Goal: Communication & Community: Answer question/provide support

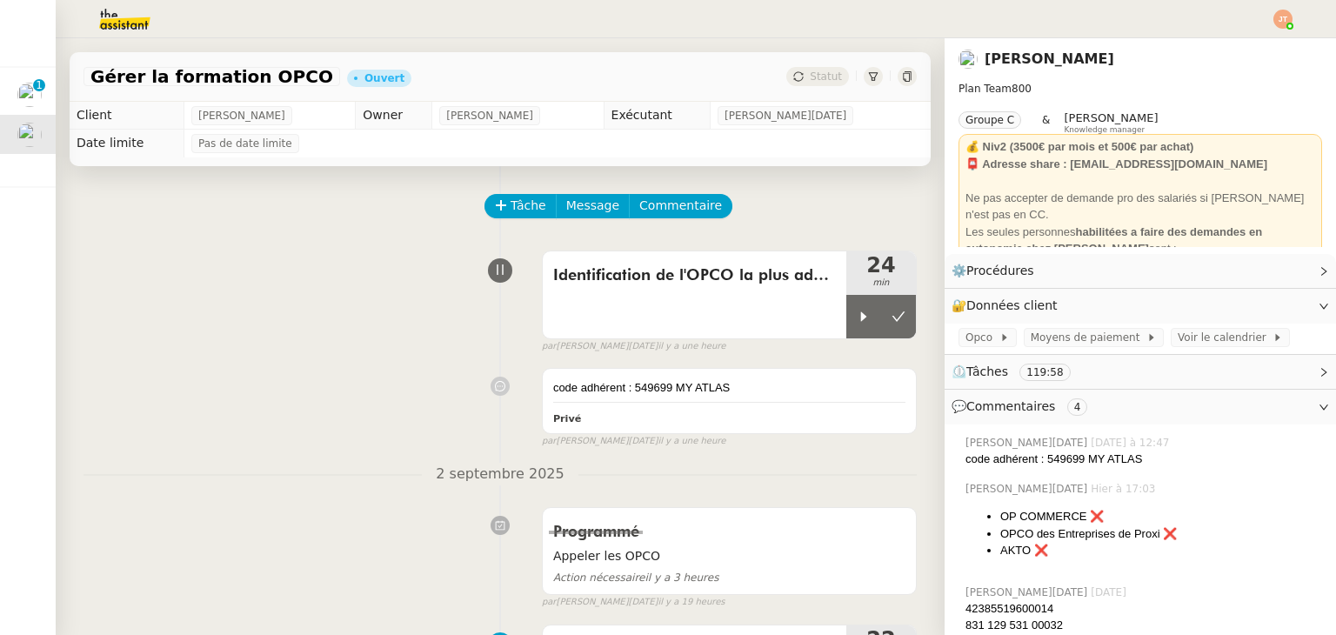
click at [285, 223] on div "Tâche Message Commentaire" at bounding box center [499, 215] width 833 height 42
click at [846, 318] on div at bounding box center [863, 316] width 35 height 43
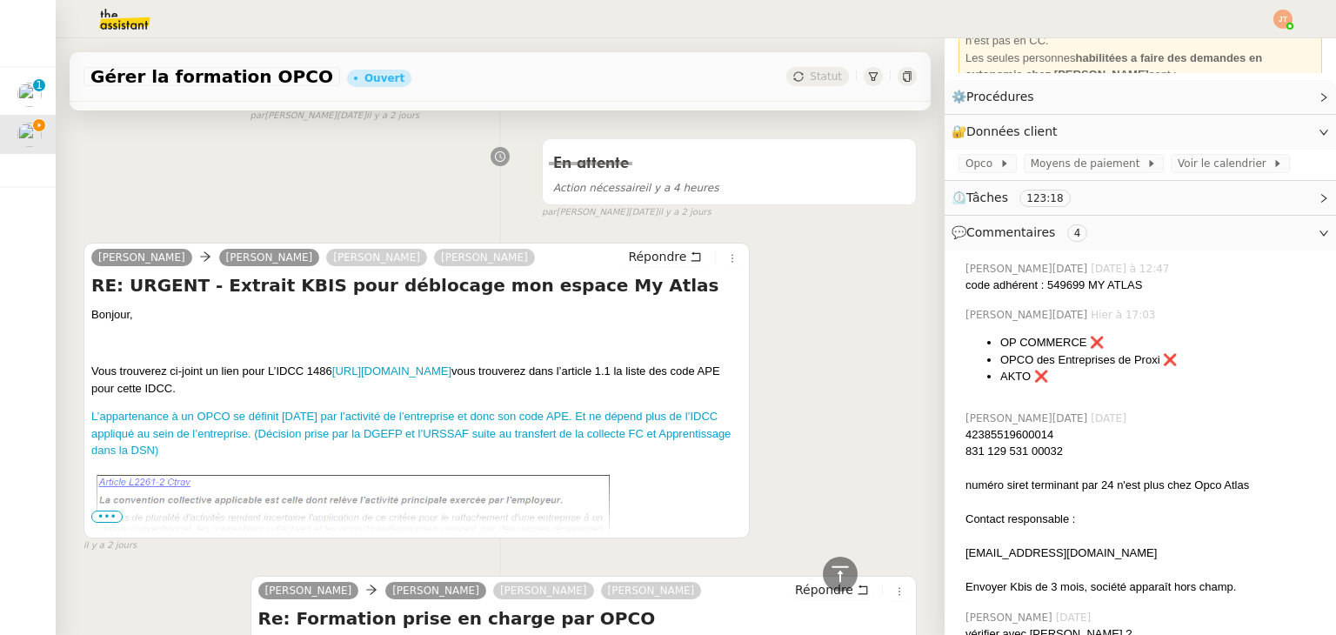
scroll to position [2605, 0]
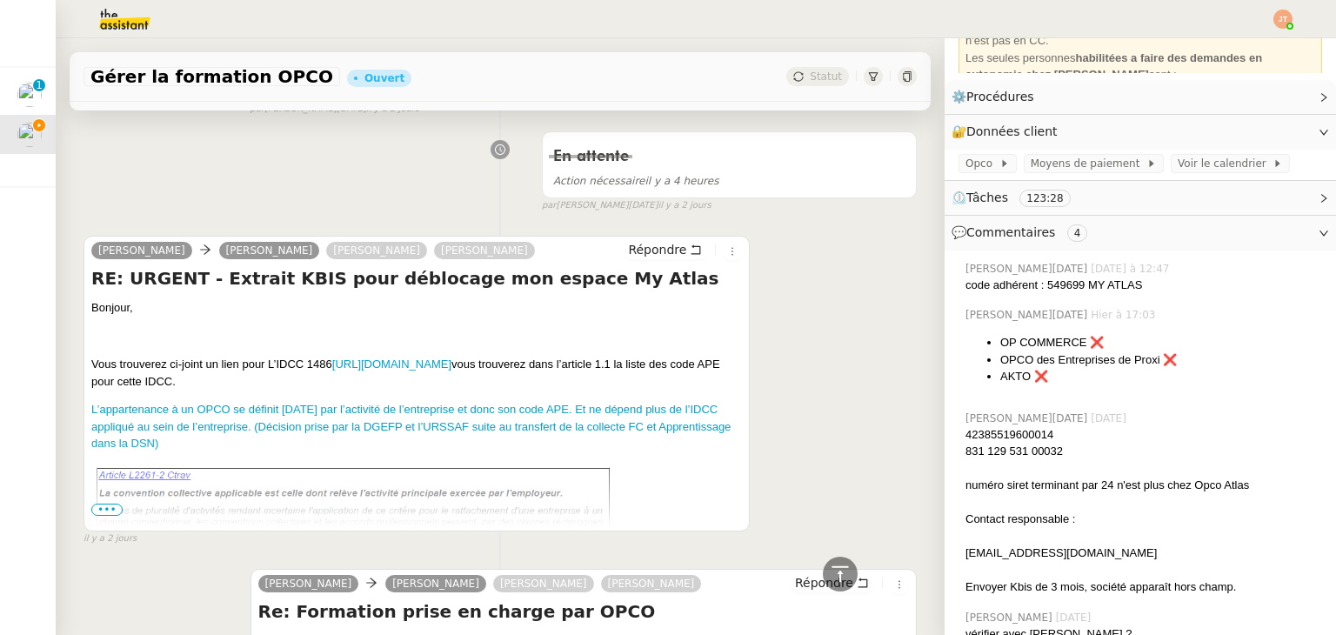
click at [111, 506] on span "•••" at bounding box center [106, 509] width 31 height 12
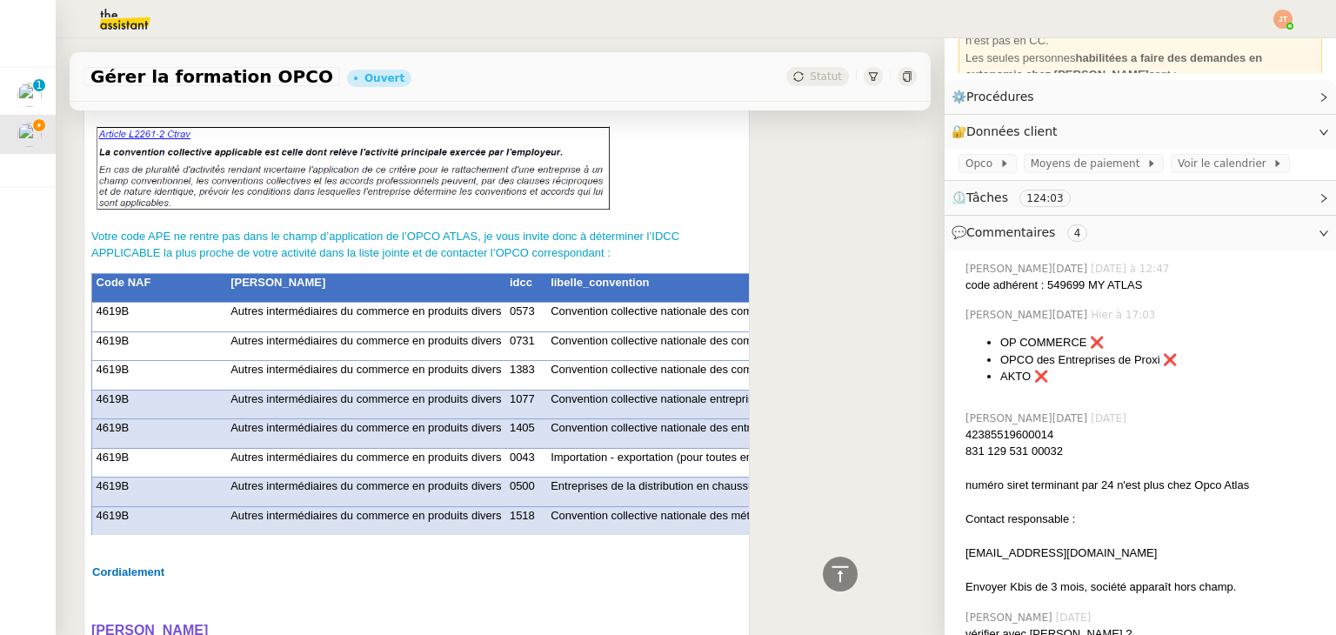
scroll to position [2956, 0]
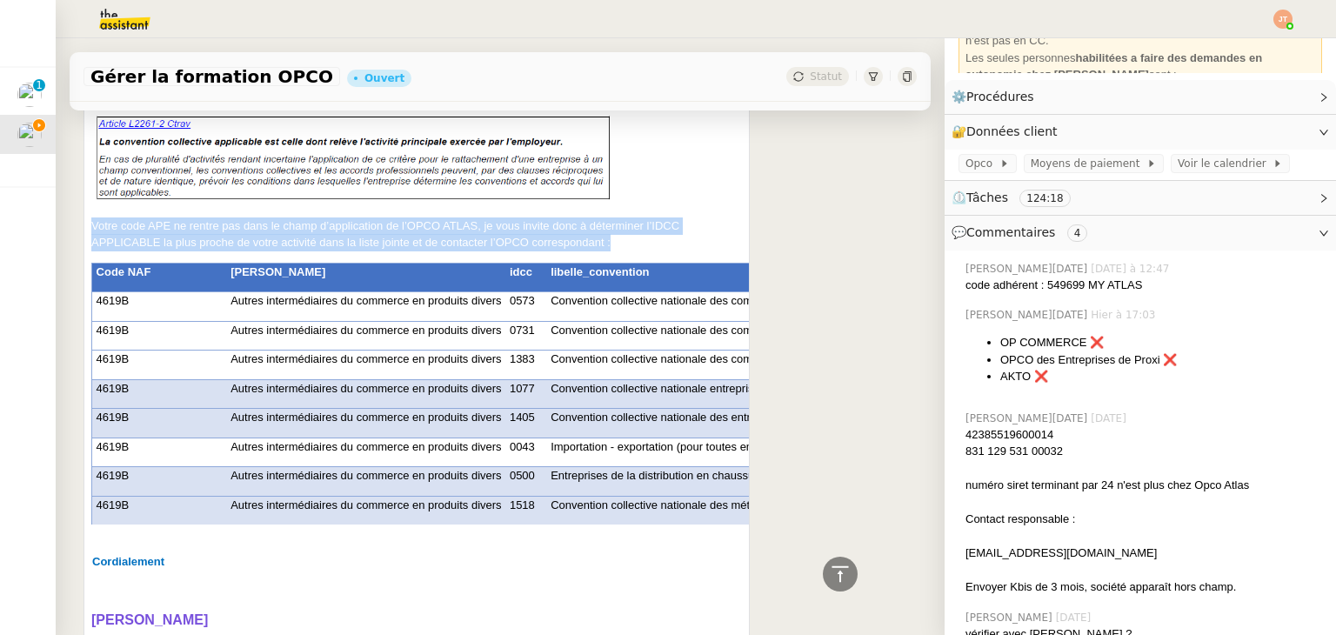
drag, startPoint x: 616, startPoint y: 245, endPoint x: 90, endPoint y: 227, distance: 525.5
click at [91, 227] on p "Votre code APE ne rentre pas dans le champ d’application de l’OPCO ATLAS, je vo…" at bounding box center [416, 234] width 650 height 34
click at [215, 197] on img at bounding box center [354, 159] width 526 height 94
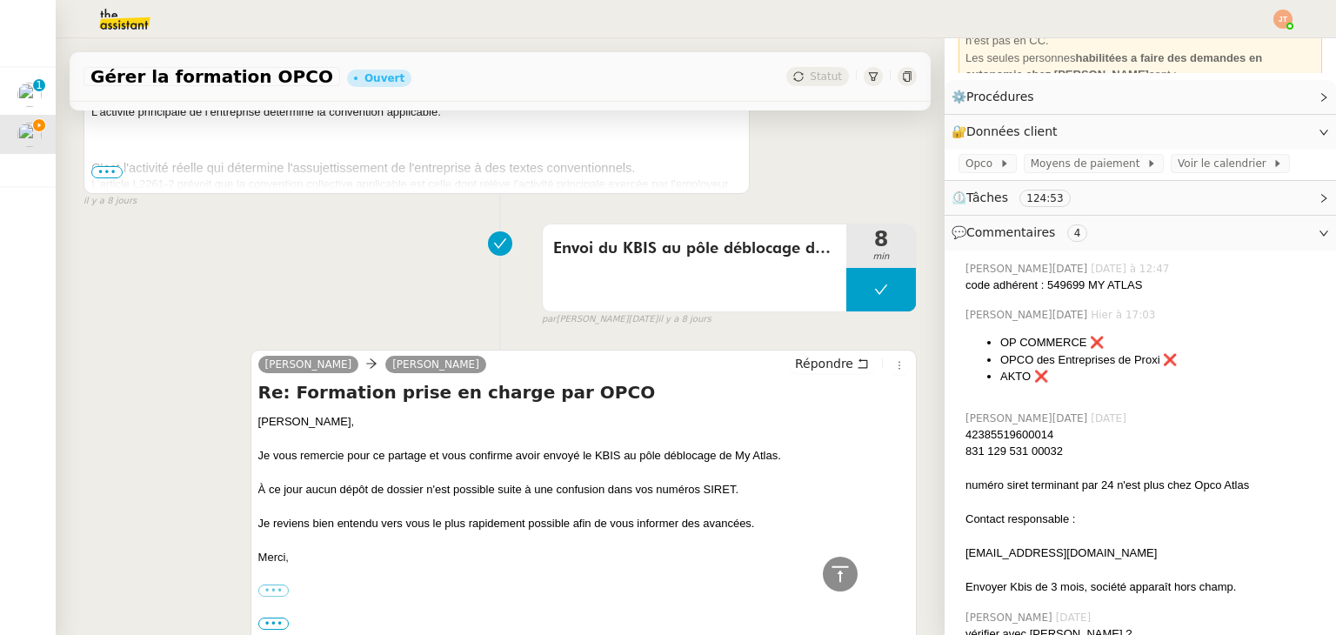
scroll to position [10694, 0]
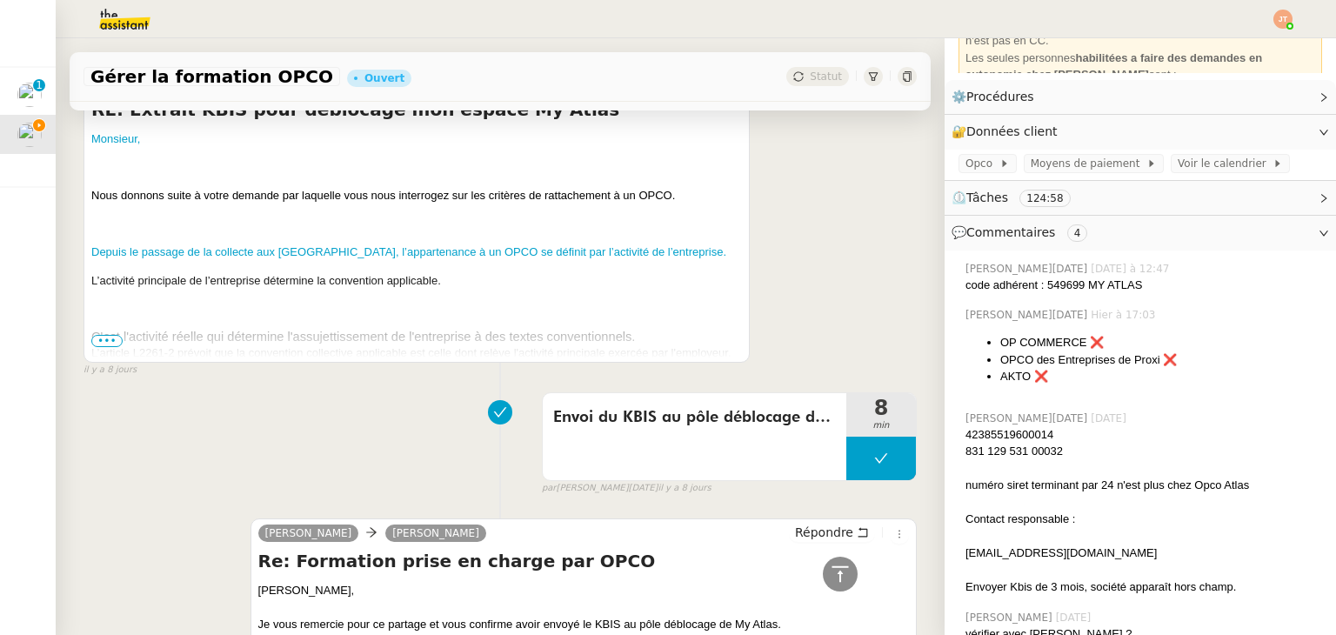
click at [105, 335] on span "•••" at bounding box center [106, 341] width 31 height 12
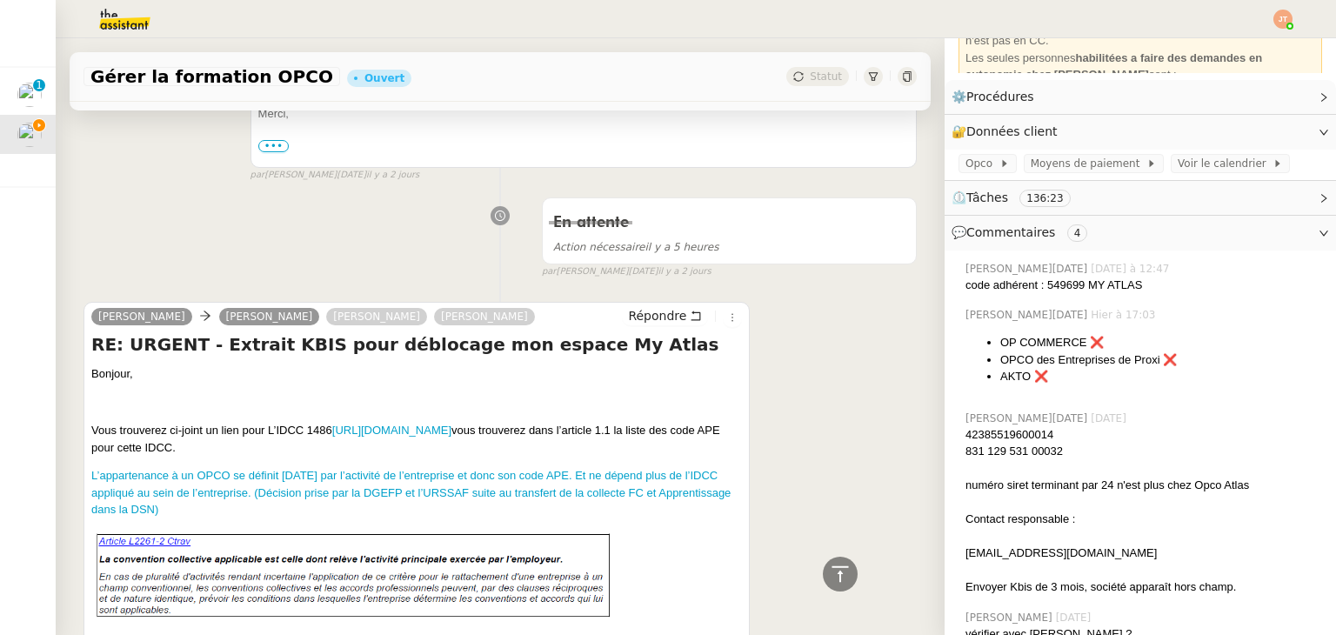
scroll to position [2521, 0]
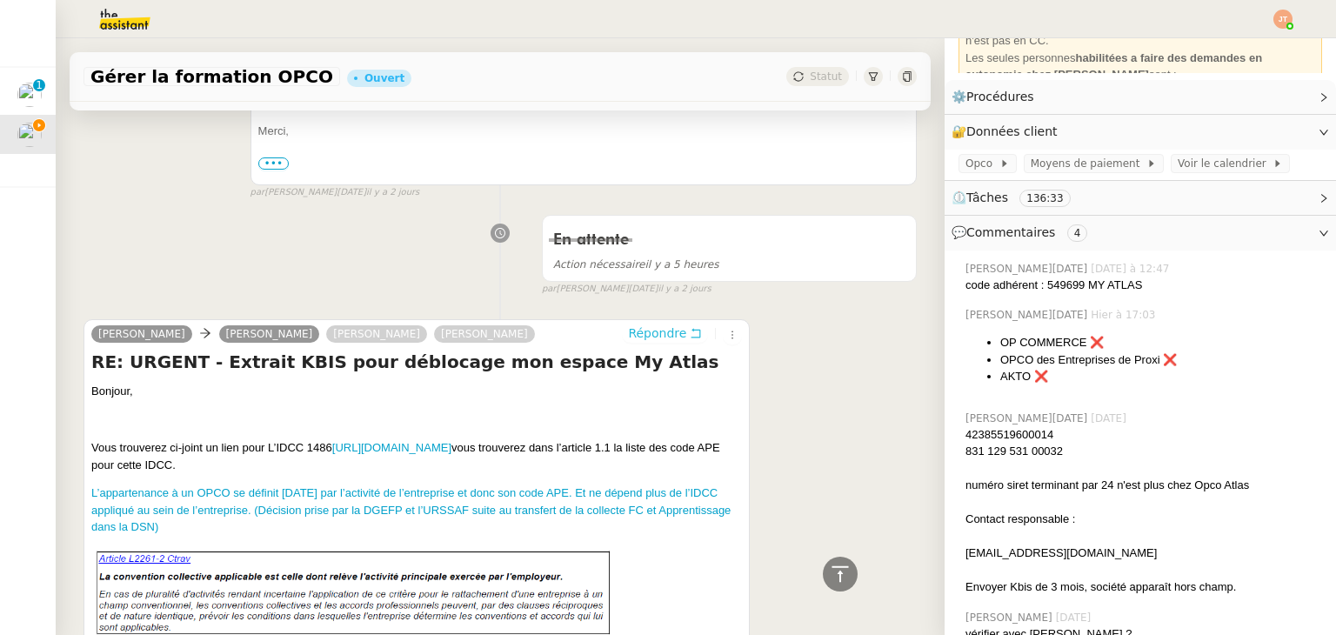
click at [646, 333] on span "Répondre" at bounding box center [657, 332] width 58 height 17
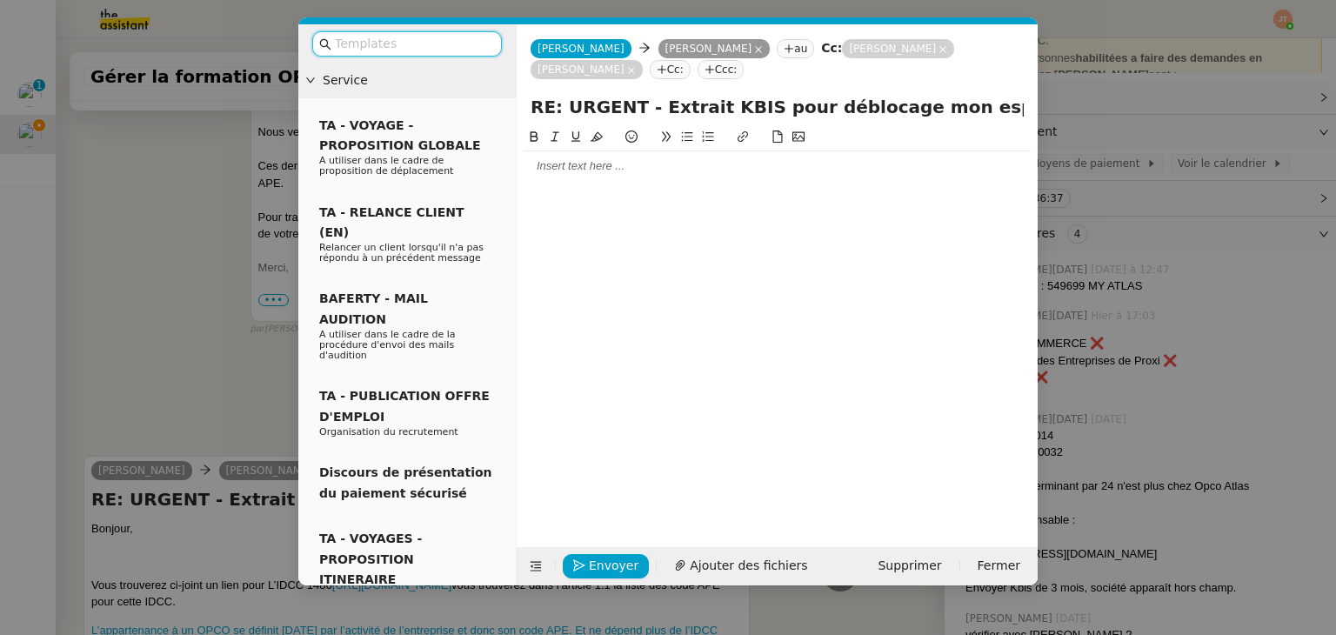
scroll to position [2658, 0]
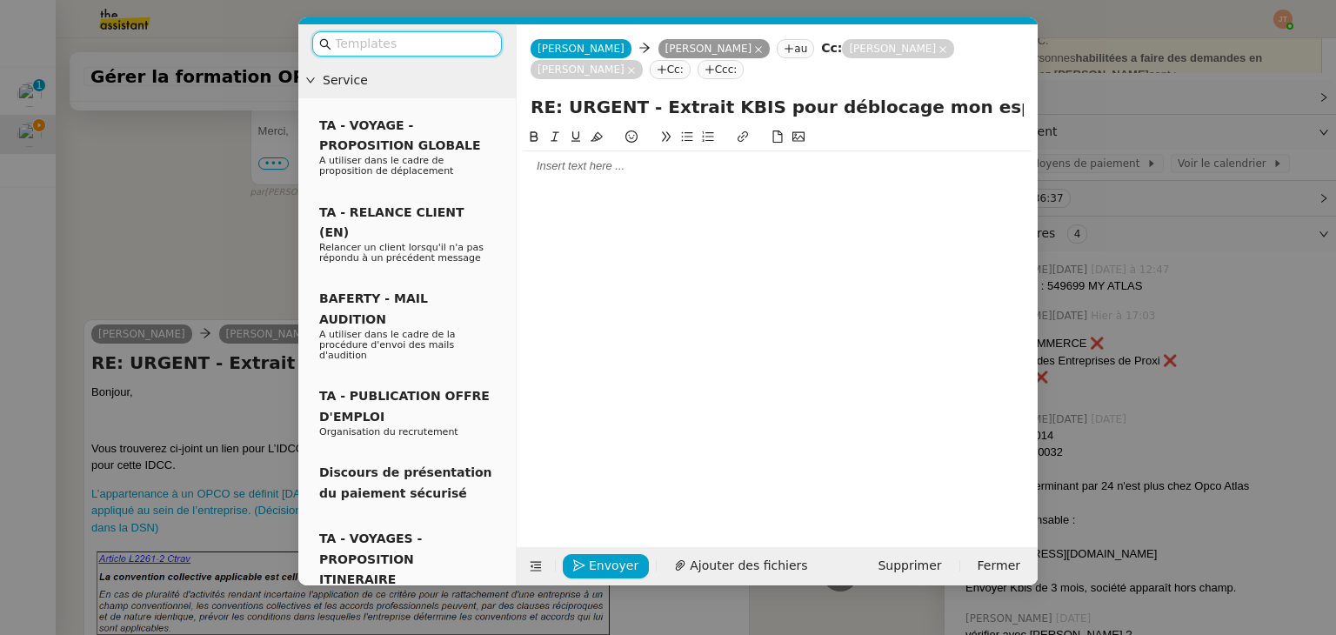
click at [560, 178] on div at bounding box center [776, 166] width 507 height 30
click at [194, 274] on nz-modal-container "Service TA - VOYAGE - PROPOSITION GLOBALE A utiliser dans le cadre de propositi…" at bounding box center [668, 317] width 1336 height 635
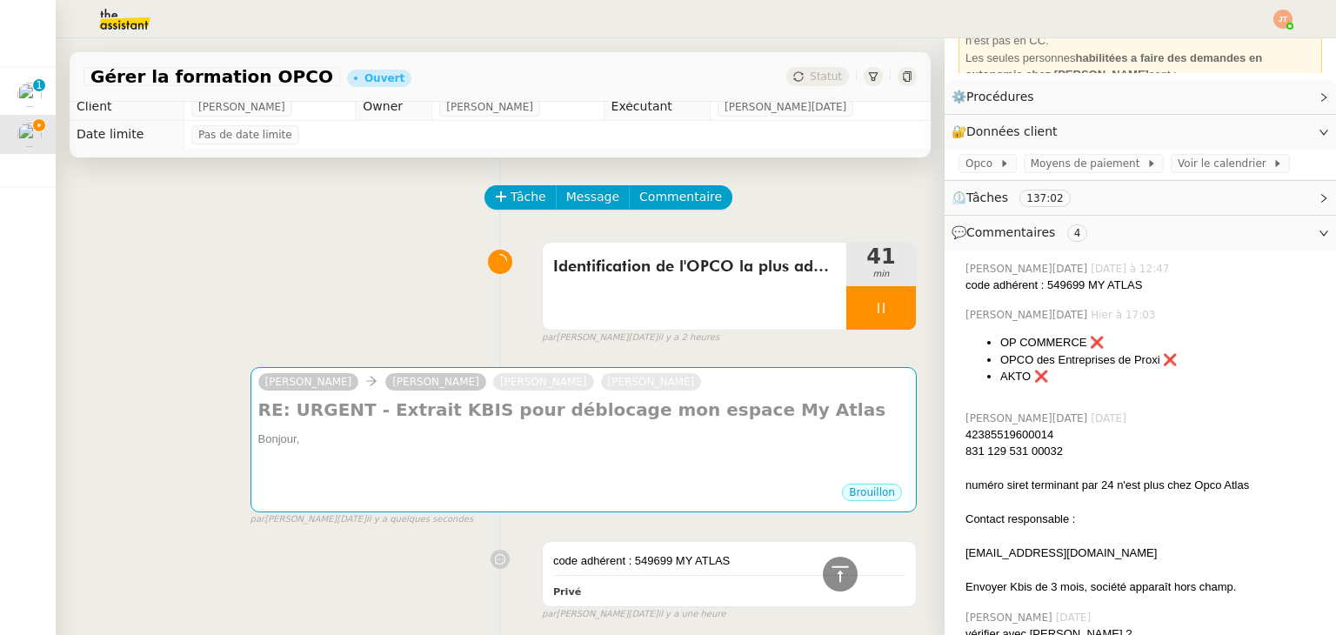
scroll to position [0, 0]
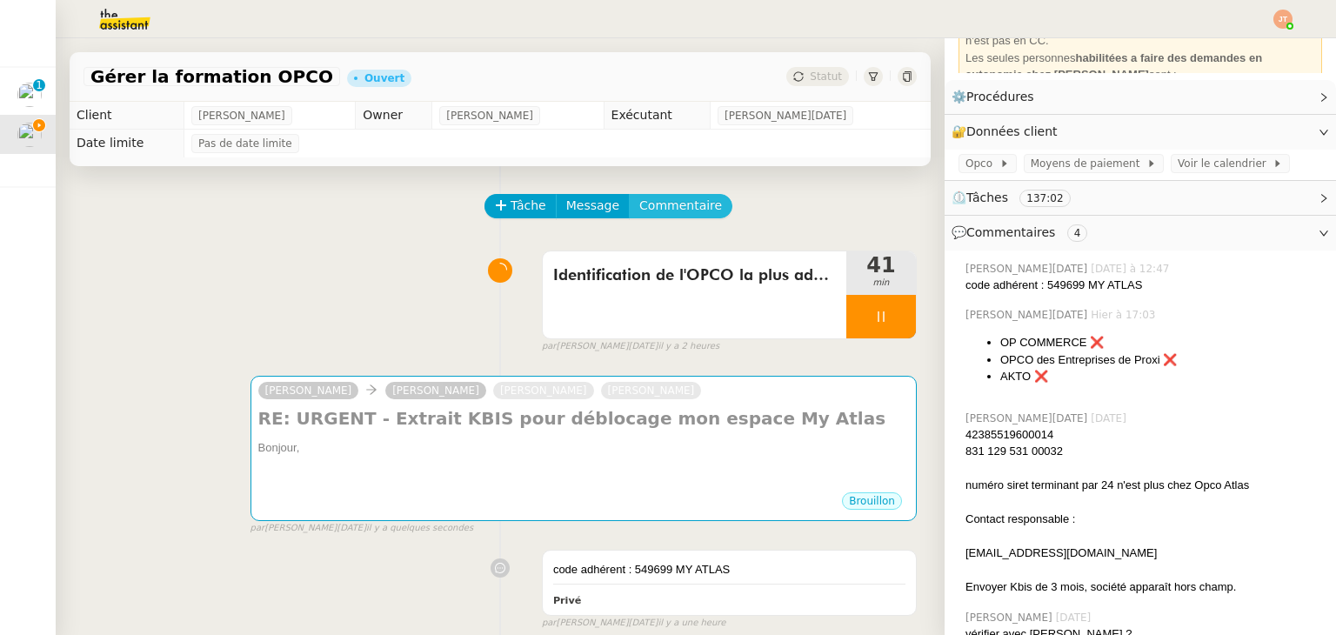
click at [647, 209] on span "Commentaire" at bounding box center [680, 206] width 83 height 20
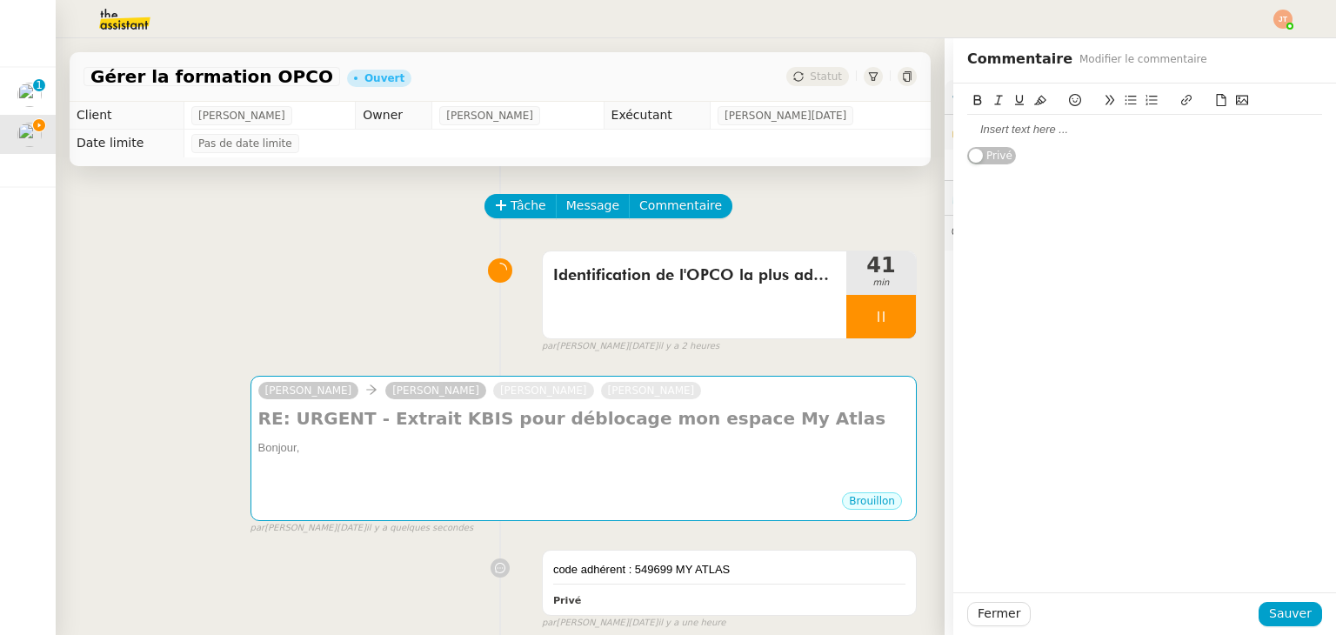
click at [990, 134] on div at bounding box center [1144, 130] width 355 height 16
drag, startPoint x: 1022, startPoint y: 127, endPoint x: 978, endPoint y: 130, distance: 44.4
click at [978, 130] on div "Mail référente ATLAS : d" at bounding box center [1144, 130] width 355 height 16
click at [1098, 128] on div "Mail conseiller ATLAS : d" at bounding box center [1144, 130] width 355 height 16
click at [1098, 128] on div at bounding box center [1144, 130] width 355 height 16
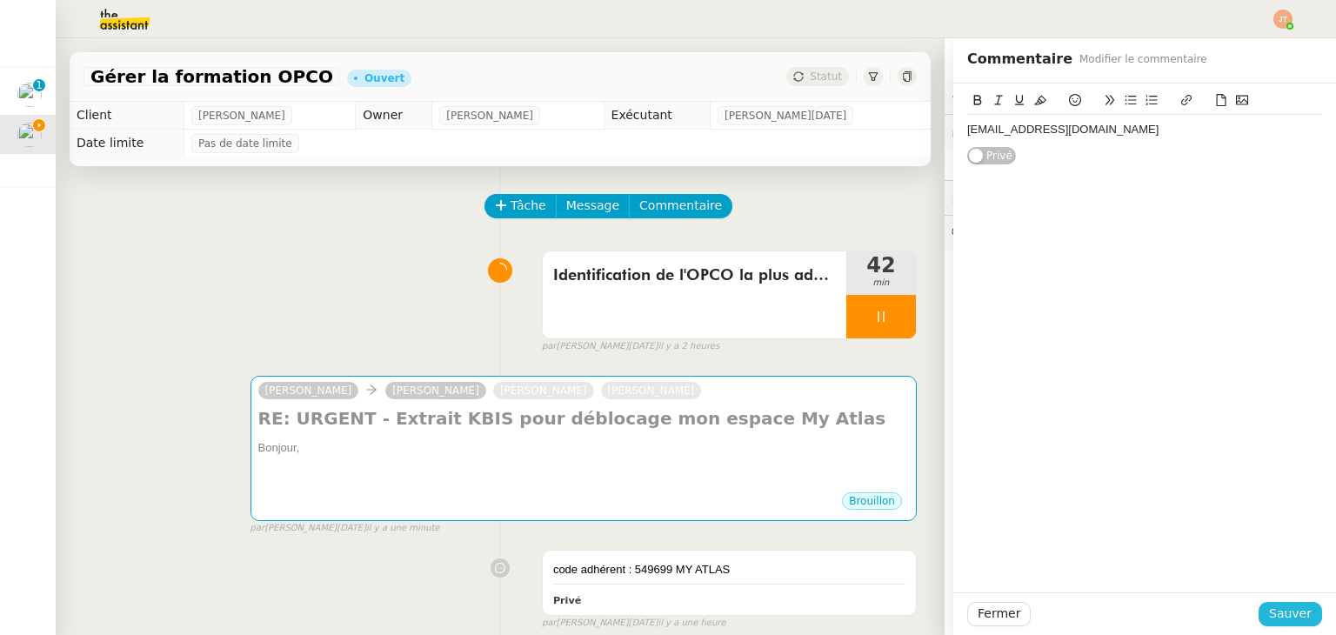
click at [1276, 615] on span "Sauver" at bounding box center [1290, 613] width 43 height 20
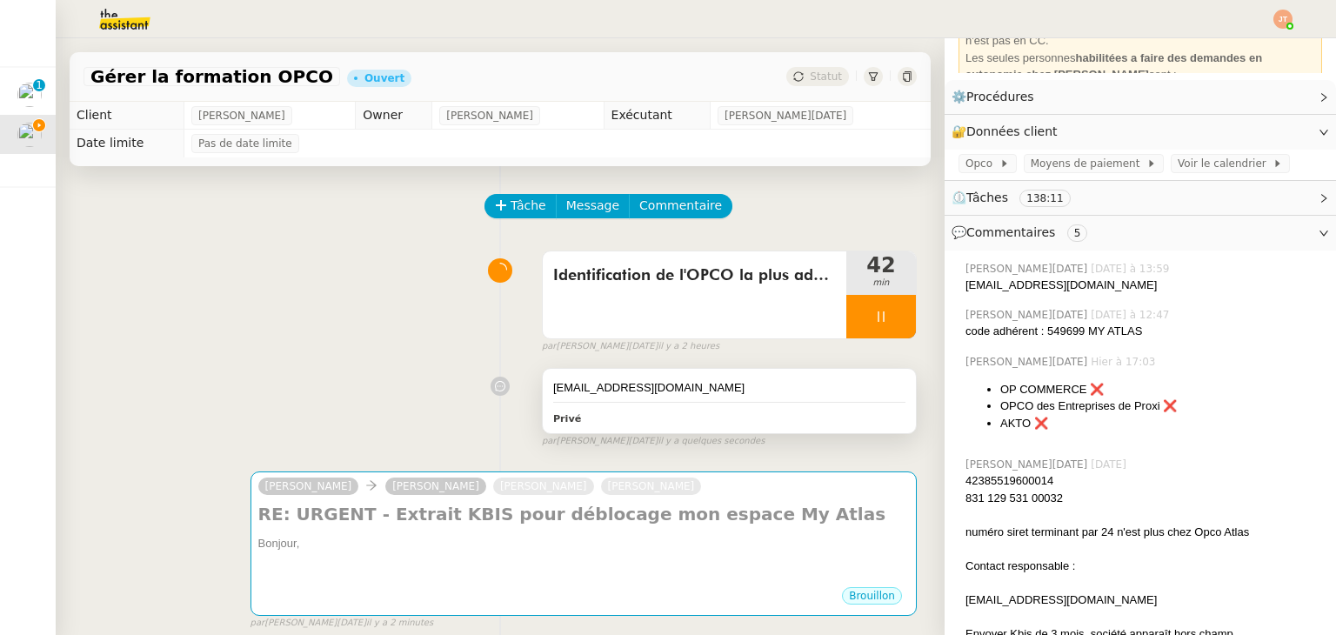
click at [558, 385] on div "[EMAIL_ADDRESS][DOMAIN_NAME]" at bounding box center [729, 387] width 352 height 17
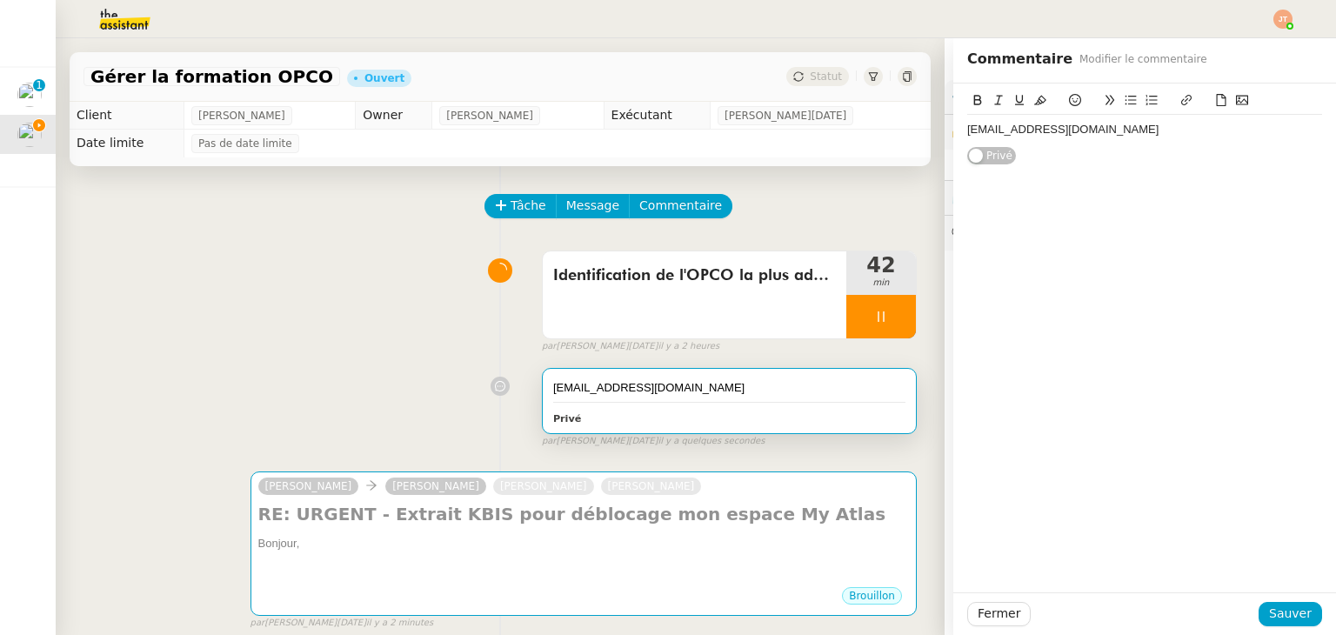
click at [967, 127] on div "[EMAIL_ADDRESS][DOMAIN_NAME]" at bounding box center [1144, 130] width 355 height 16
click at [1294, 609] on span "Sauver" at bounding box center [1290, 613] width 43 height 20
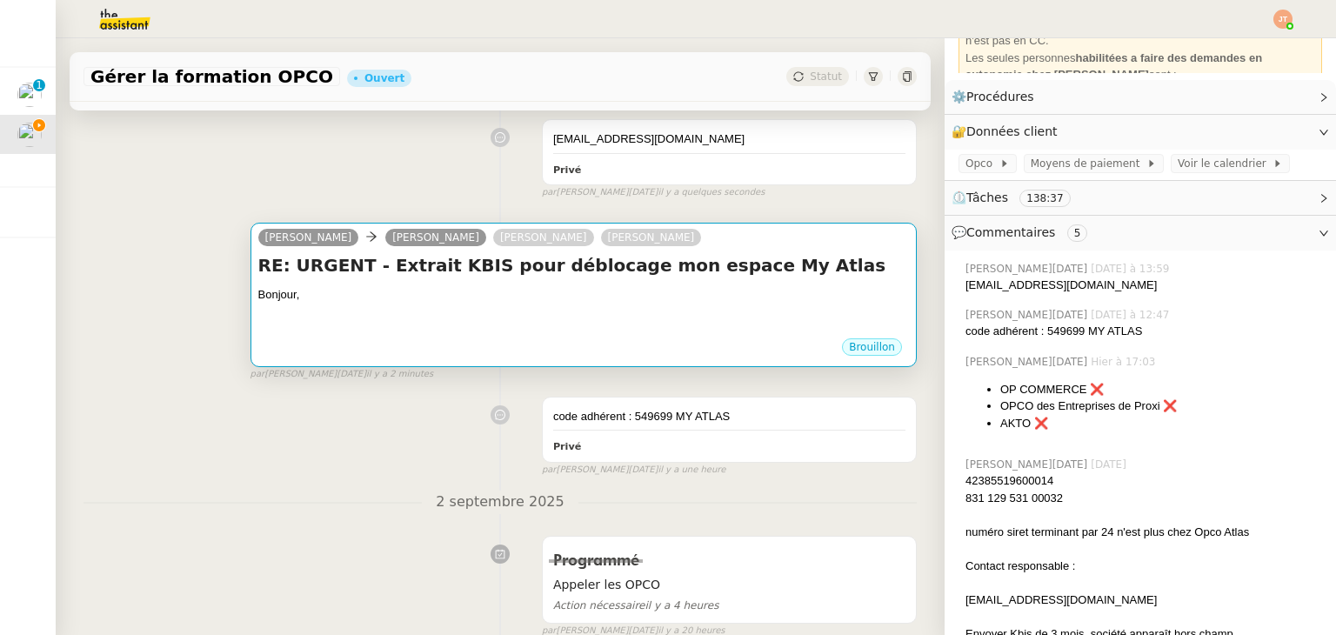
scroll to position [261, 0]
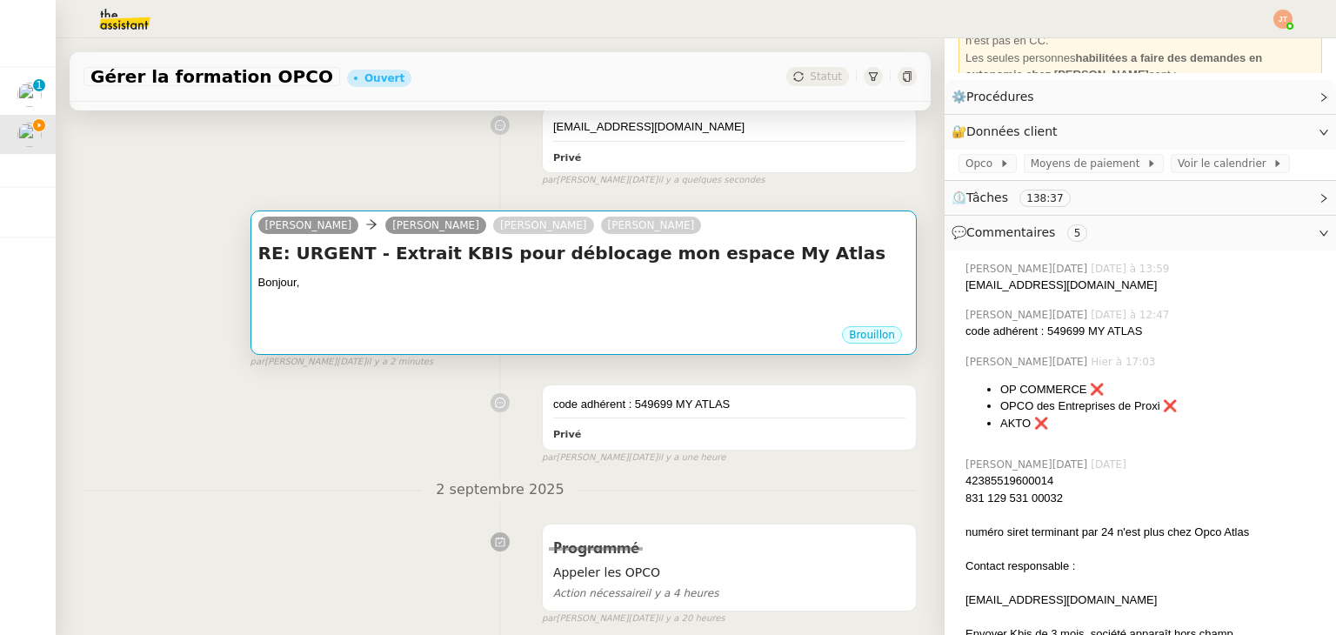
click at [401, 333] on div "Brouillon" at bounding box center [583, 337] width 650 height 26
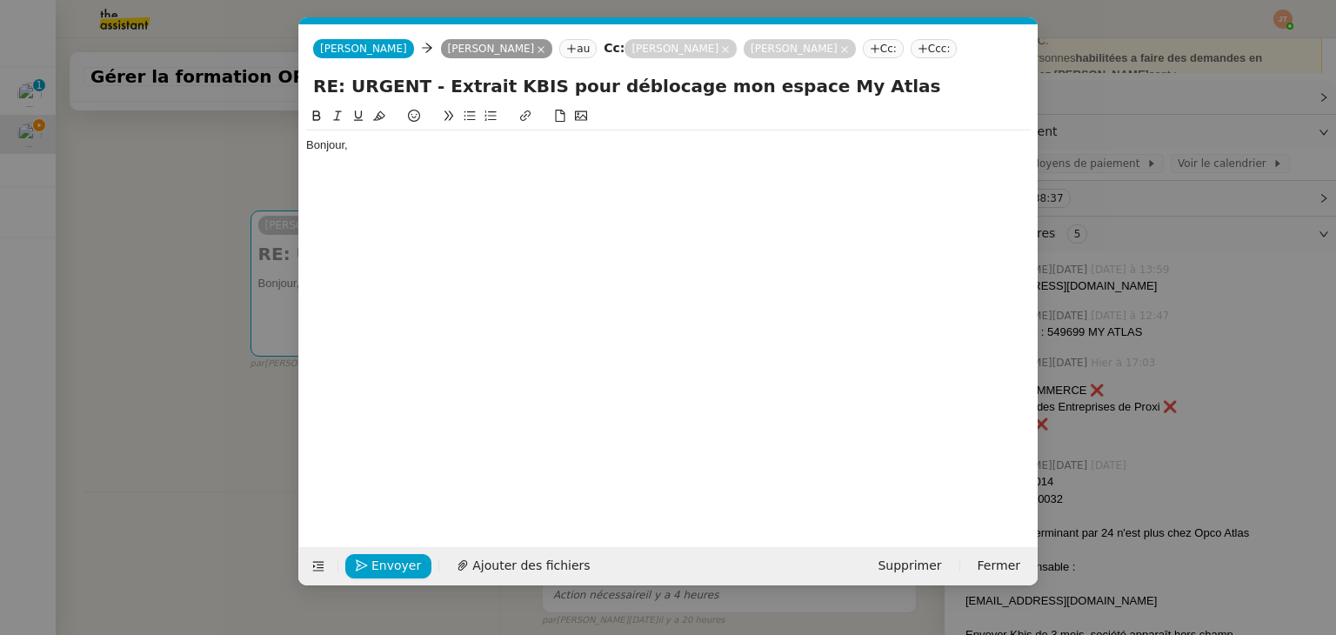
scroll to position [0, 37]
click at [403, 150] on div "Bonjour," at bounding box center [668, 145] width 724 height 16
click at [514, 43] on div "[PERSON_NAME] [PERSON_NAME] au Cc: [PERSON_NAME] [PERSON_NAME] Cc: Ccc:" at bounding box center [668, 48] width 738 height 49
click at [231, 137] on nz-modal-container "Service TA - VOYAGE - PROPOSITION GLOBALE A utiliser dans le cadre de propositi…" at bounding box center [668, 317] width 1336 height 635
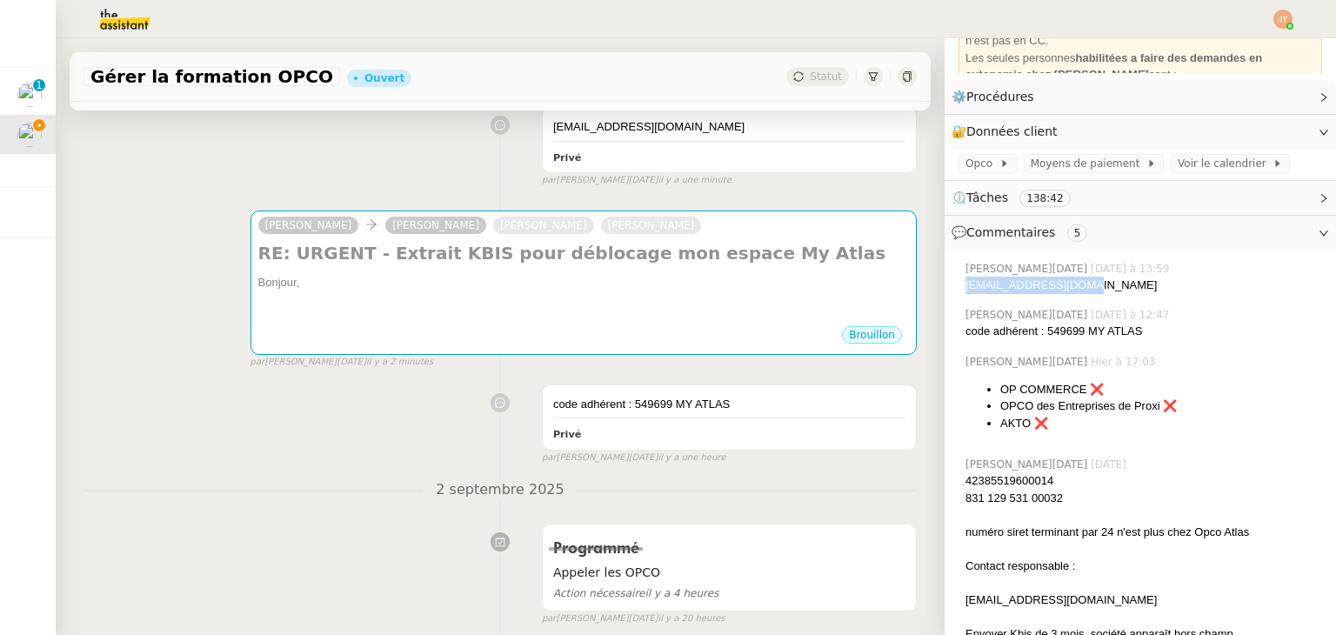
drag, startPoint x: 1066, startPoint y: 283, endPoint x: 955, endPoint y: 287, distance: 111.4
click at [958, 287] on div "[PERSON_NAME][DATE] [DATE] à 13:59 [EMAIL_ADDRESS][DOMAIN_NAME]" at bounding box center [1139, 277] width 363 height 47
copy div "[EMAIL_ADDRESS][DOMAIN_NAME]"
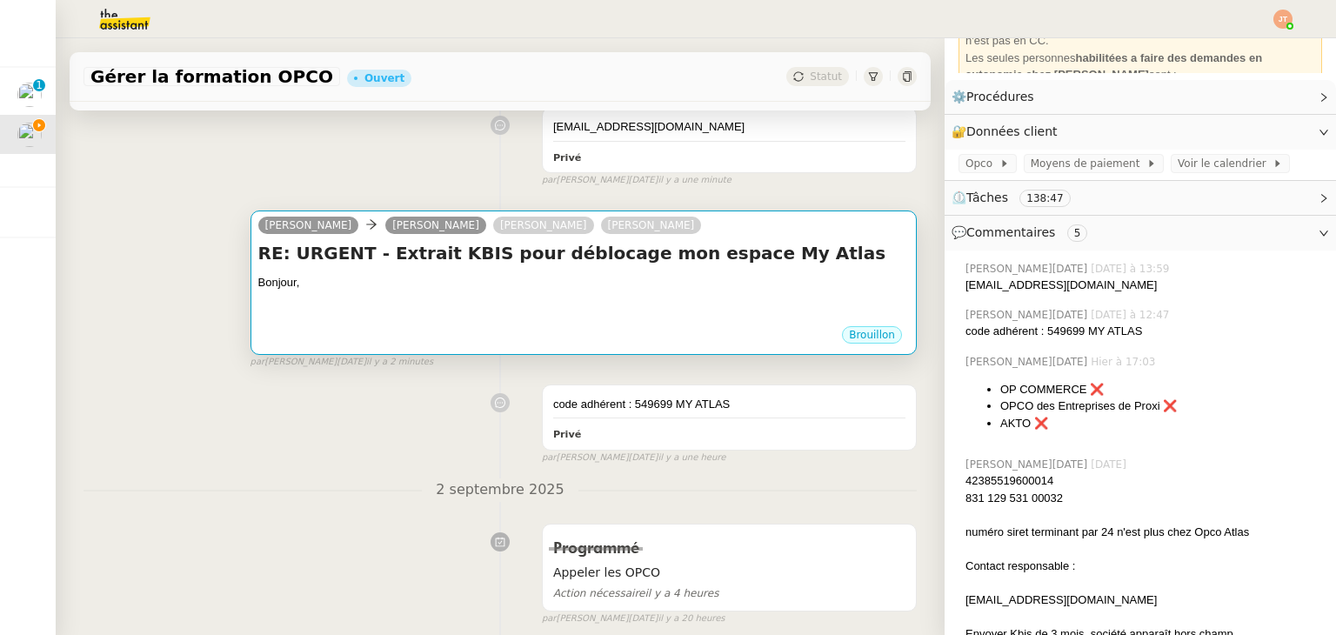
click at [462, 343] on div "Brouillon" at bounding box center [583, 337] width 650 height 26
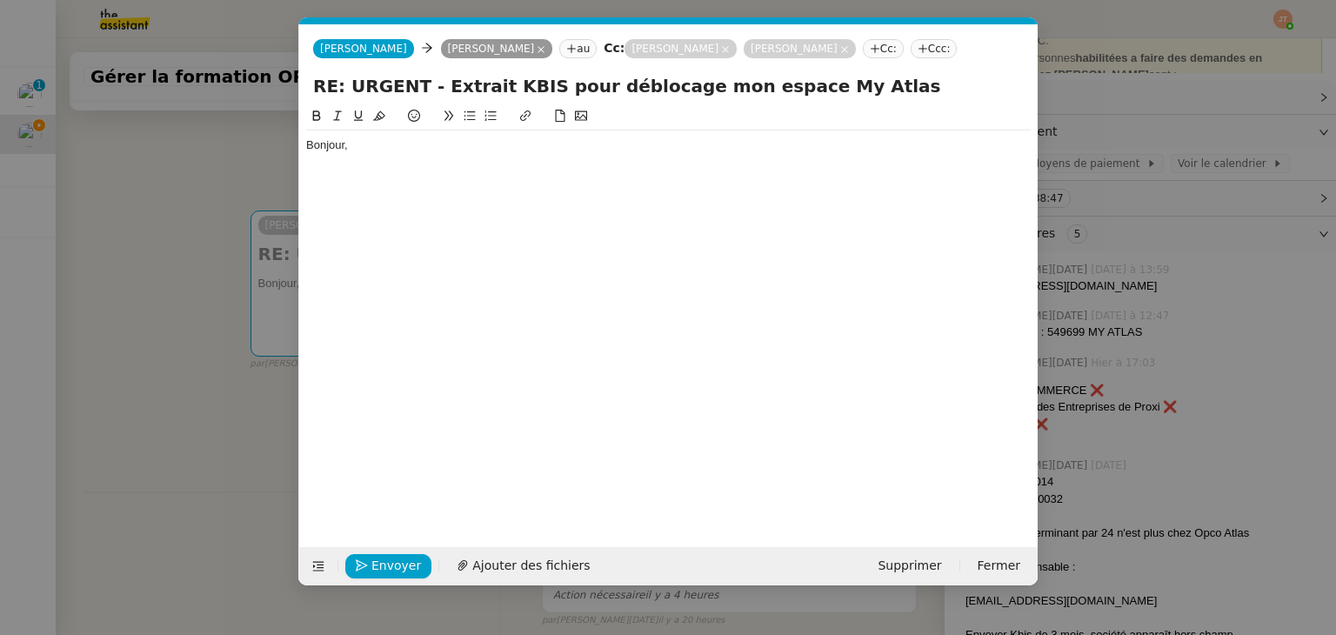
click at [559, 50] on nz-tag "au" at bounding box center [577, 48] width 37 height 19
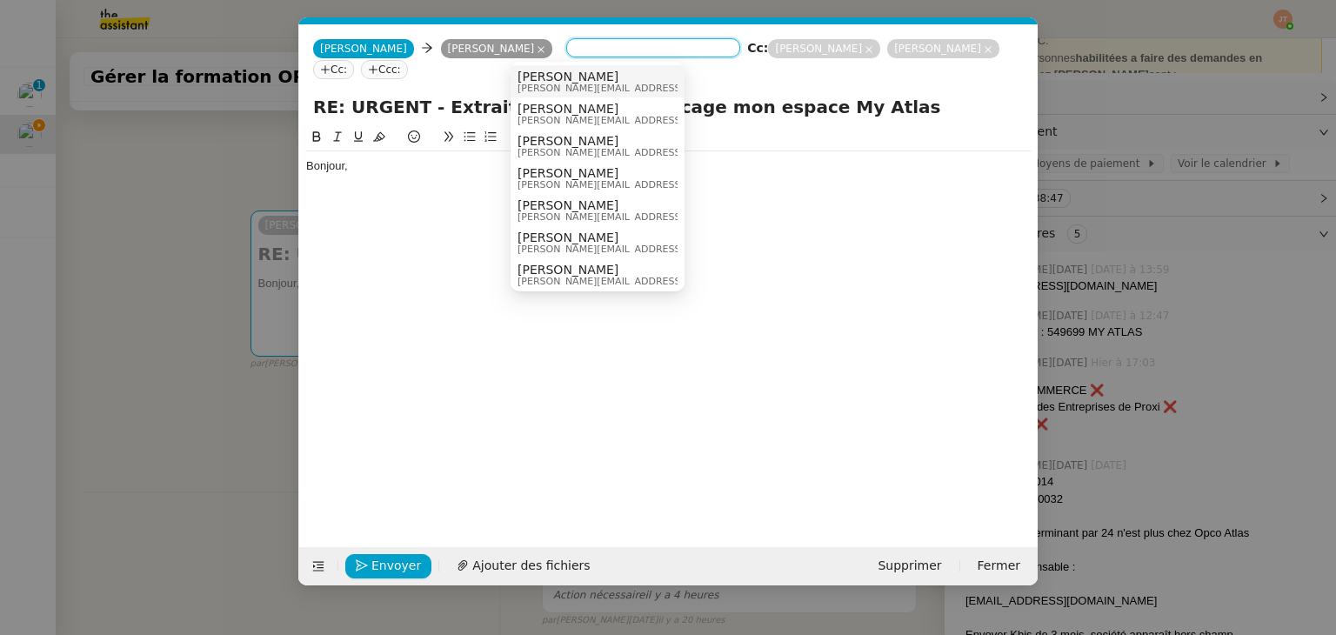
paste input "[EMAIL_ADDRESS][DOMAIN_NAME]"
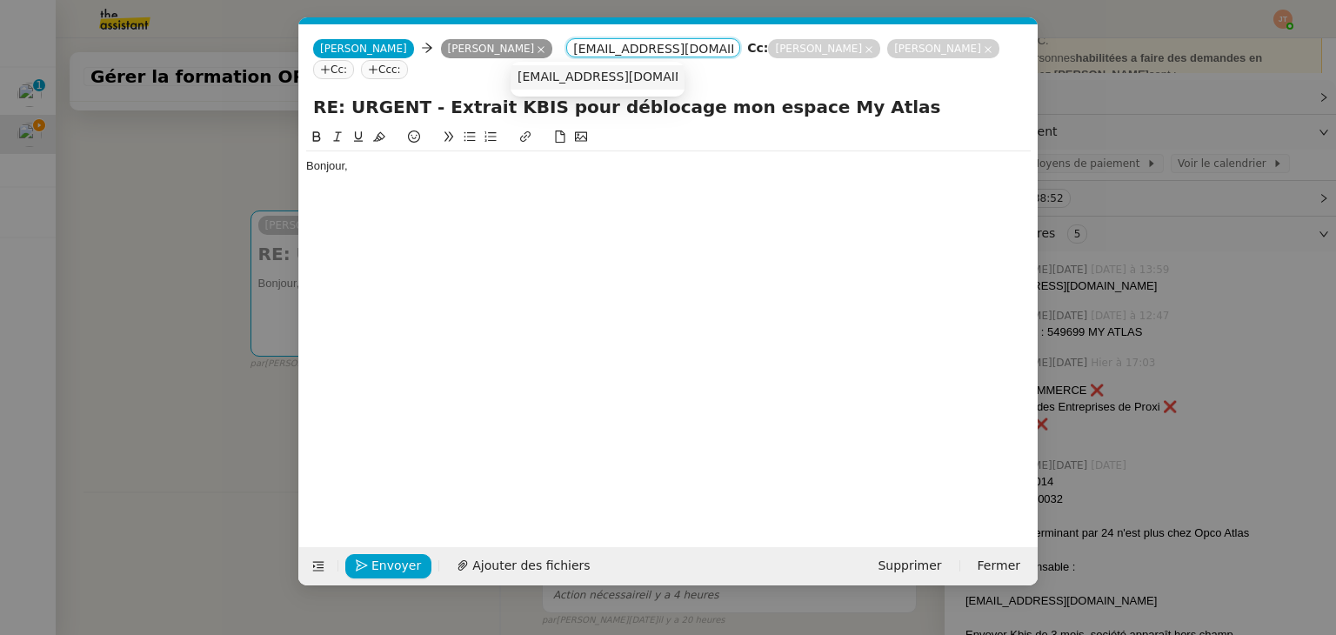
type input "[EMAIL_ADDRESS][DOMAIN_NAME]"
click at [576, 78] on span "[EMAIL_ADDRESS][DOMAIN_NAME]" at bounding box center [623, 77] width 213 height 14
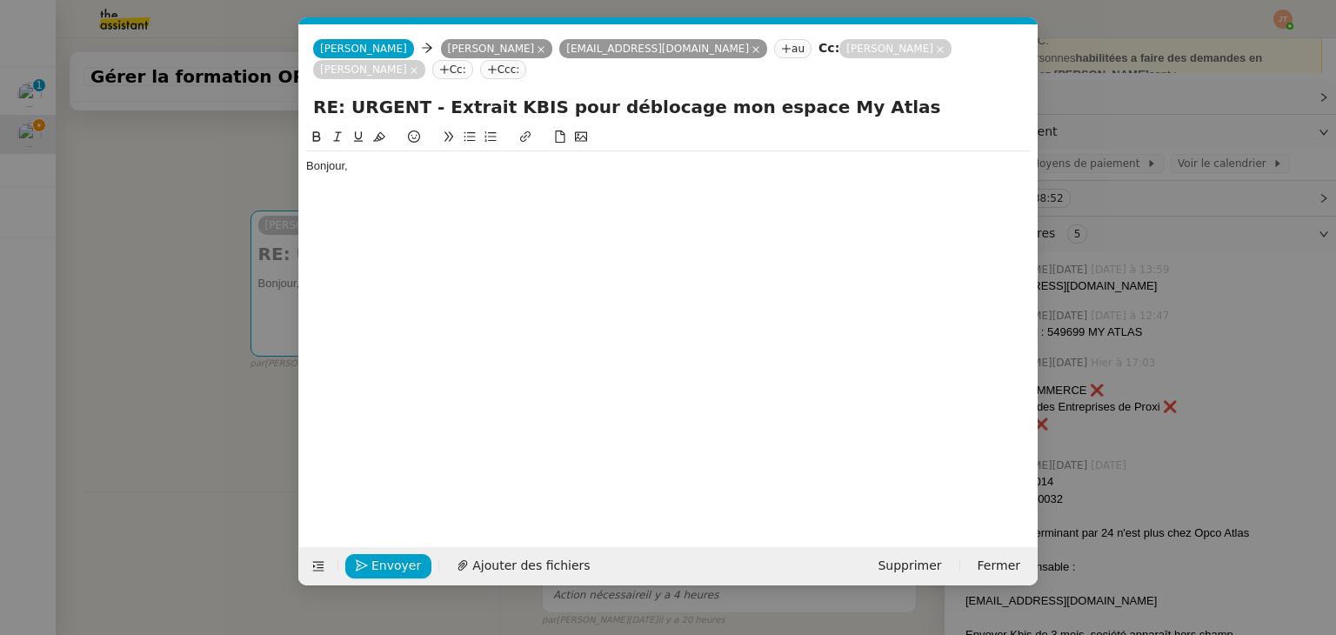
click at [398, 161] on div "Bonjour," at bounding box center [668, 166] width 724 height 16
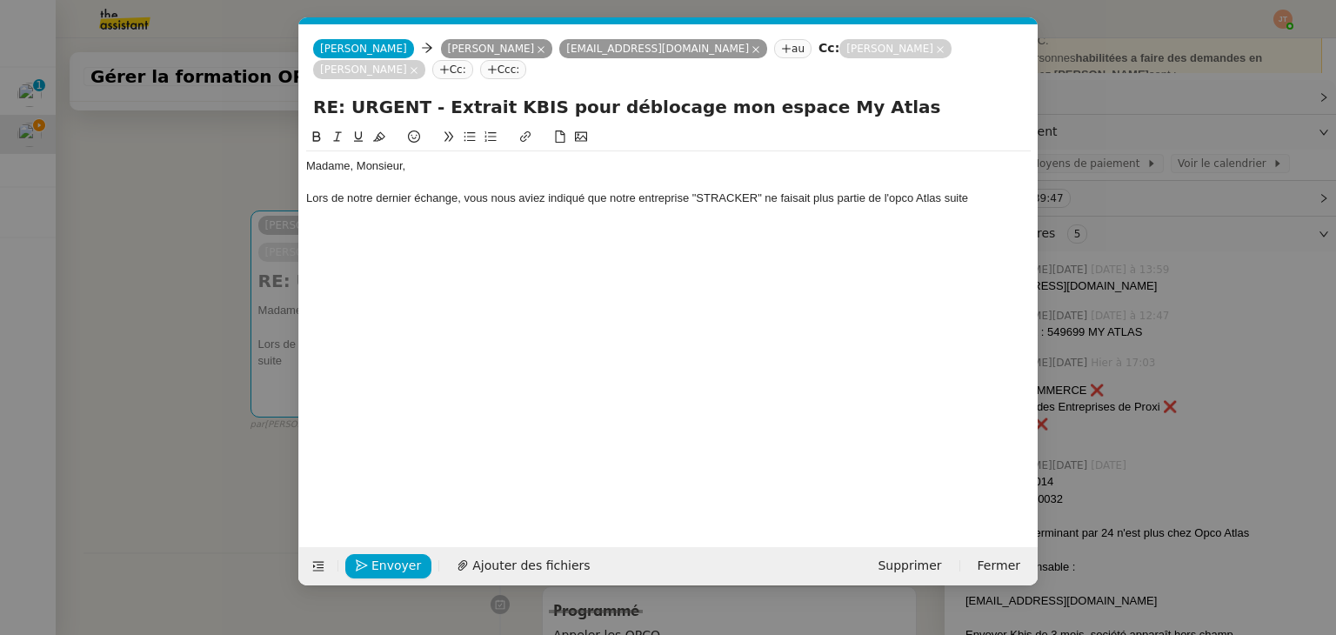
click at [184, 279] on nz-modal-container "Service TA - VOYAGE - PROPOSITION GLOBALE A utiliser dans le cadre de propositi…" at bounding box center [668, 317] width 1336 height 635
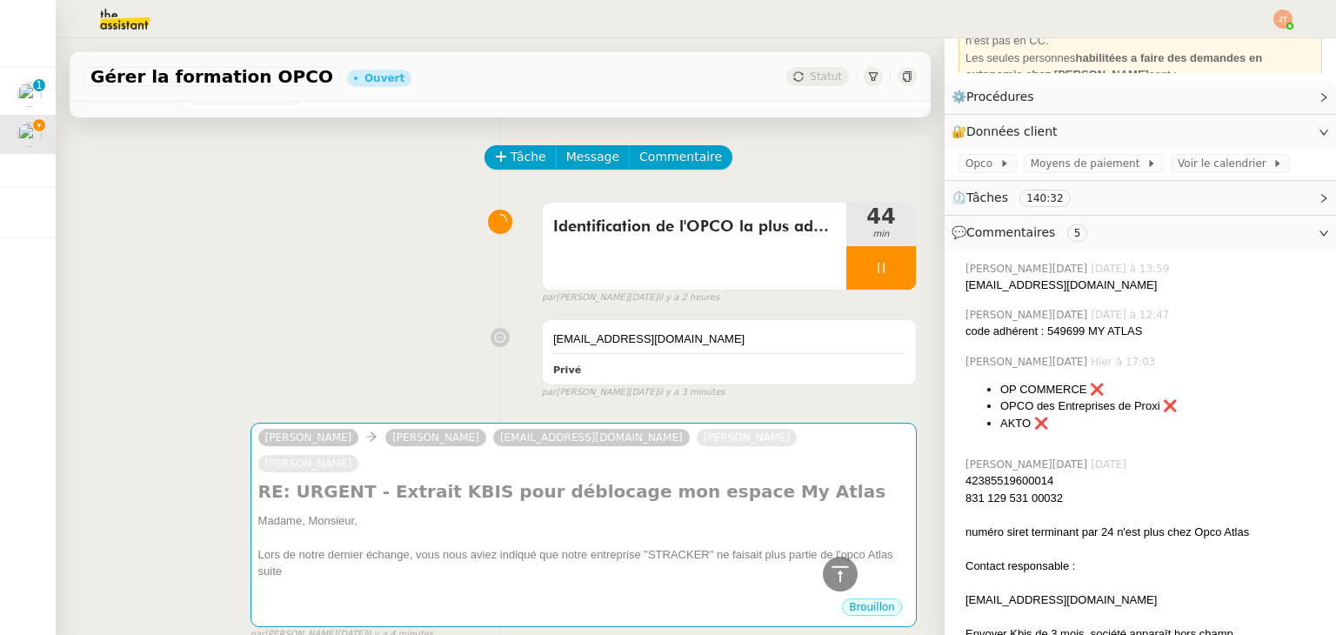
scroll to position [50, 0]
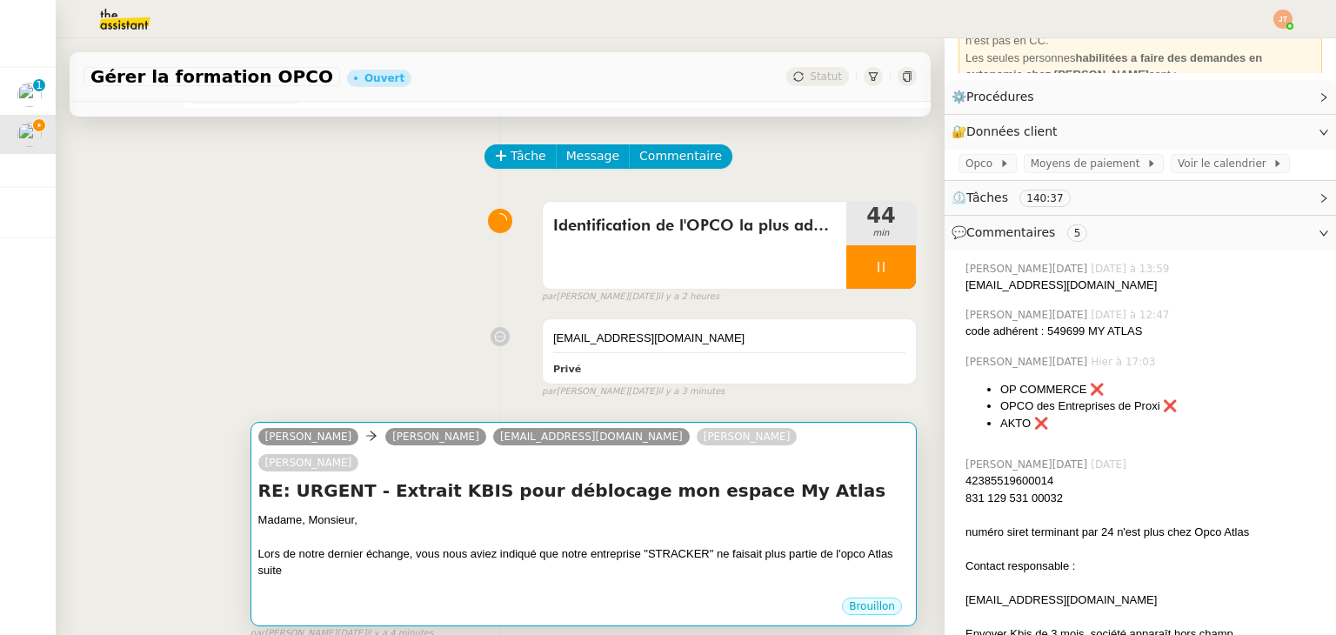
click at [447, 545] on div "Lors de notre dernier échange, vous nous aviez indiqué que notre entreprise "ST…" at bounding box center [583, 562] width 650 height 34
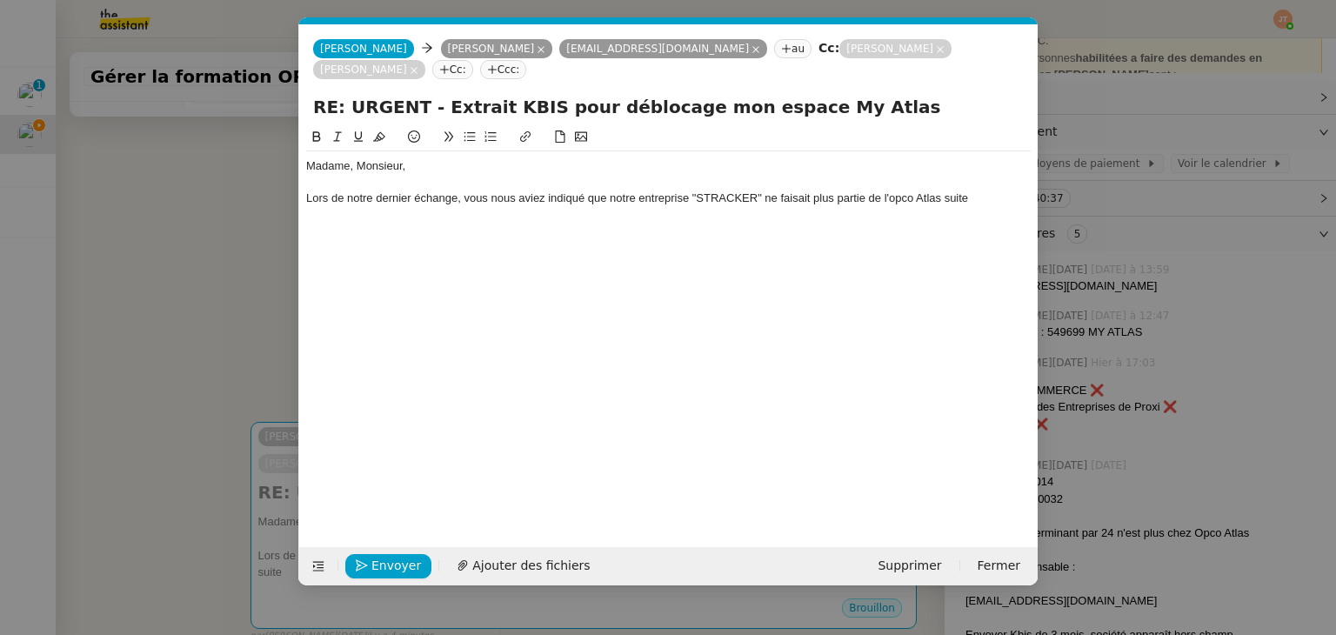
scroll to position [0, 37]
click at [977, 200] on div "Lors de notre dernier échange, vous nous aviez indiqué que notre entreprise "ST…" at bounding box center [668, 198] width 724 height 16
click at [198, 284] on nz-modal-container "Service TA - VOYAGE - PROPOSITION GLOBALE A utiliser dans le cadre de propositi…" at bounding box center [668, 317] width 1336 height 635
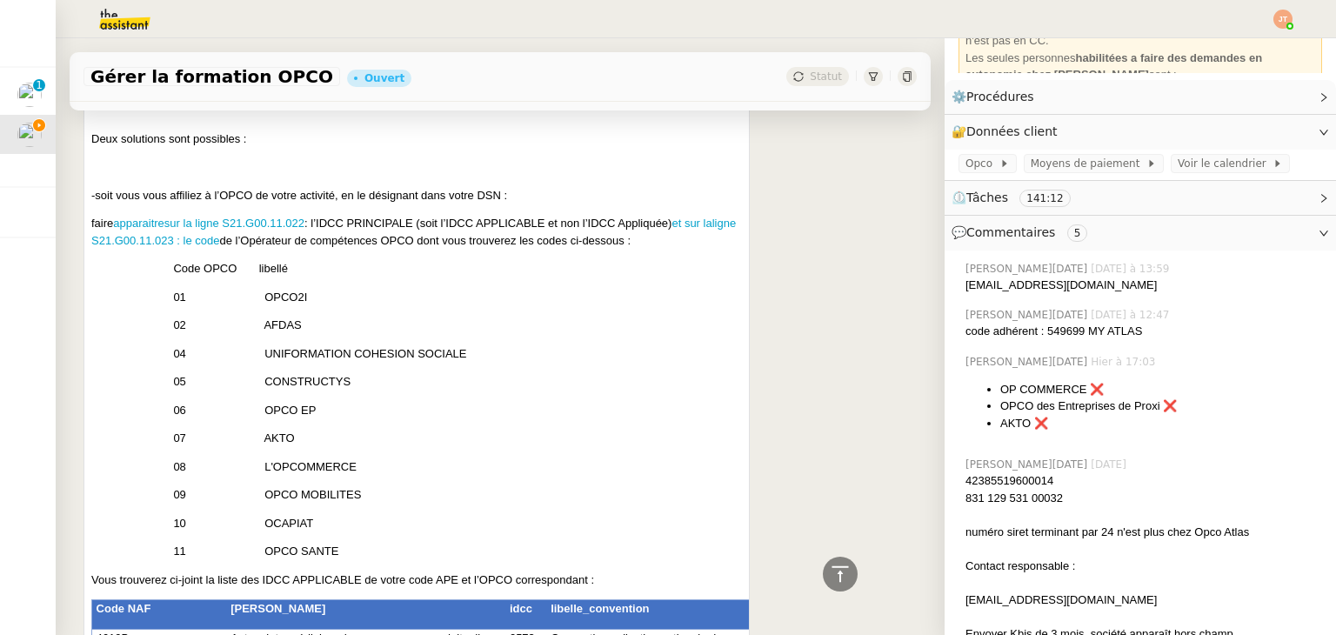
scroll to position [13866, 0]
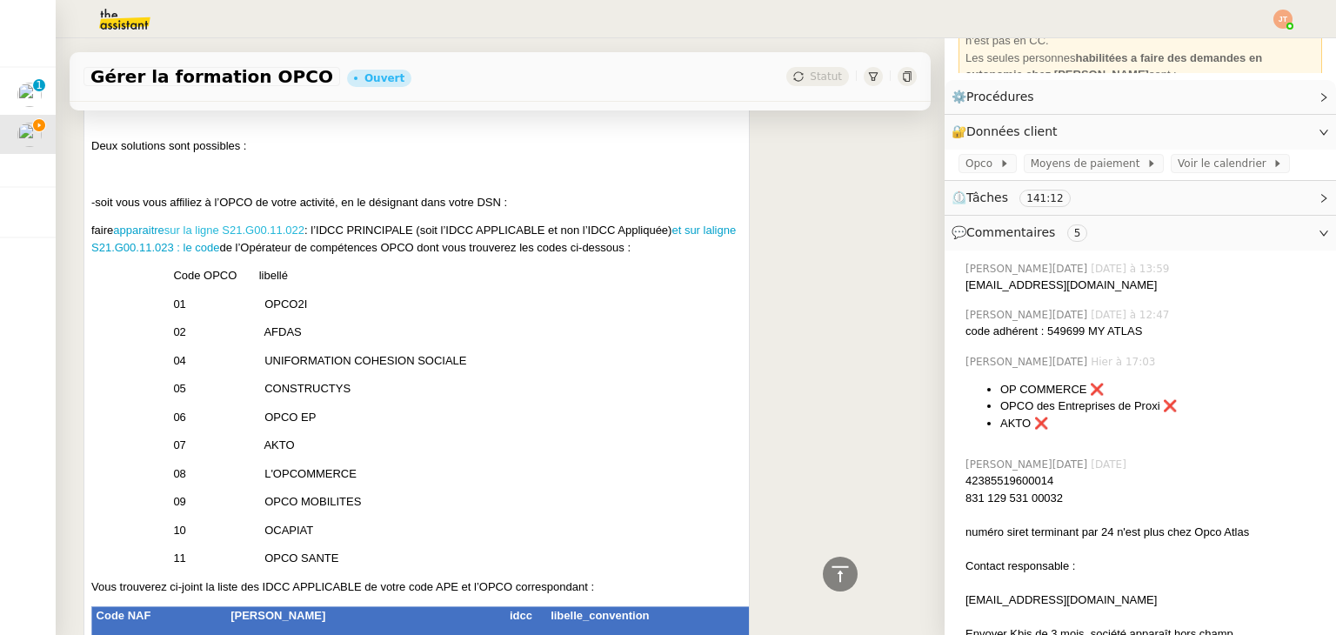
click at [290, 223] on span "sur la ligne S21.G00.11.022" at bounding box center [234, 229] width 140 height 13
click at [263, 236] on span "ligne S21.G00.11.023 : le code" at bounding box center [413, 238] width 644 height 30
click at [192, 236] on span "ligne S21.G00.11.023 : le code" at bounding box center [413, 238] width 644 height 30
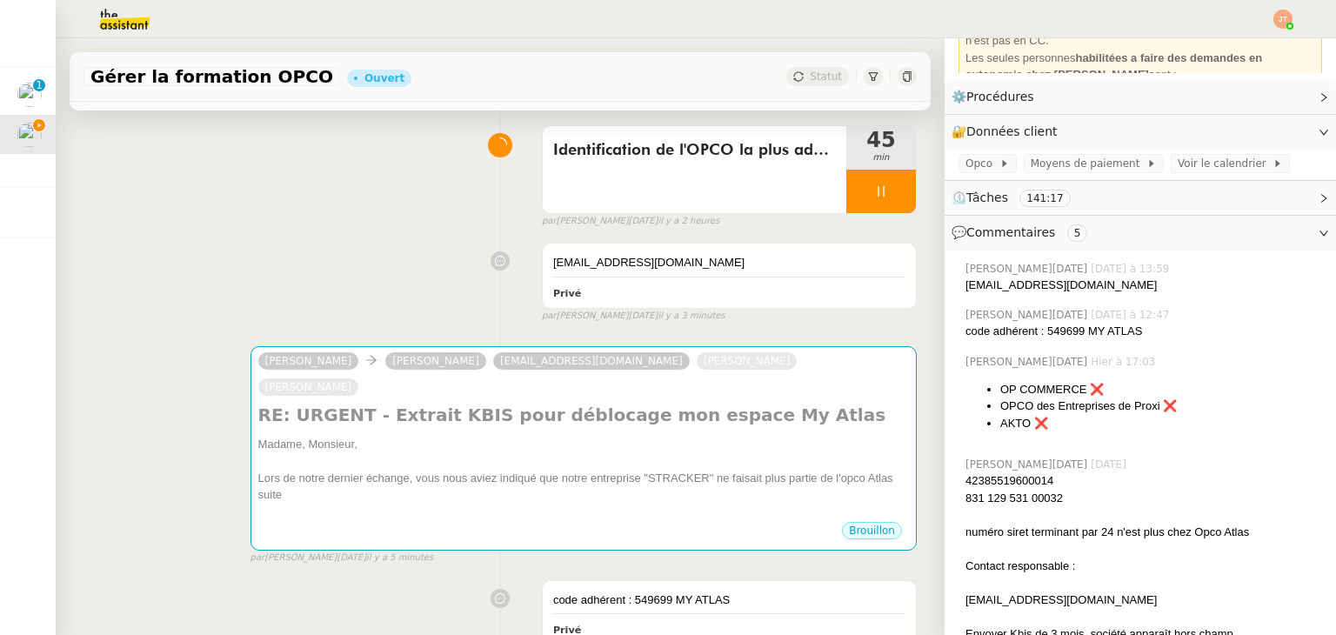
scroll to position [0, 0]
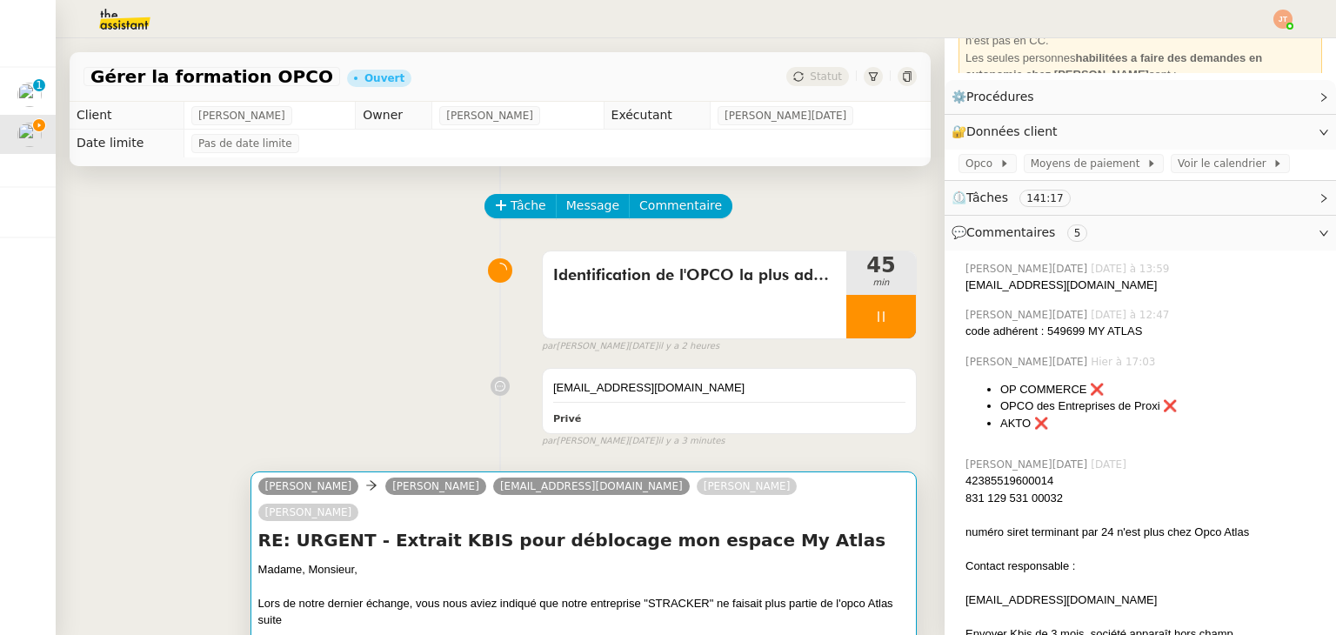
click at [497, 629] on div at bounding box center [583, 637] width 650 height 17
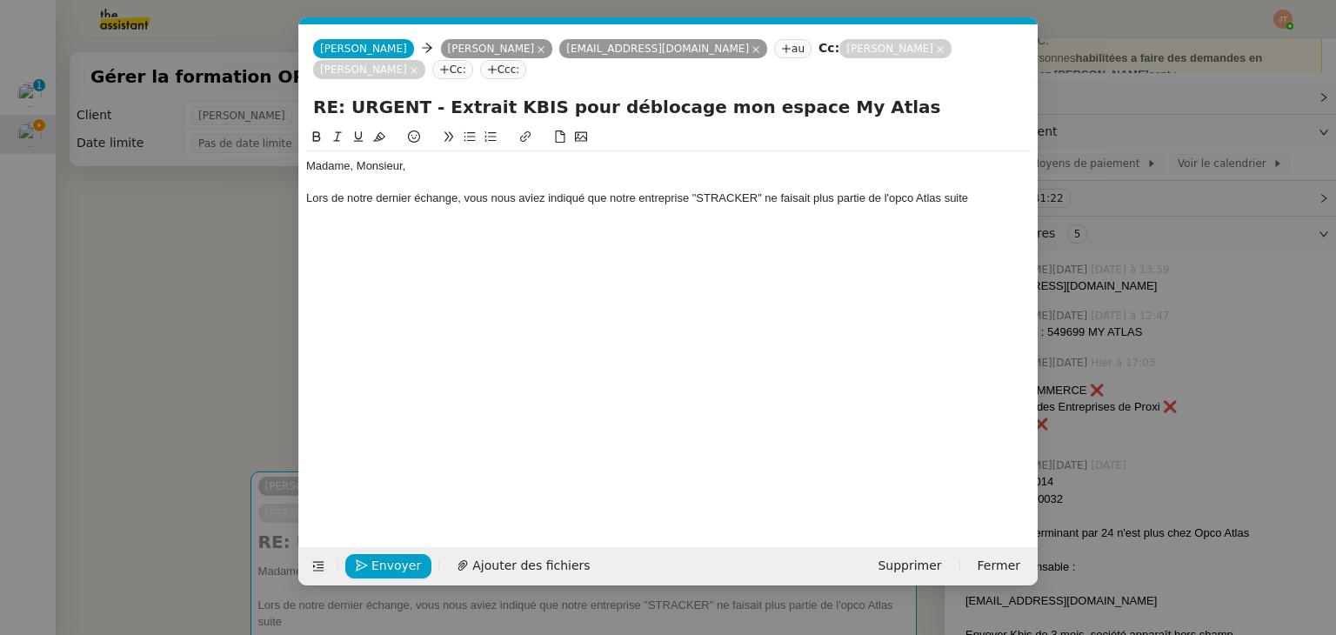
scroll to position [0, 37]
click at [978, 194] on div "Lors de notre dernier échange, vous nous aviez indiqué que notre entreprise "ST…" at bounding box center [668, 198] width 724 height 16
drag, startPoint x: 976, startPoint y: 197, endPoint x: 945, endPoint y: 197, distance: 31.3
click at [945, 197] on div "Lors de notre dernier échange, vous nous aviez indiqué que notre entreprise "ST…" at bounding box center [668, 206] width 724 height 32
click at [403, 216] on div "Lors de notre dernier échange, vous nous aviez indiqué que notre entreprise "ST…" at bounding box center [668, 206] width 724 height 32
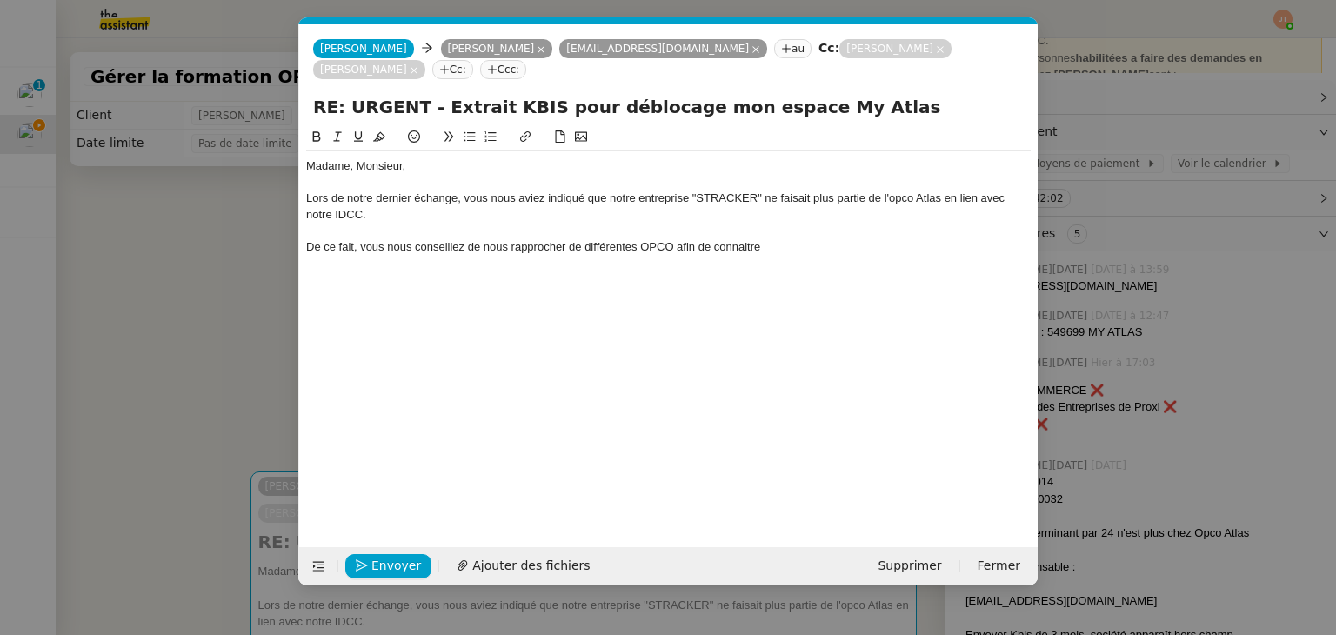
click at [232, 326] on nz-modal-container "Service TA - VOYAGE - PROPOSITION GLOBALE A utiliser dans le cadre de propositi…" at bounding box center [668, 317] width 1336 height 635
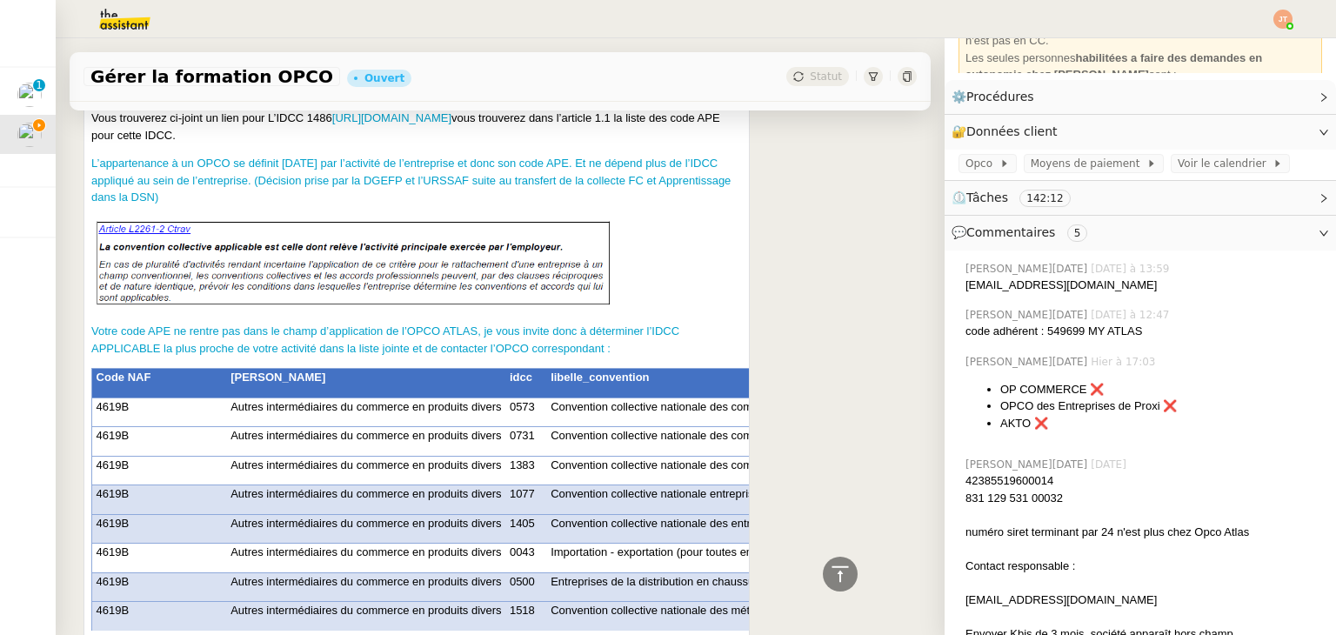
scroll to position [3304, 0]
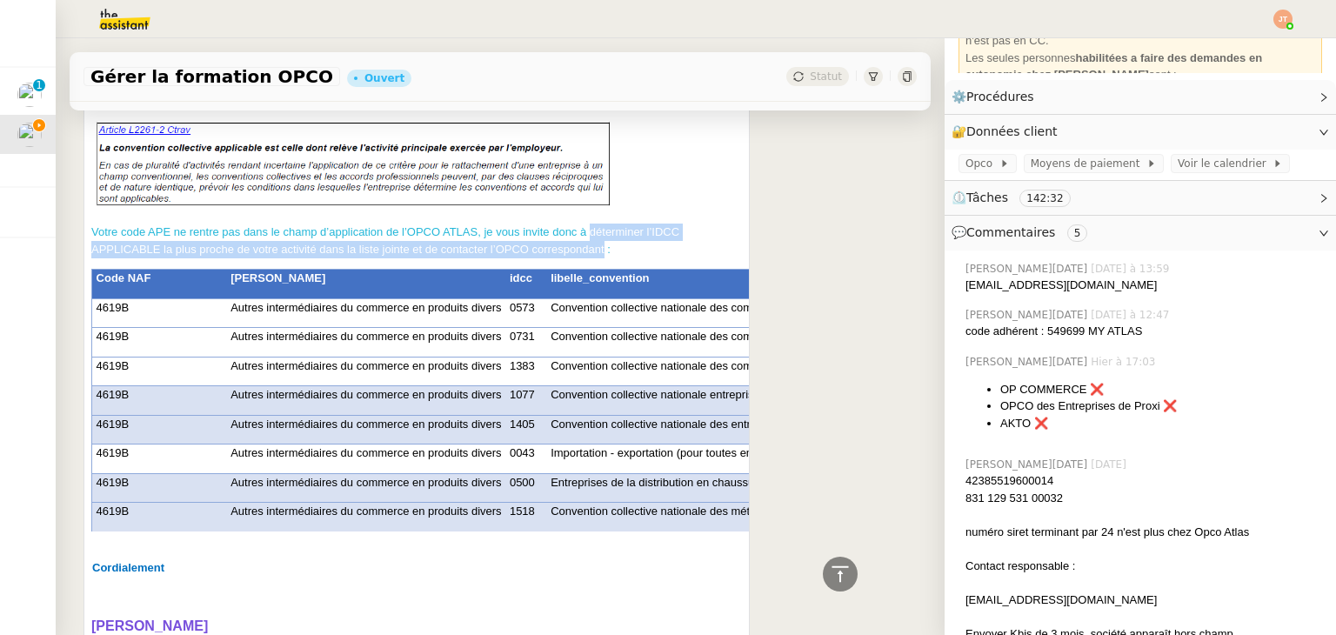
drag, startPoint x: 590, startPoint y: 205, endPoint x: 602, endPoint y: 227, distance: 24.5
click at [602, 227] on span "Votre code APE ne rentre pas dans le champ d’application de l’OPCO ATLAS, je vo…" at bounding box center [385, 240] width 588 height 30
copy span "déterminer l’IDCC APPLICABLE la plus proche de votre activité dans la liste joi…"
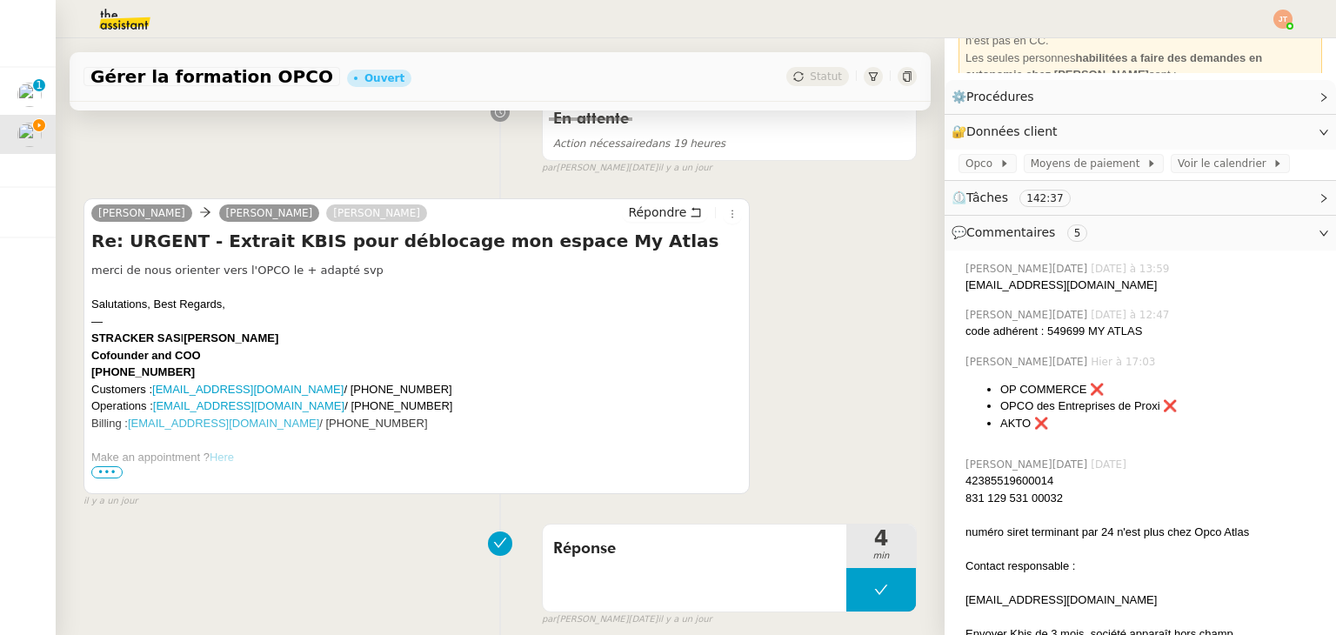
scroll to position [0, 0]
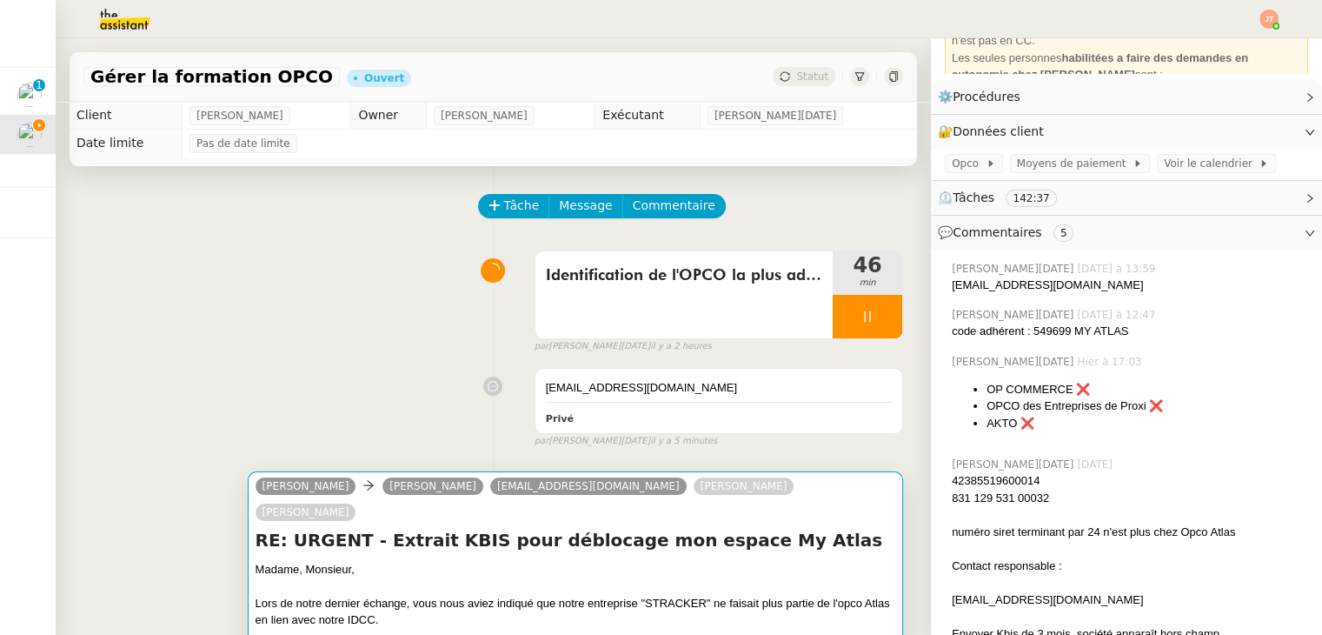
click at [594, 561] on div "Madame, Monsieur," at bounding box center [576, 569] width 640 height 17
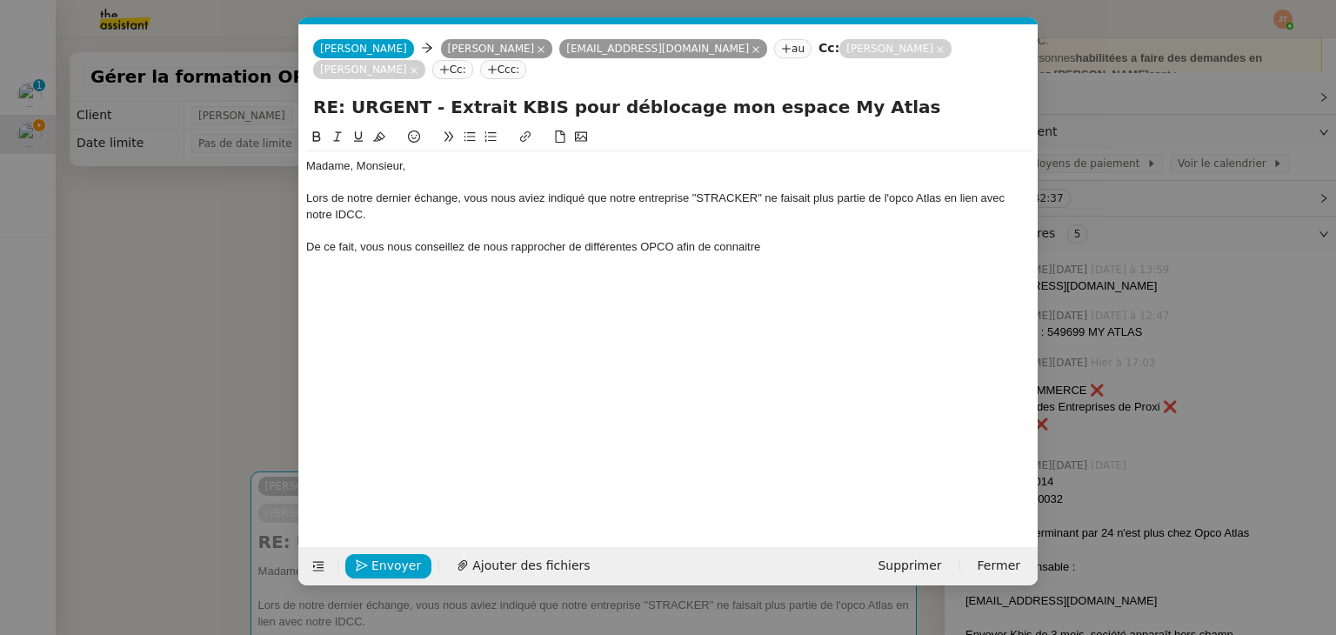
scroll to position [0, 37]
drag, startPoint x: 764, startPoint y: 248, endPoint x: 504, endPoint y: 253, distance: 260.0
click at [504, 253] on div "De ce fait, vous nous conseillez de nous rapprocher de différentes OPCO afin de…" at bounding box center [668, 247] width 724 height 16
click at [508, 245] on span "déterminer l’IDCC APPLICABLE la plus proche de votre activité dans la liste joi…" at bounding box center [652, 254] width 693 height 29
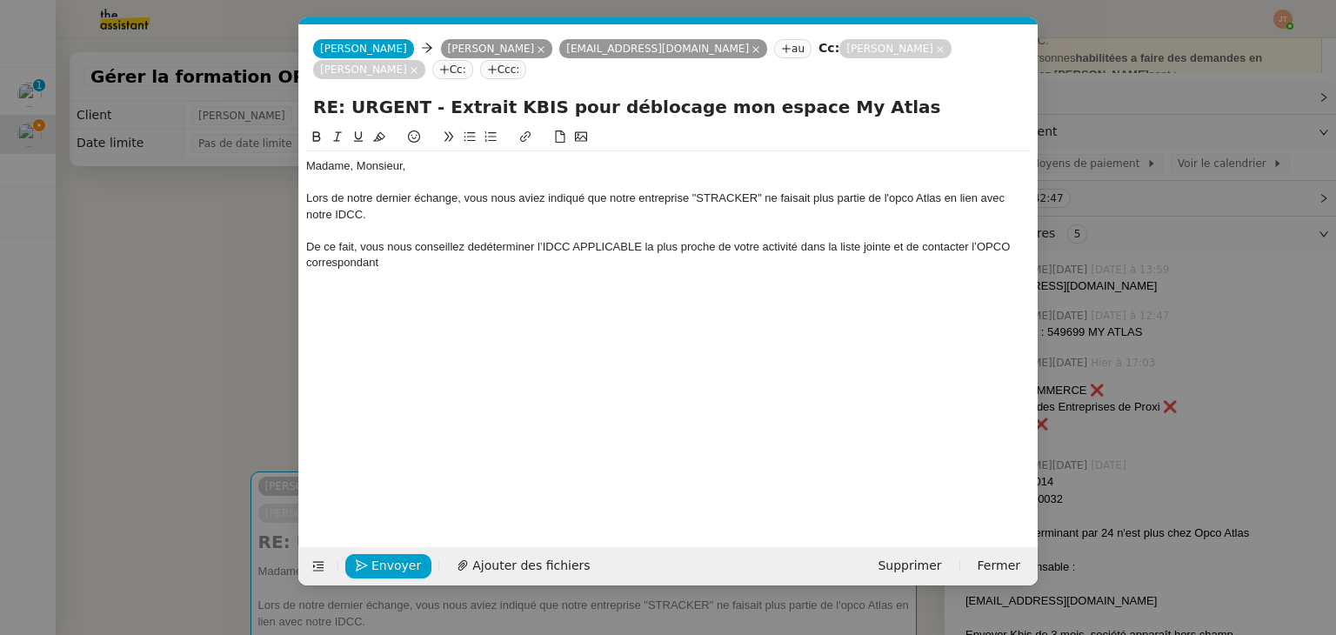
click at [743, 244] on span "déterminer l’IDCC APPLICABLE la plus proche de votre activité dans la liste joi…" at bounding box center [659, 254] width 707 height 29
drag, startPoint x: 896, startPoint y: 246, endPoint x: 806, endPoint y: 248, distance: 89.6
click at [806, 248] on span "déterminer l’IDCC APPLICABLE la plus proche de notre activité dans la liste joi…" at bounding box center [660, 254] width 708 height 29
click at [996, 245] on div "De ce fait, vous nous conseillez de déterminer l’IDCC APPLICABLE la plus proche…" at bounding box center [668, 247] width 724 height 16
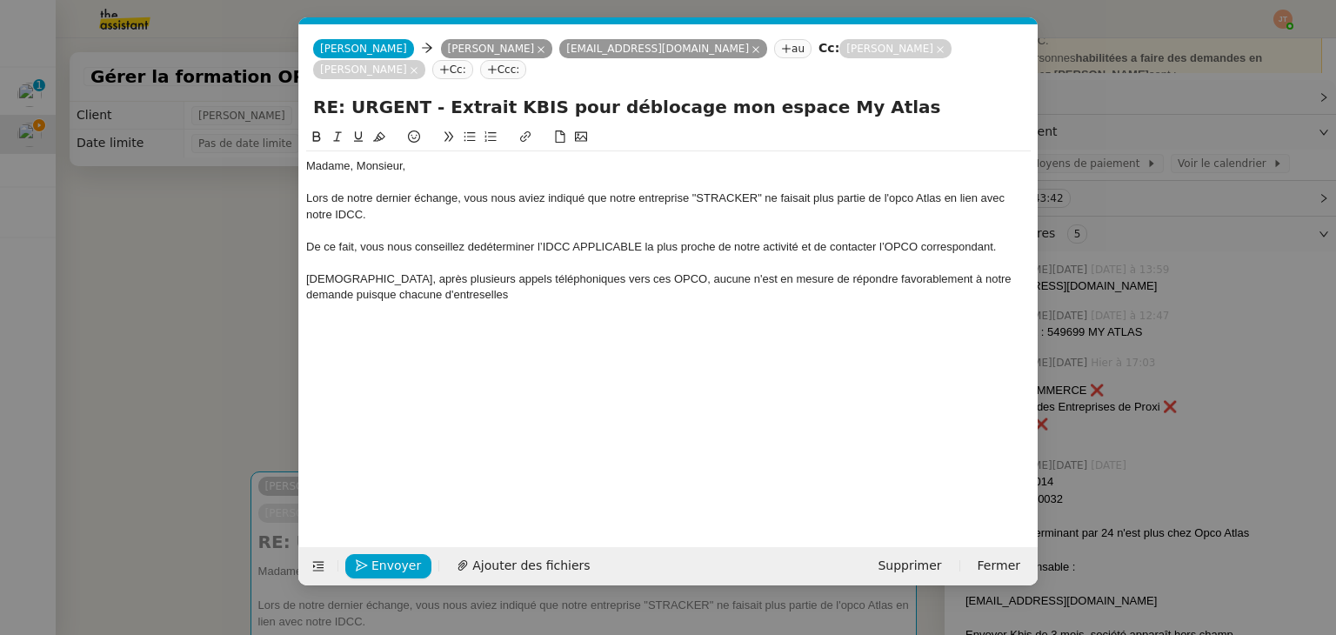
click at [418, 293] on span "[DEMOGRAPHIC_DATA], après plusieurs appels téléphoniques vers ces OPCO, aucune …" at bounding box center [660, 286] width 708 height 29
click at [440, 299] on span "[DEMOGRAPHIC_DATA], après plusieurs appels téléphoniques vers ces OPCO, aucune …" at bounding box center [660, 286] width 708 height 29
click at [432, 295] on span "[DEMOGRAPHIC_DATA], après plusieurs appels téléphoniques vers ces OPCO, aucune …" at bounding box center [660, 286] width 708 height 29
click at [467, 296] on div "Néanmoins, après plusieurs appels téléphoniques vers ces OPCO, aucune n'est en …" at bounding box center [668, 287] width 724 height 32
click at [441, 299] on span "[DEMOGRAPHIC_DATA], après plusieurs appels téléphoniques vers ces OPCO, aucune …" at bounding box center [660, 286] width 708 height 29
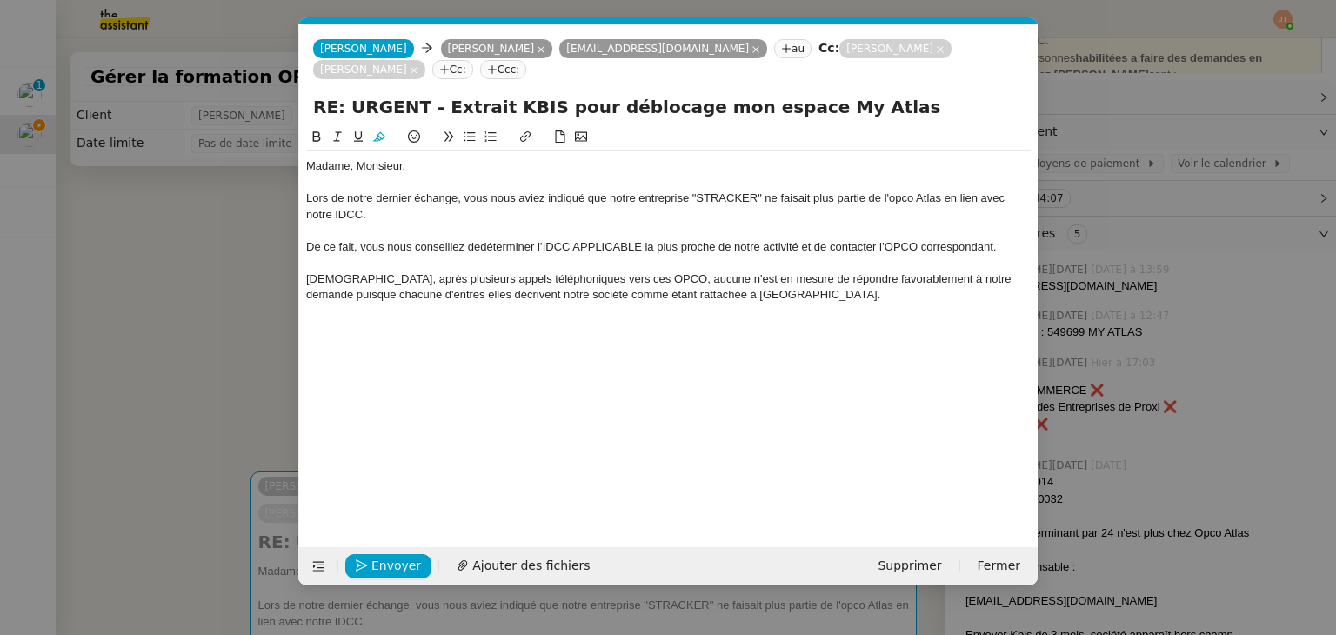
drag, startPoint x: 434, startPoint y: 303, endPoint x: 402, endPoint y: 287, distance: 35.8
drag, startPoint x: 402, startPoint y: 287, endPoint x: 390, endPoint y: 301, distance: 18.5
click at [388, 299] on span "[DEMOGRAPHIC_DATA], après plusieurs appels téléphoniques vers ces OPCO, aucune …" at bounding box center [660, 286] width 708 height 29
click at [434, 299] on span "[DEMOGRAPHIC_DATA], après plusieurs appels téléphoniques vers ces OPCO, aucune …" at bounding box center [660, 286] width 708 height 29
click at [0, 0] on lt-em "entre" at bounding box center [0, 0] width 0 height 0
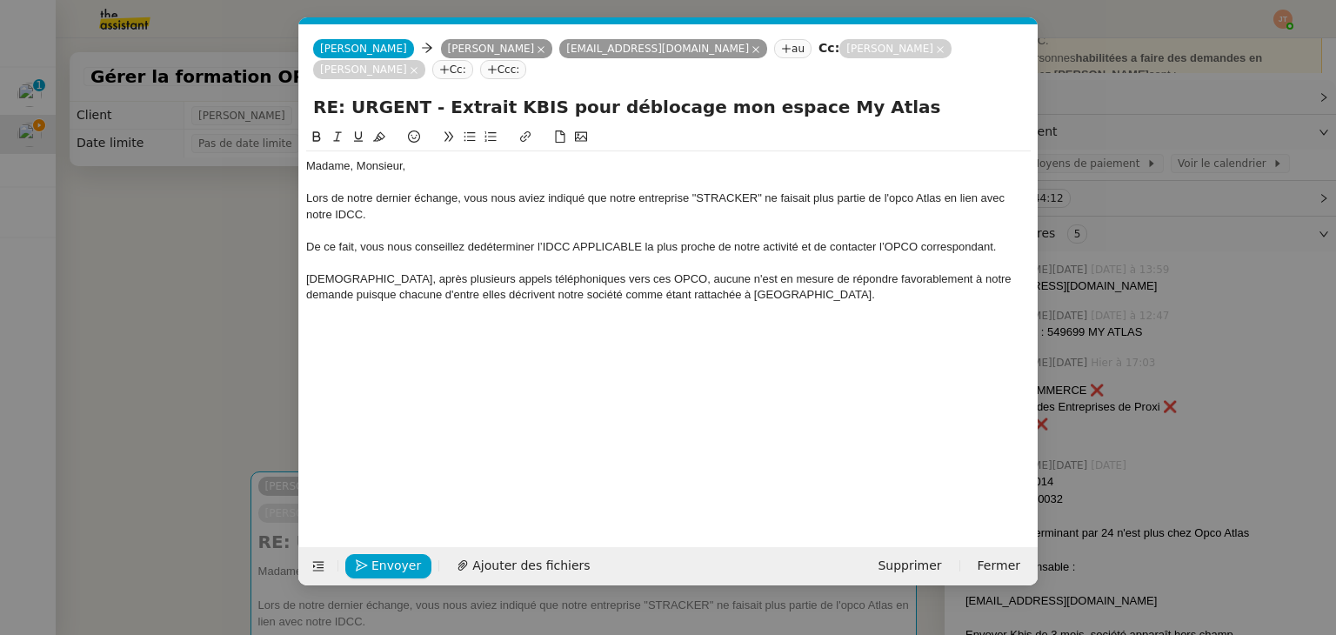
click at [443, 302] on div "[DEMOGRAPHIC_DATA], après plusieurs appels téléphoniques vers ces OPCO, aucune …" at bounding box center [668, 287] width 724 height 32
click at [467, 293] on span "[DEMOGRAPHIC_DATA], après plusieurs appels téléphoniques vers ces OPCO, aucune …" at bounding box center [660, 286] width 708 height 29
click at [467, 359] on div "Madame, [PERSON_NAME], Lors de notre dernier échange, vous nous aviez indiqué q…" at bounding box center [668, 323] width 724 height 393
click at [458, 291] on span "[DEMOGRAPHIC_DATA], après plusieurs appels téléphoniques vers ces OPCO, aucune …" at bounding box center [660, 286] width 708 height 29
click at [771, 300] on div "[DEMOGRAPHIC_DATA], après plusieurs appels téléphoniques vers ces OPCO, aucune …" at bounding box center [668, 287] width 724 height 32
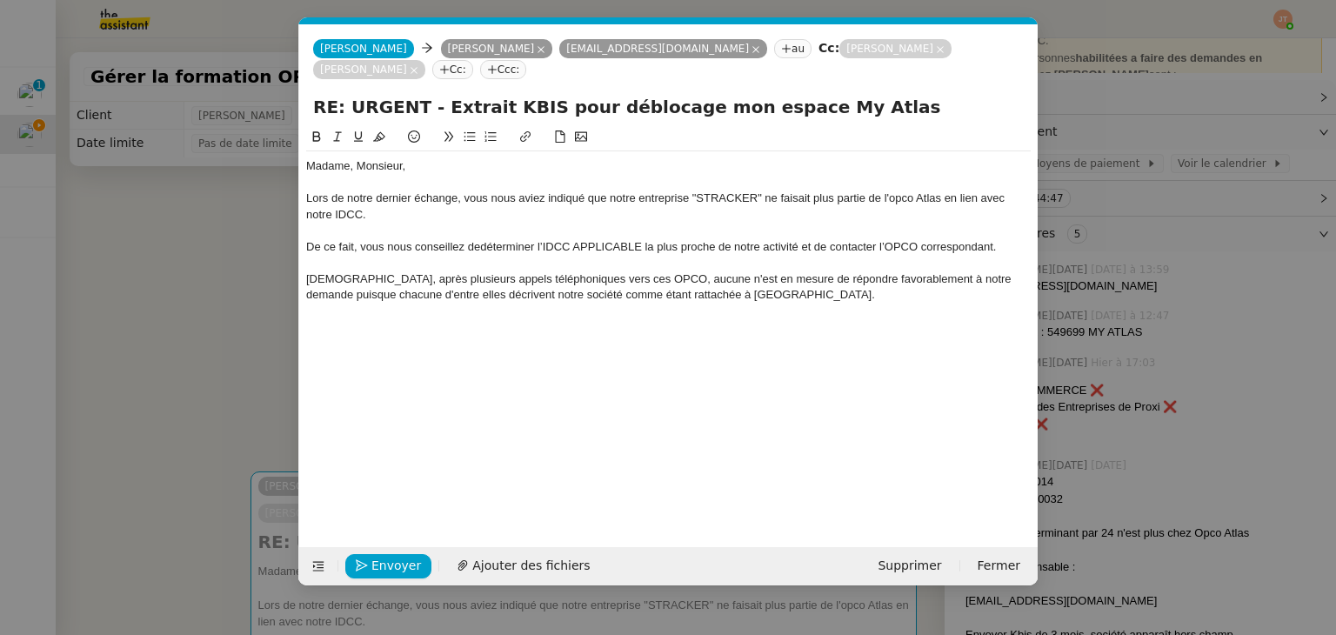
click at [903, 199] on div "Lors de notre dernier échange, vous nous aviez indiqué que notre entreprise "ST…" at bounding box center [668, 206] width 724 height 32
click at [0, 0] on lt-em "OPCA" at bounding box center [0, 0] width 0 height 0
click at [744, 300] on div "[DEMOGRAPHIC_DATA], après plusieurs appels téléphoniques vers ces OPCO, aucune …" at bounding box center [668, 287] width 724 height 32
click at [574, 330] on span "Nous sommes donc confrontés à une situation extrèmement préoccupante puisque" at bounding box center [514, 326] width 416 height 13
click at [0, 0] on lt-span "extr ê mement" at bounding box center [0, 0] width 0 height 0
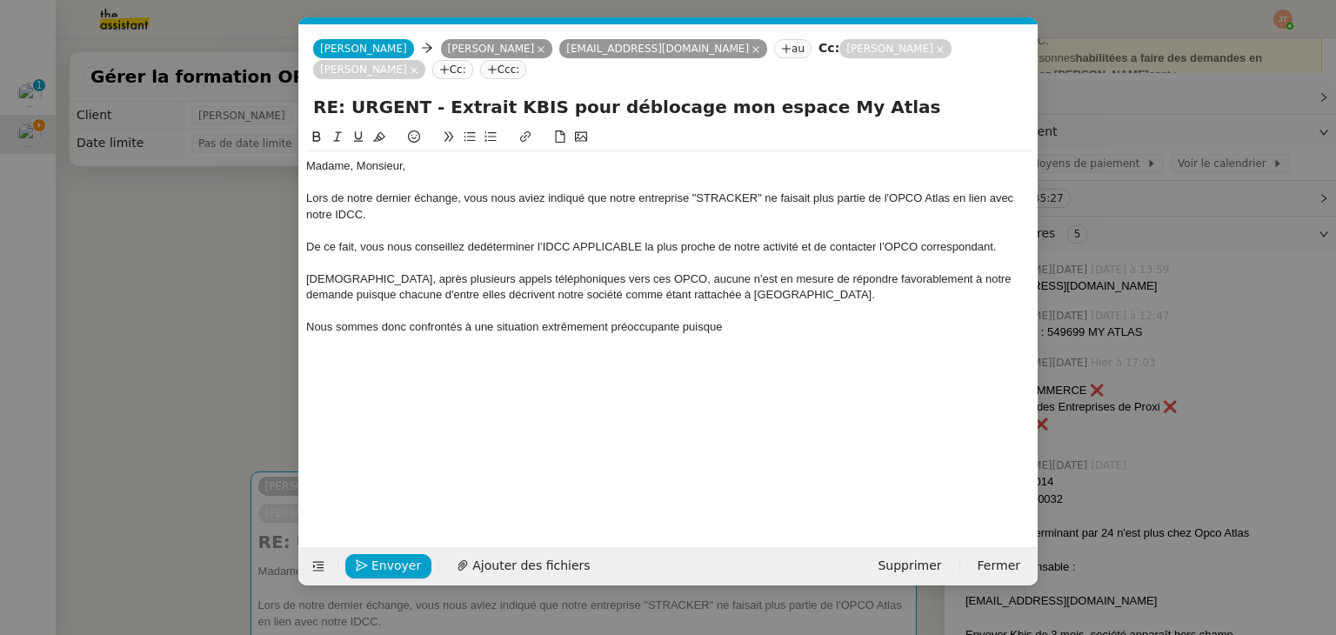
click at [703, 327] on span "Nous sommes donc confrontés à une situation extrêmement préoccupante puisque" at bounding box center [514, 326] width 416 height 13
click at [750, 316] on div at bounding box center [668, 311] width 724 height 16
click at [745, 325] on div "Nous sommes donc confrontés à une situation extrêmement préoccupante puisque" at bounding box center [668, 327] width 724 height 16
click at [696, 328] on span "Nous sommes donc confrontés à une situation extrêmement préoccupante puisque no…" at bounding box center [650, 334] width 689 height 29
click at [0, 0] on lt-em "car" at bounding box center [0, 0] width 0 height 0
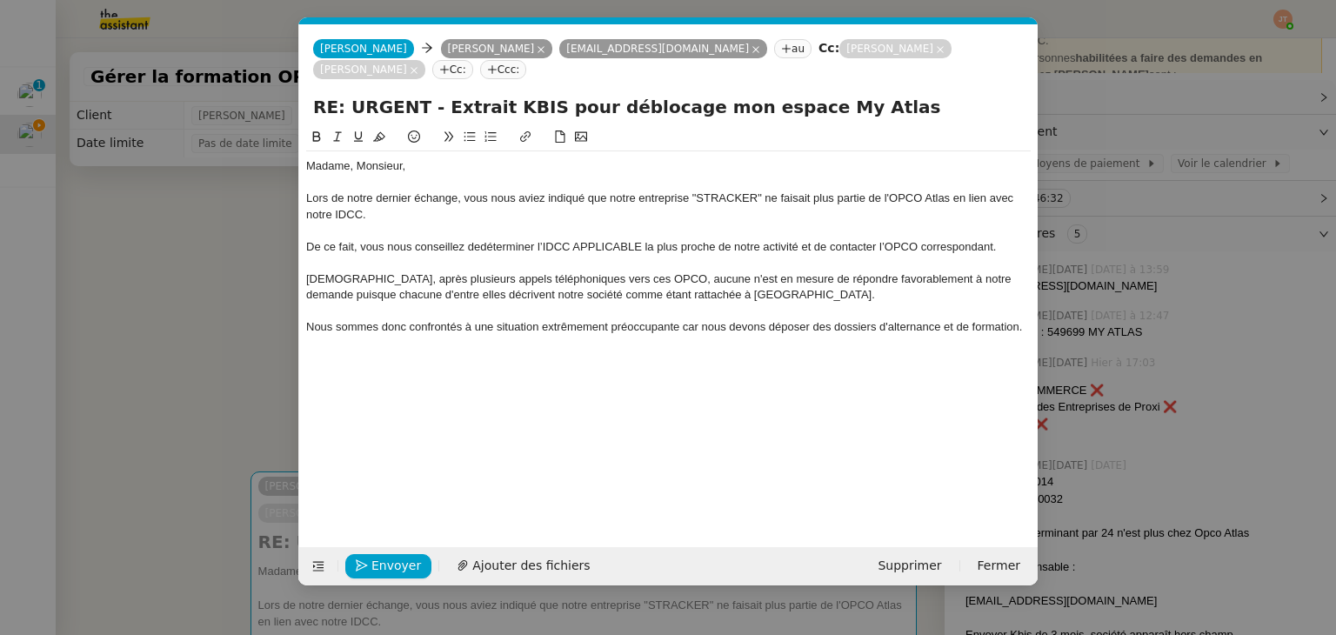
click at [689, 330] on span "Nous sommes donc confrontés à une situation extrêmement préoccupante car nous d…" at bounding box center [664, 326] width 716 height 13
click at [0, 0] on lt-span ", car" at bounding box center [0, 0] width 0 height 0
click at [1026, 324] on div "Nous sommes donc confrontés à une situation extrêmement préoccupante, car nous …" at bounding box center [668, 327] width 724 height 16
click at [316, 340] on span "Nous sommes donc confrontés à une situation extrêmement préoccupante, car nous …" at bounding box center [665, 334] width 719 height 29
click at [0, 0] on lt-span ", mais" at bounding box center [0, 0] width 0 height 0
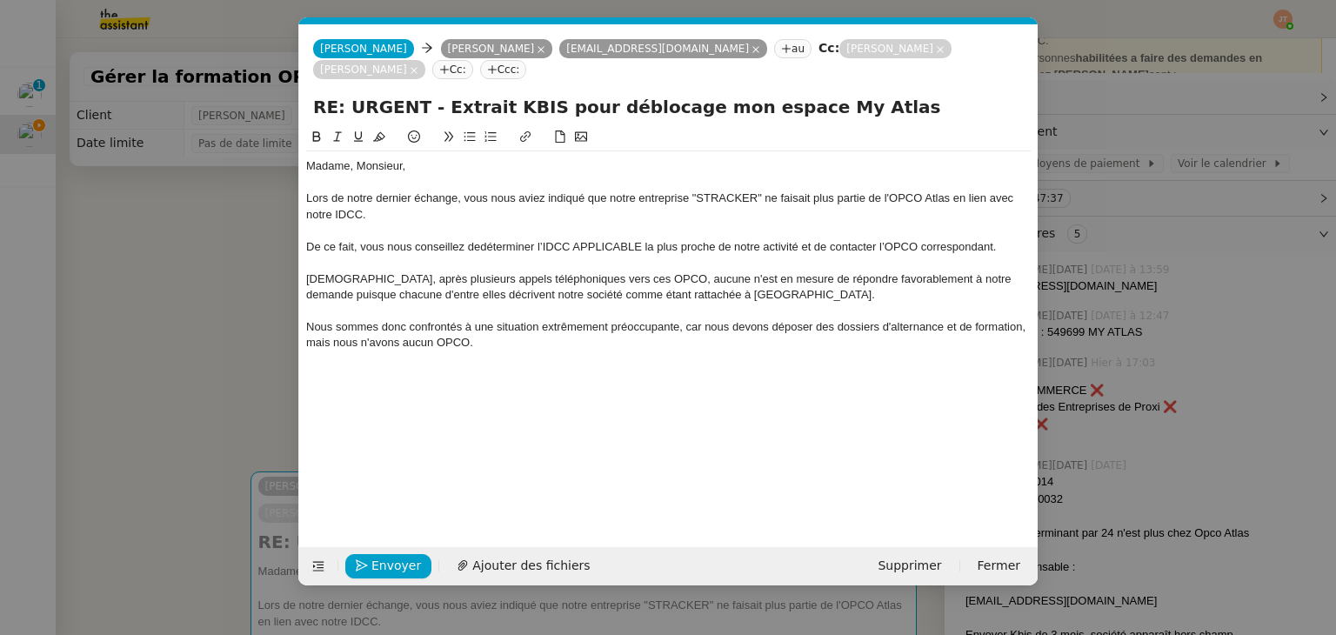
click at [517, 356] on div at bounding box center [668, 359] width 724 height 16
click at [500, 350] on div "Nous sommes donc confrontés à une situation extrêmement préoccupante, car nous …" at bounding box center [668, 335] width 724 height 32
click at [728, 290] on span "[DEMOGRAPHIC_DATA], après plusieurs appels téléphoniques vers ces OPCO, aucune …" at bounding box center [660, 286] width 708 height 29
click at [750, 298] on div "[DEMOGRAPHIC_DATA], après plusieurs appels téléphoniques vers ces OPCO, aucune …" at bounding box center [668, 287] width 724 height 32
click at [568, 338] on div "Nous sommes donc confrontés à une situation extrêmement préoccupante, car nous …" at bounding box center [668, 335] width 724 height 32
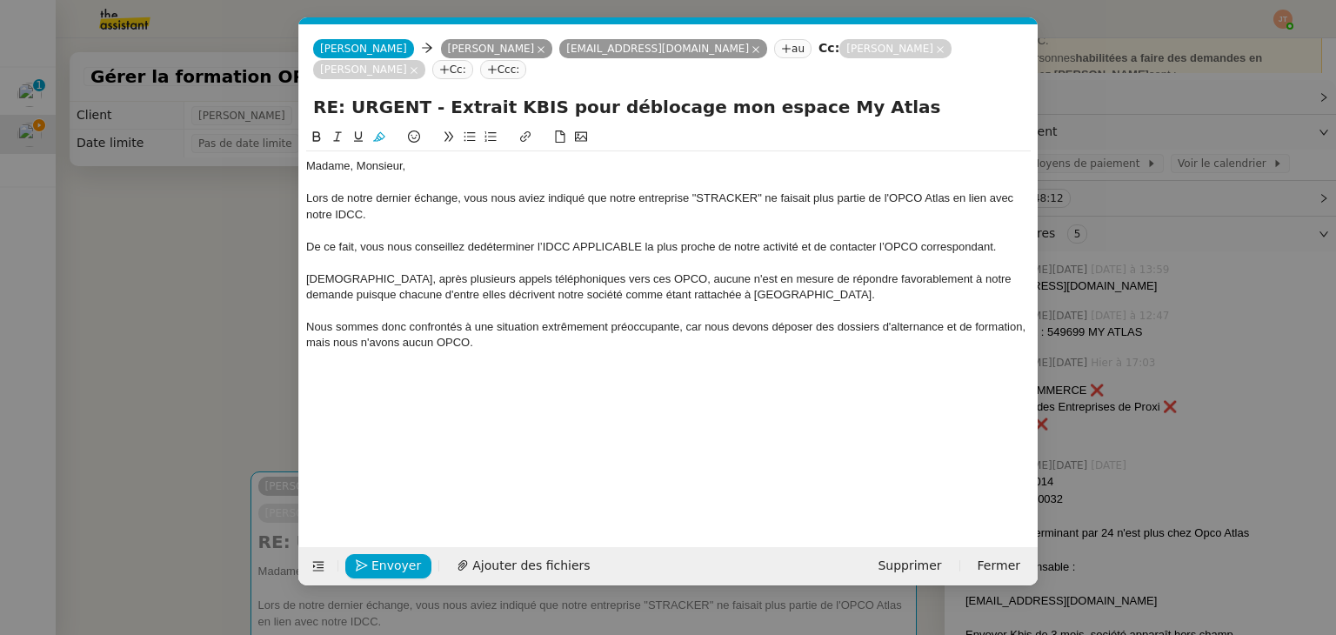
click at [1022, 328] on span "Nous sommes donc confrontés à une situation extrêmement préoccupante, car nous …" at bounding box center [667, 334] width 723 height 29
click at [587, 363] on div at bounding box center [668, 359] width 724 height 16
click at [583, 354] on div at bounding box center [668, 359] width 724 height 16
click at [578, 336] on div "Nous sommes donc confrontés à une situation extrêmement préoccupante, car nous …" at bounding box center [668, 335] width 724 height 32
drag, startPoint x: 496, startPoint y: 373, endPoint x: 306, endPoint y: 373, distance: 190.4
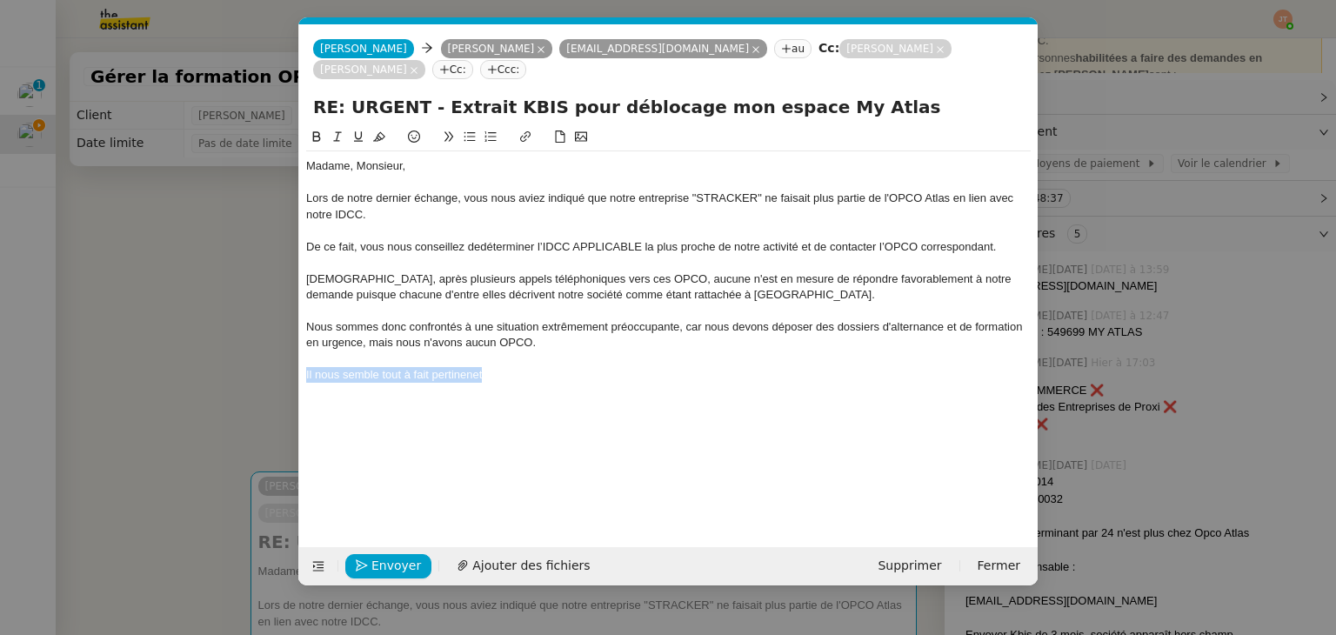
click at [306, 373] on div "Il nous semble tout à fait pertinenet" at bounding box center [668, 375] width 724 height 16
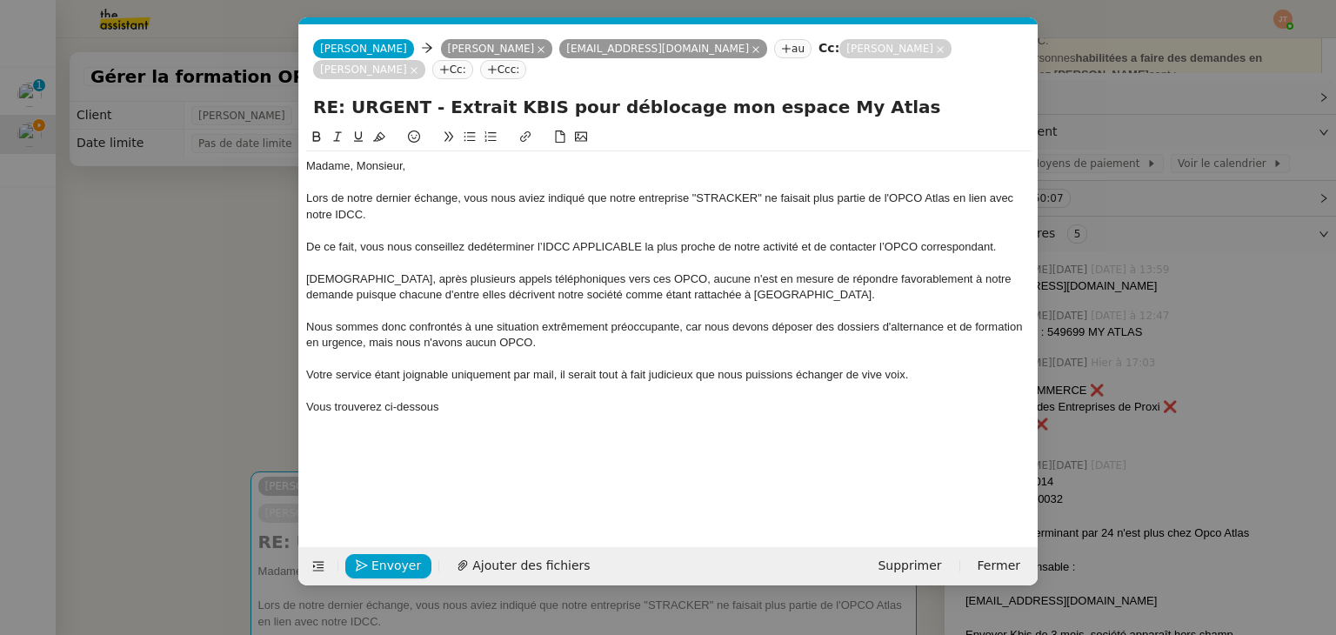
drag, startPoint x: 443, startPoint y: 404, endPoint x: 310, endPoint y: 408, distance: 133.9
click at [310, 408] on div "Vous trouverez ci-dessous" at bounding box center [668, 407] width 724 height 16
click at [182, 363] on nz-modal-container "Service TA - VOYAGE - PROPOSITION GLOBALE A utiliser dans le cadre de propositi…" at bounding box center [668, 317] width 1336 height 635
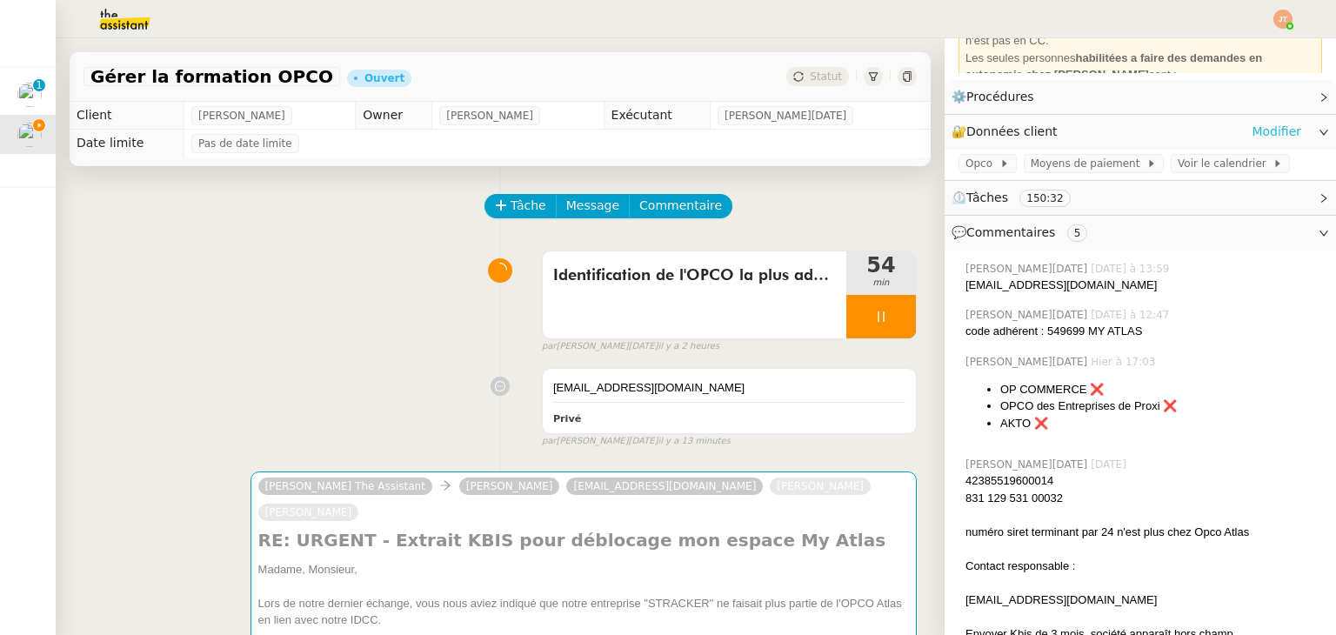
click at [1253, 140] on link "Modifier" at bounding box center [1276, 132] width 50 height 20
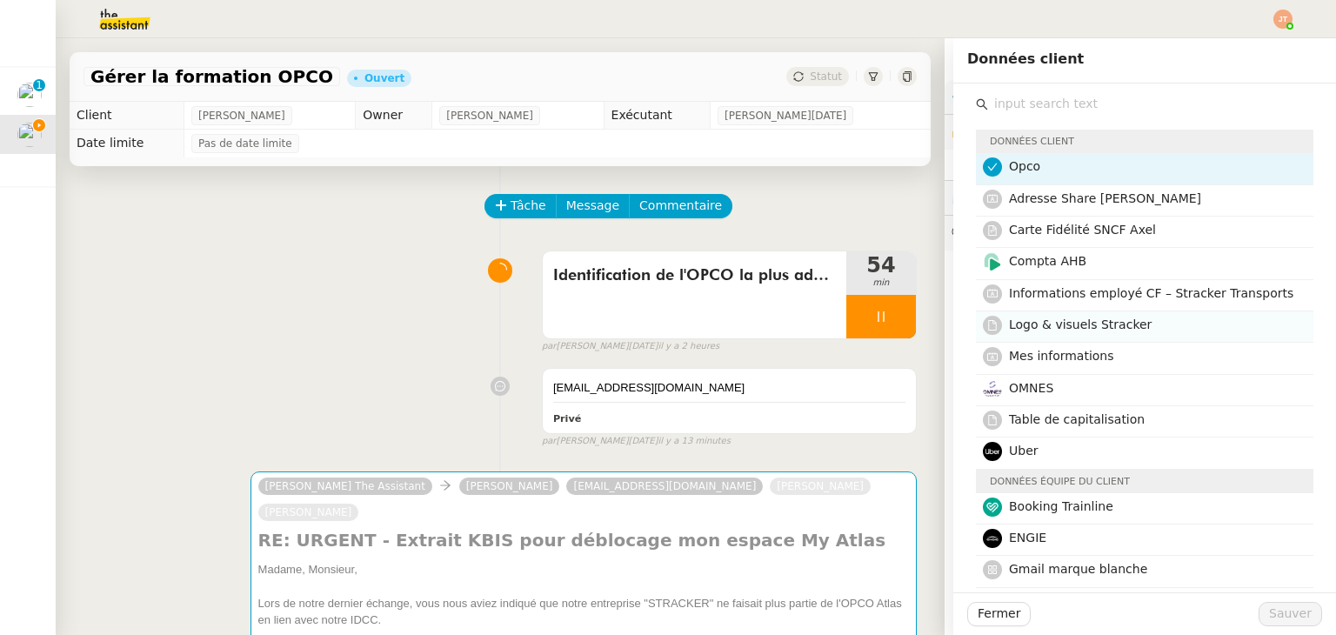
click at [1029, 319] on span "Logo & visuels Stracker" at bounding box center [1080, 324] width 143 height 14
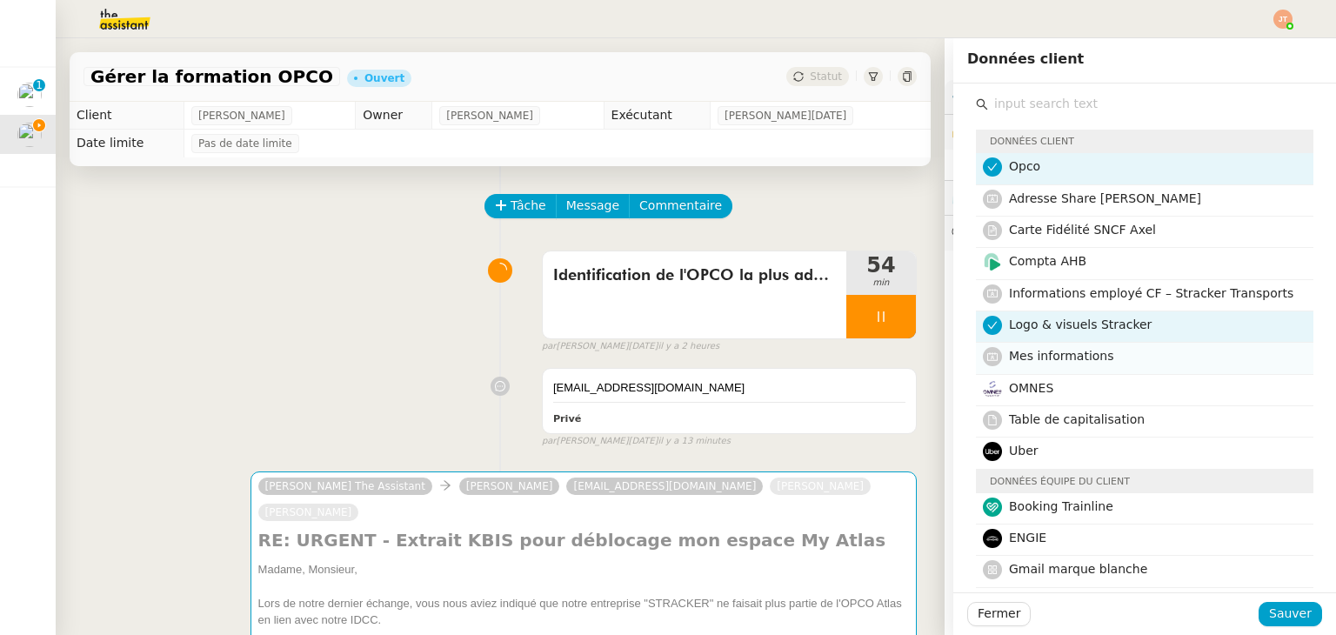
click at [1030, 359] on span "Mes informations" at bounding box center [1061, 356] width 105 height 14
click at [1033, 338] on nz-list-item "Logo & visuels Stracker" at bounding box center [1144, 326] width 337 height 31
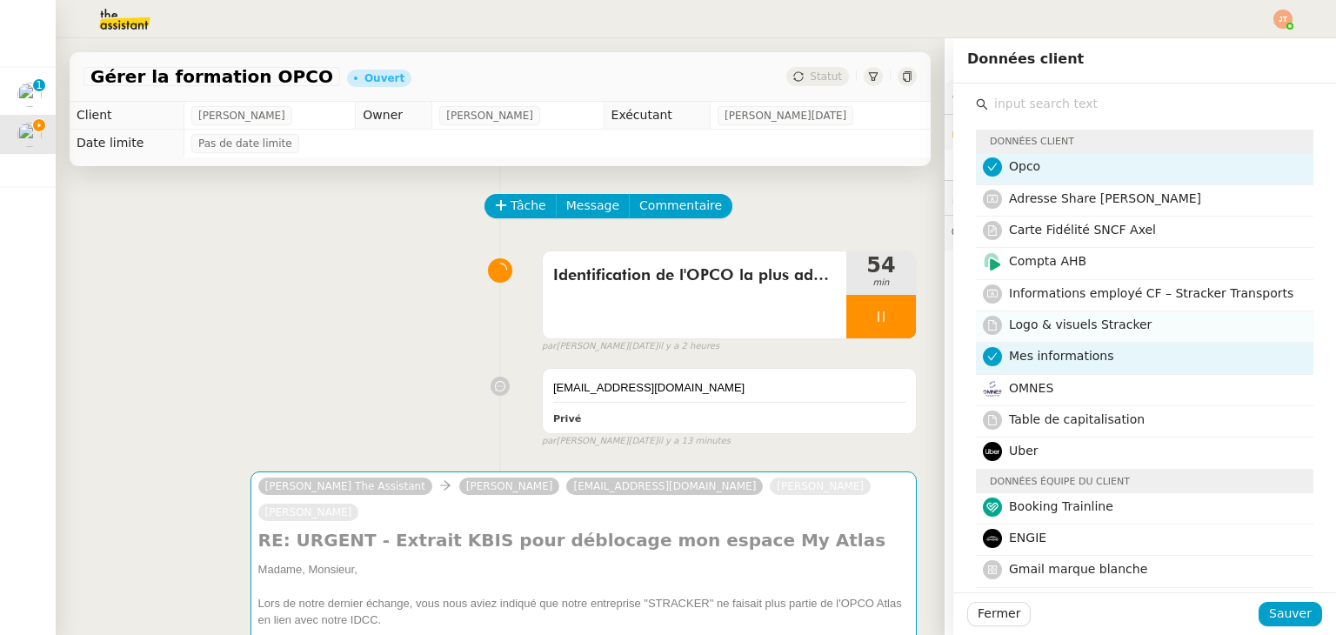
click at [1038, 317] on span "Logo & visuels Stracker" at bounding box center [1080, 324] width 143 height 14
click at [1042, 317] on span "Logo & visuels Stracker" at bounding box center [1080, 324] width 143 height 14
click at [1283, 603] on span "Sauver" at bounding box center [1290, 613] width 43 height 20
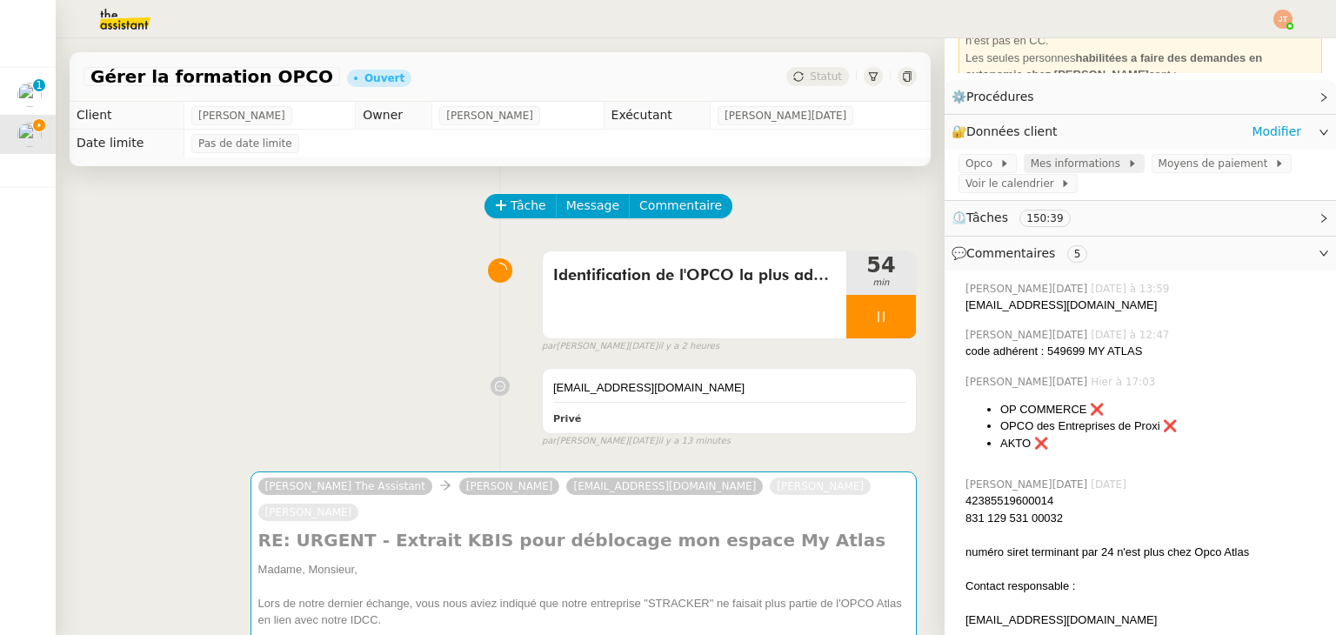
click at [1045, 164] on span "Mes informations" at bounding box center [1078, 163] width 97 height 17
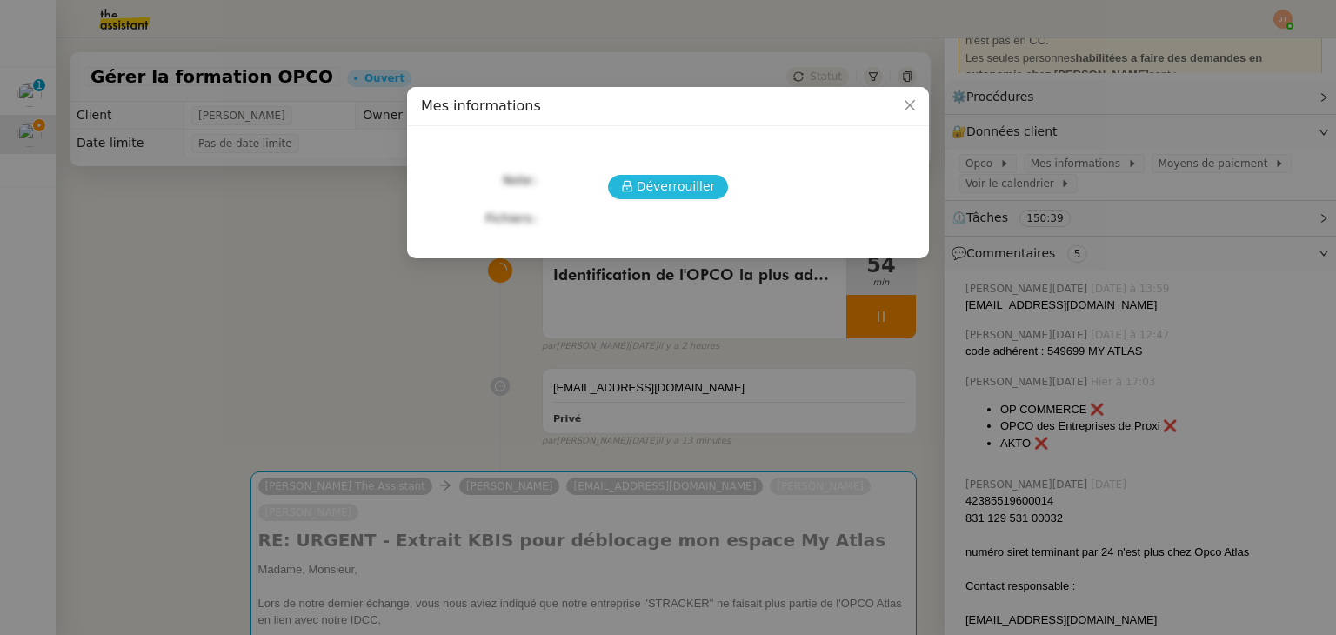
click at [670, 192] on span "Déverrouiller" at bounding box center [675, 187] width 79 height 20
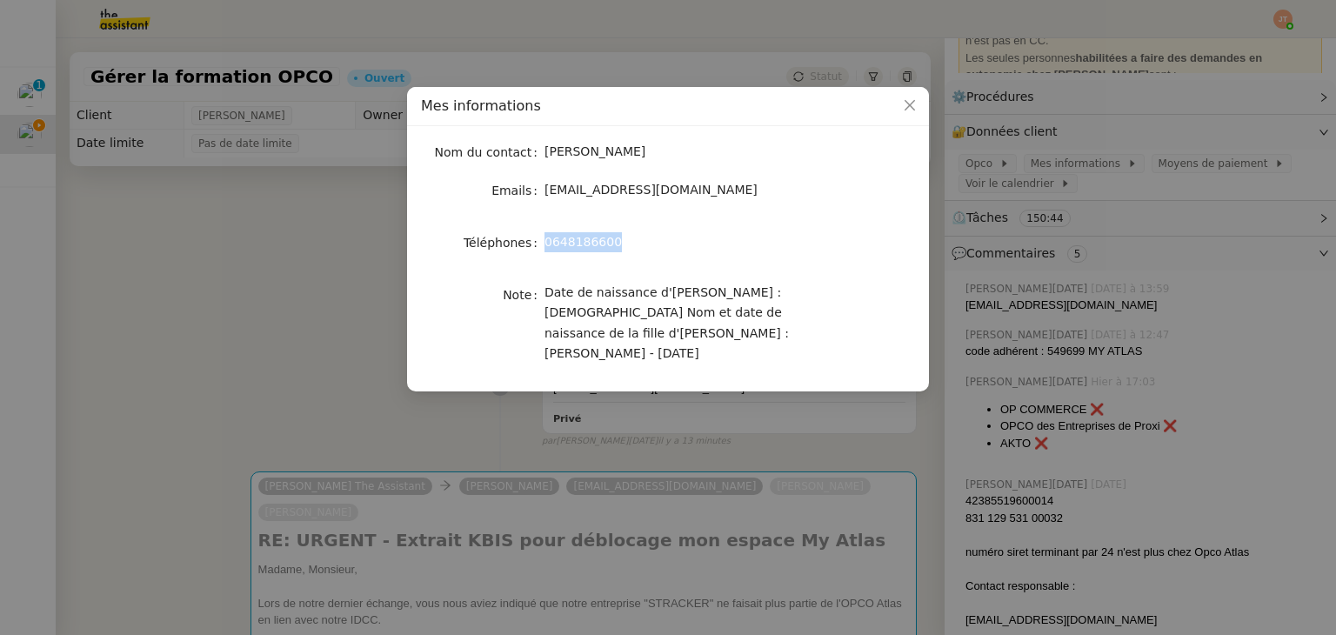
drag, startPoint x: 544, startPoint y: 241, endPoint x: 612, endPoint y: 242, distance: 67.8
click at [612, 242] on div "0648186600" at bounding box center [688, 242] width 288 height 20
copy span "0648186600"
click at [210, 421] on nz-modal-container "Mes informations Nom du contact [PERSON_NAME] Emails [EMAIL_ADDRESS][DOMAIN_NAM…" at bounding box center [668, 317] width 1336 height 635
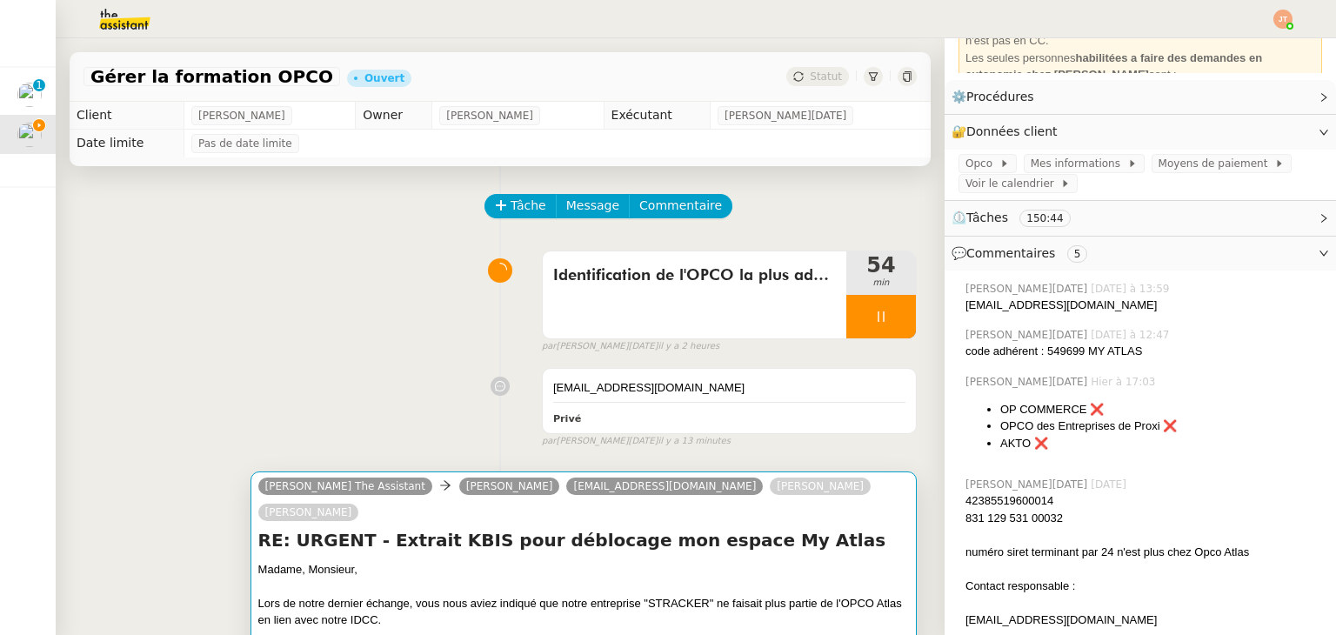
click at [520, 629] on div at bounding box center [583, 637] width 650 height 17
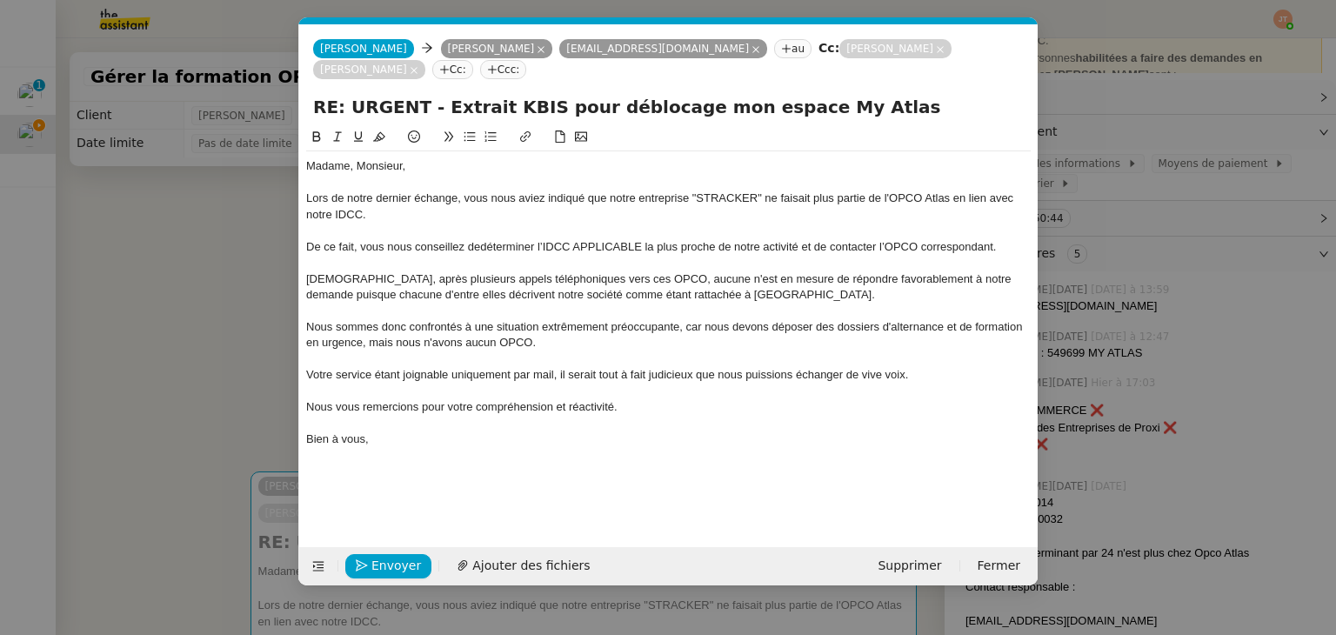
scroll to position [0, 37]
click at [390, 439] on div "Bien à vous," at bounding box center [668, 439] width 724 height 16
click at [310, 470] on div "0648186600" at bounding box center [668, 471] width 724 height 16
click at [309, 470] on div "0648186600" at bounding box center [668, 471] width 724 height 16
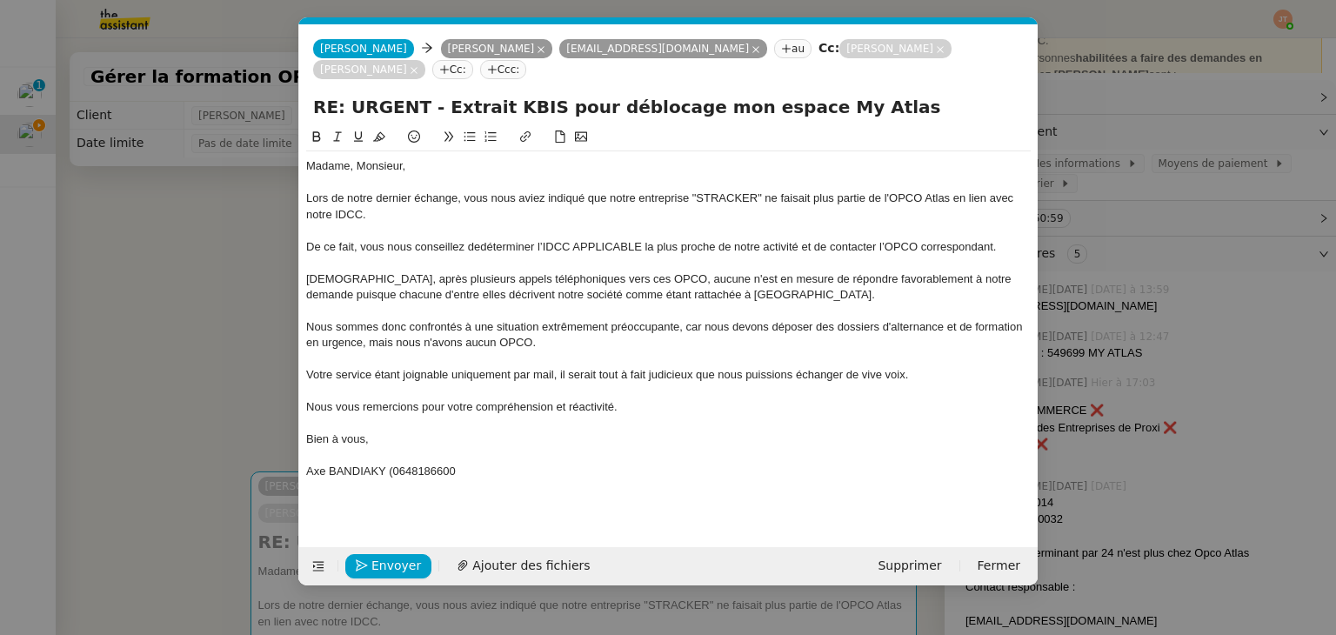
click at [235, 436] on nz-modal-container "Service TA - VOYAGE - PROPOSITION GLOBALE A utiliser dans le cadre de propositi…" at bounding box center [668, 317] width 1336 height 635
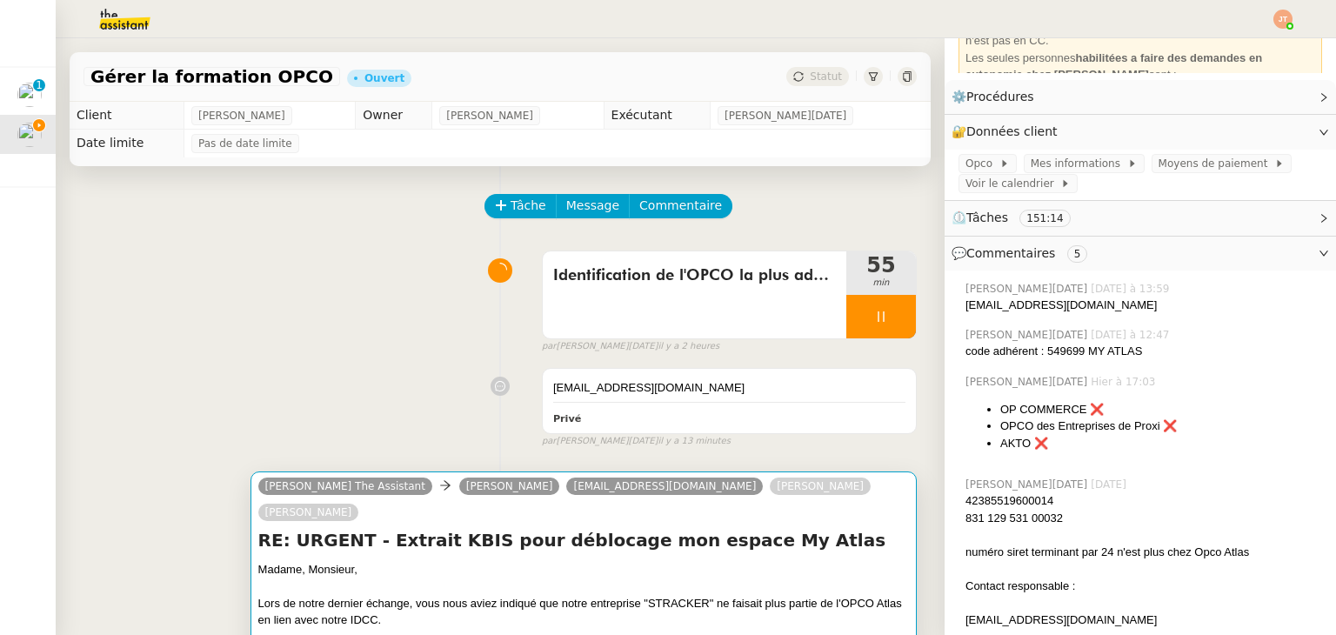
click at [493, 595] on div "Lors de notre dernier échange, vous nous aviez indiqué que notre entreprise "ST…" at bounding box center [583, 612] width 650 height 34
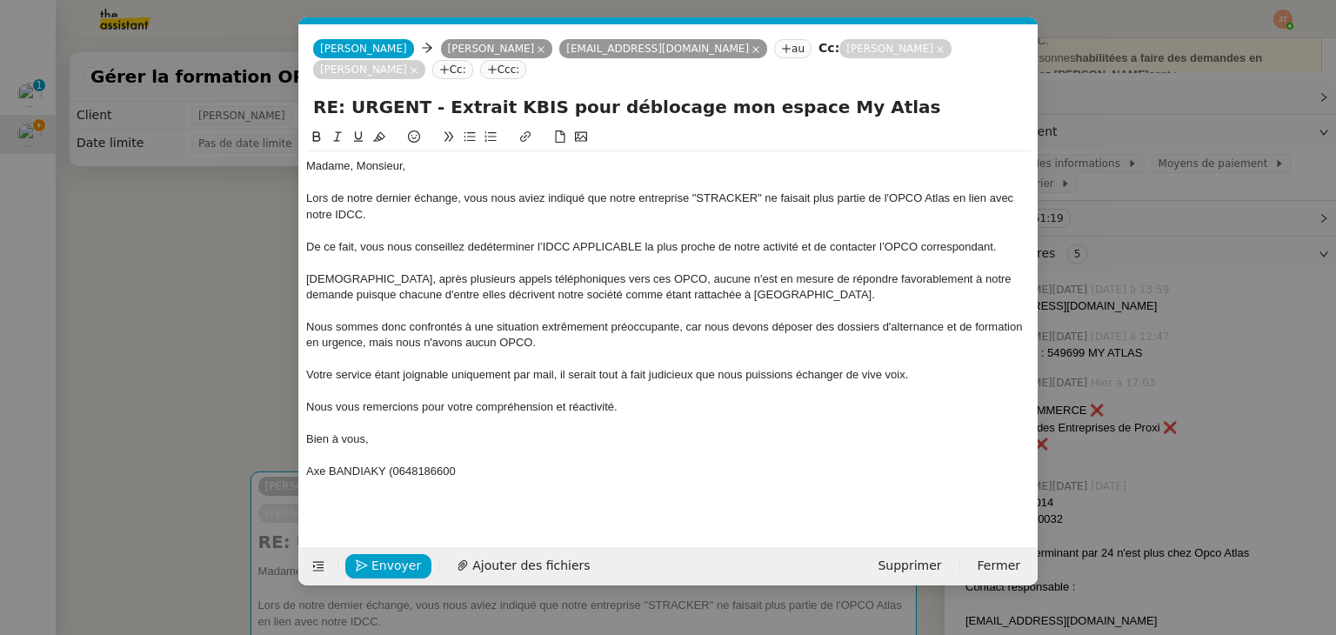
scroll to position [0, 37]
click at [389, 468] on div "Axe BANDIAKY (0648186600" at bounding box center [668, 471] width 724 height 16
click at [391, 468] on div "Axe BANDIAKY (0648186600" at bounding box center [668, 471] width 724 height 16
click at [325, 469] on div "Axe BANDIAKY (CEO) > 0648186600" at bounding box center [668, 471] width 724 height 16
click at [529, 470] on div "[PERSON_NAME] (CEO) > 0648186600" at bounding box center [668, 471] width 724 height 16
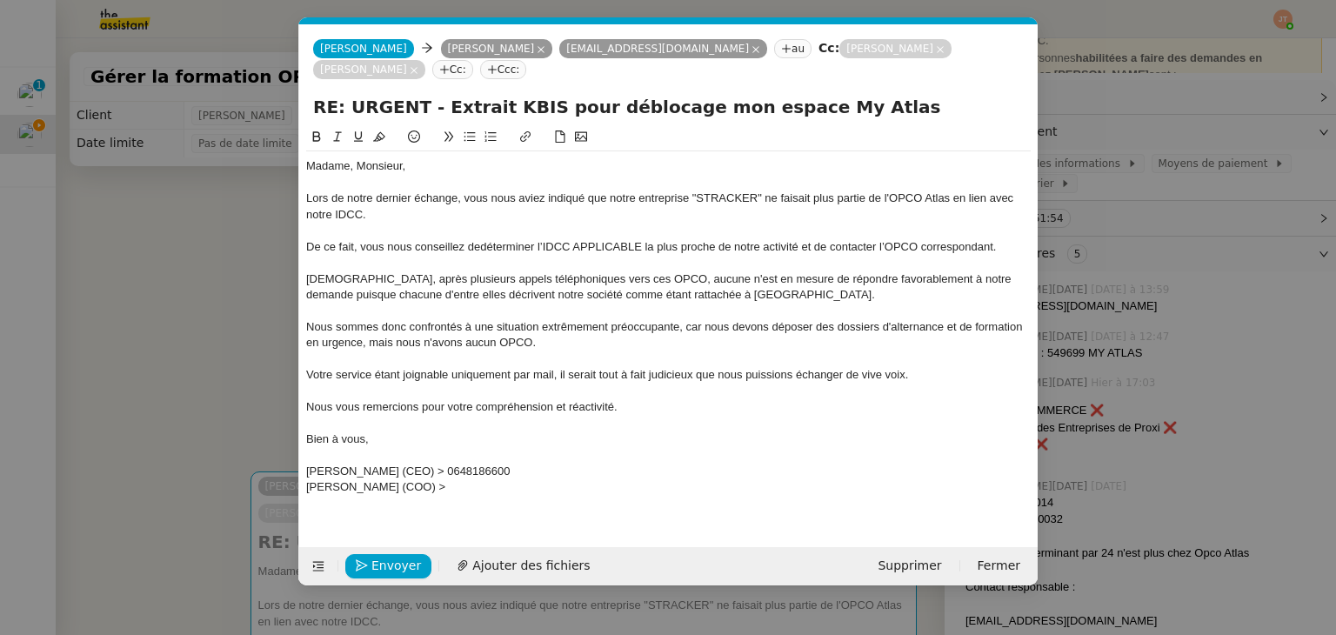
click at [163, 390] on nz-modal-container "Service TA - VOYAGE - PROPOSITION GLOBALE A utiliser dans le cadre de propositi…" at bounding box center [668, 317] width 1336 height 635
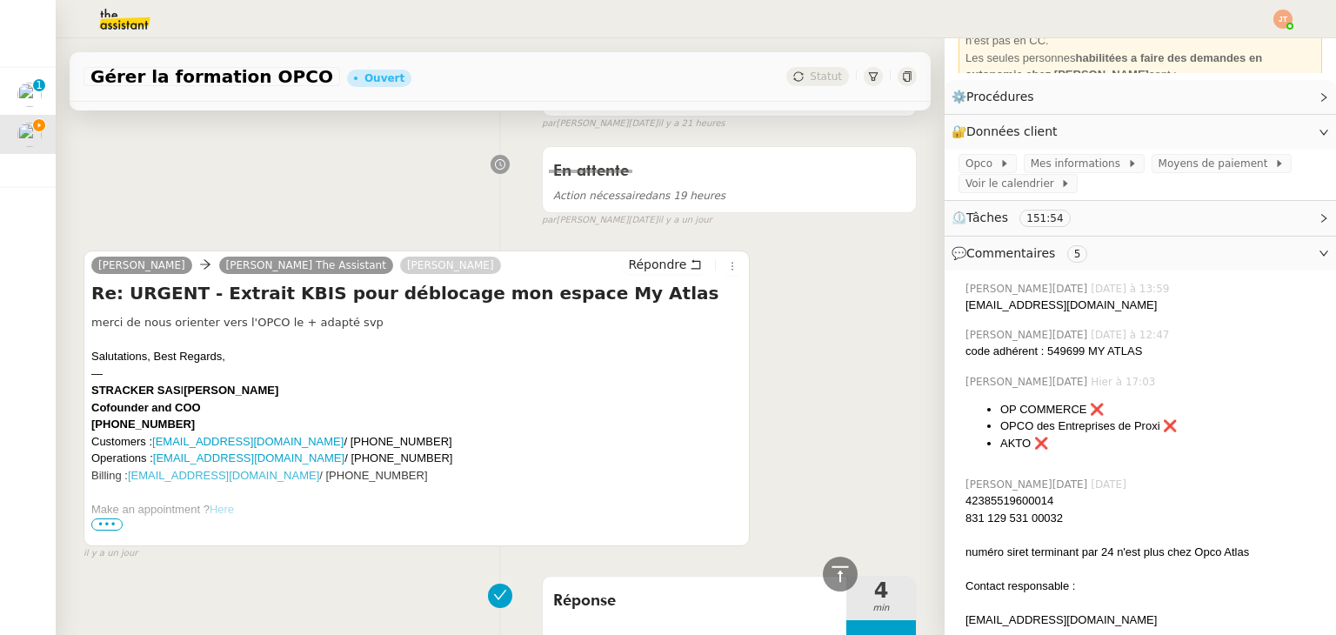
scroll to position [1217, 0]
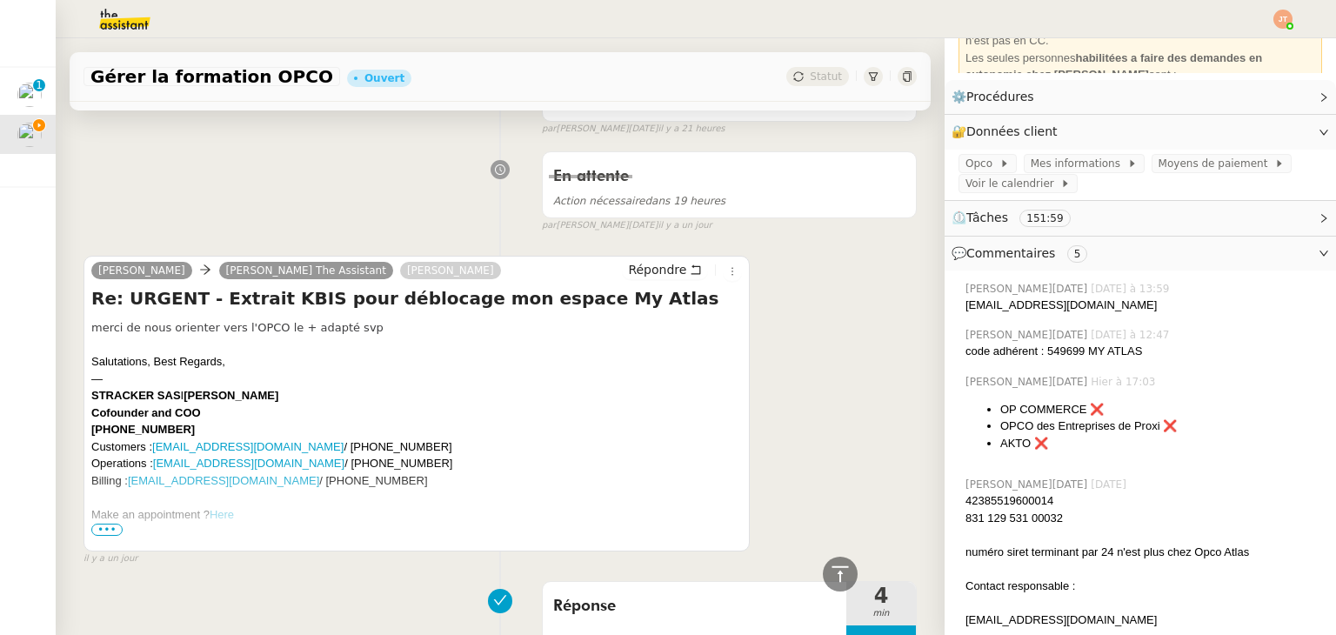
drag, startPoint x: 112, startPoint y: 401, endPoint x: 184, endPoint y: 400, distance: 72.2
click at [184, 404] on div "Cofounder and COO [PHONE_NUMBER]" at bounding box center [416, 421] width 650 height 34
copy b "6 36 71 94 44"
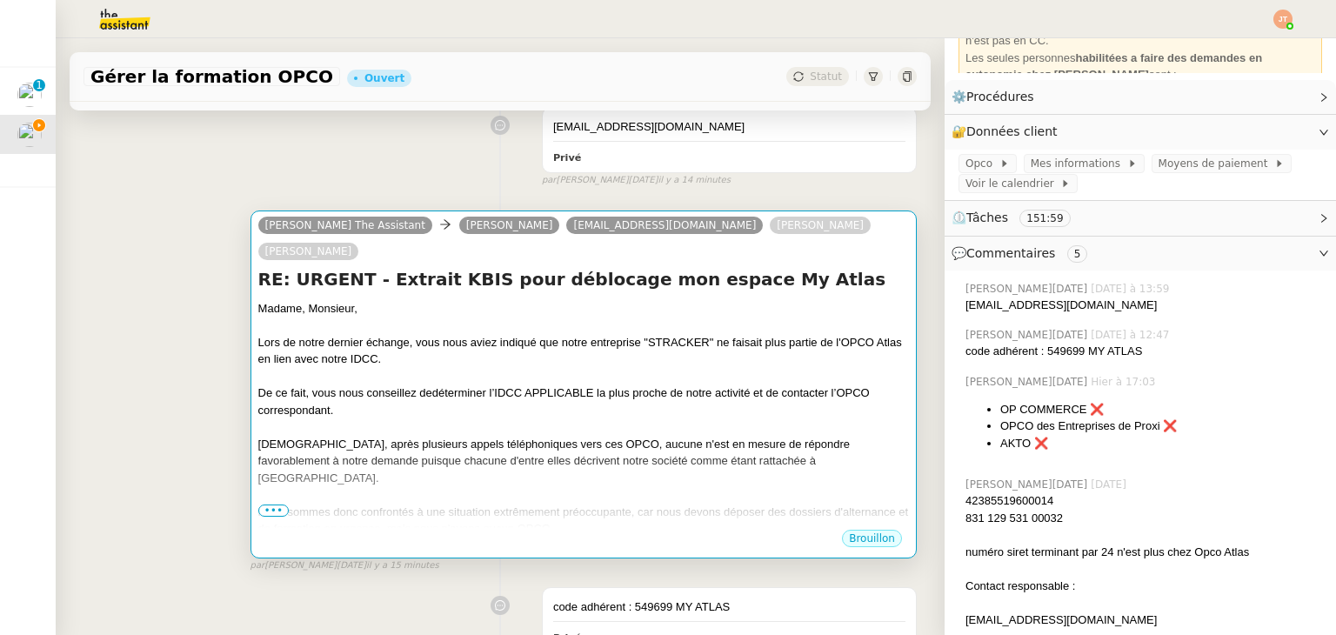
scroll to position [0, 0]
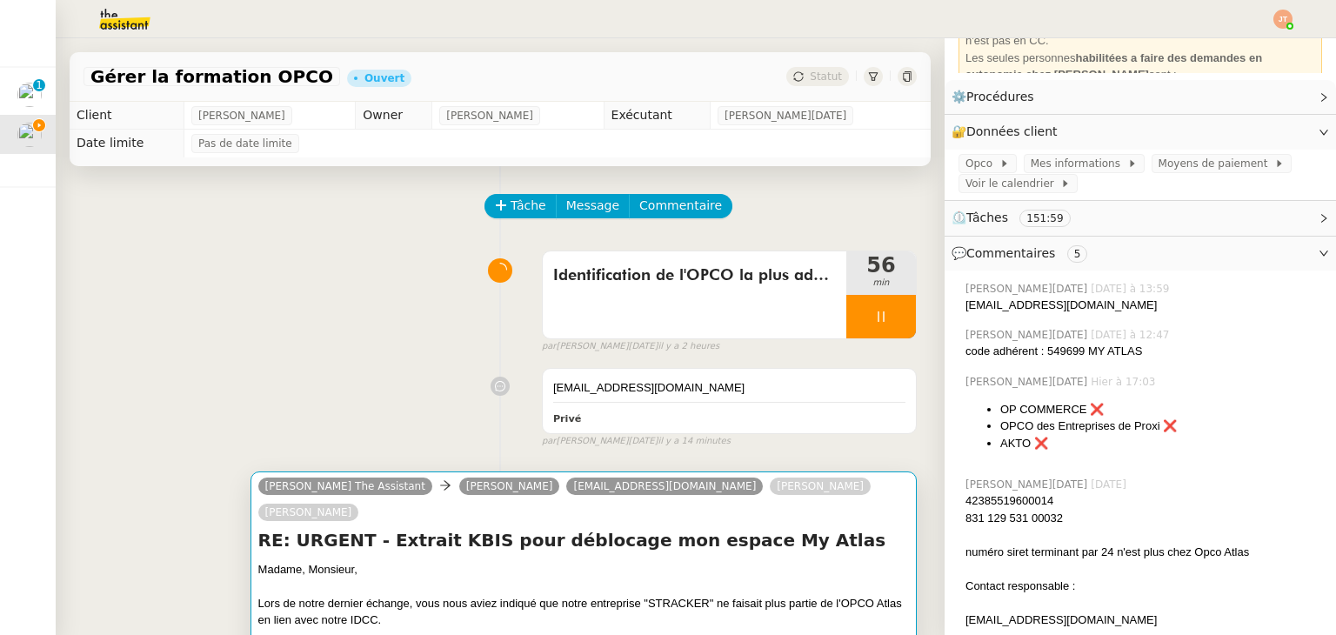
click at [423, 577] on div at bounding box center [583, 585] width 650 height 17
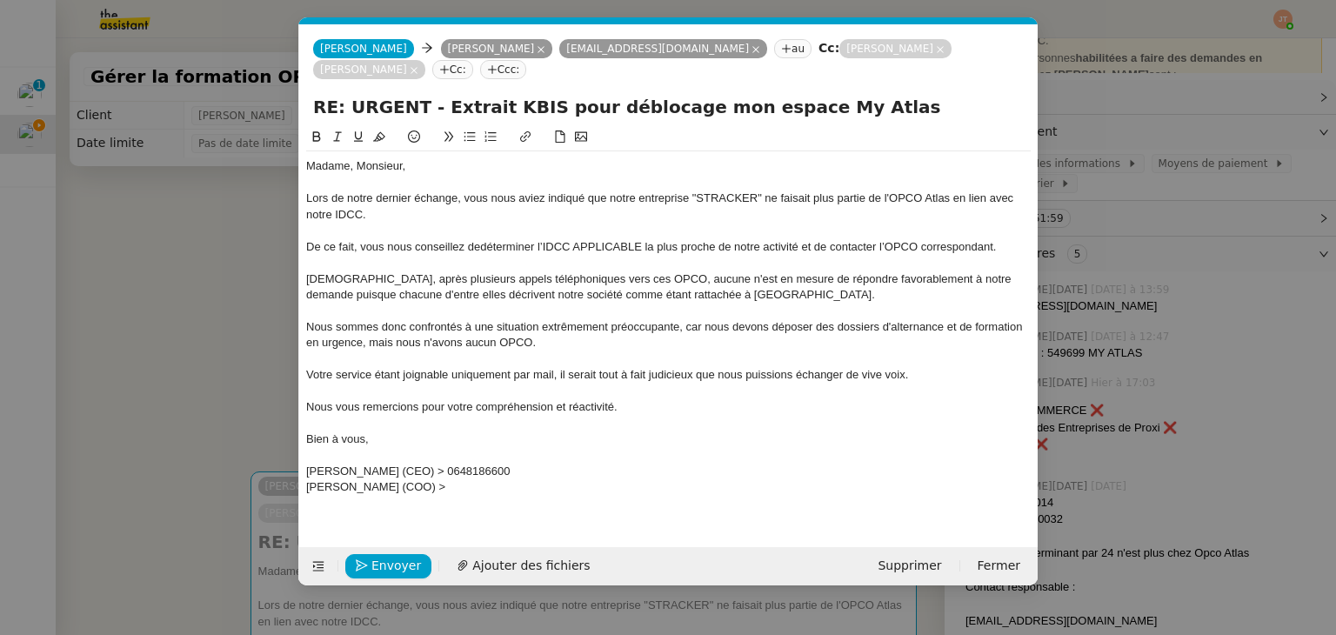
scroll to position [0, 37]
click at [466, 485] on div "[PERSON_NAME] (COO) >" at bounding box center [668, 487] width 724 height 16
click at [464, 487] on strong "6 36 71 94 44" at bounding box center [480, 486] width 70 height 13
click at [482, 489] on strong "6 36 71 94 44" at bounding box center [490, 486] width 70 height 13
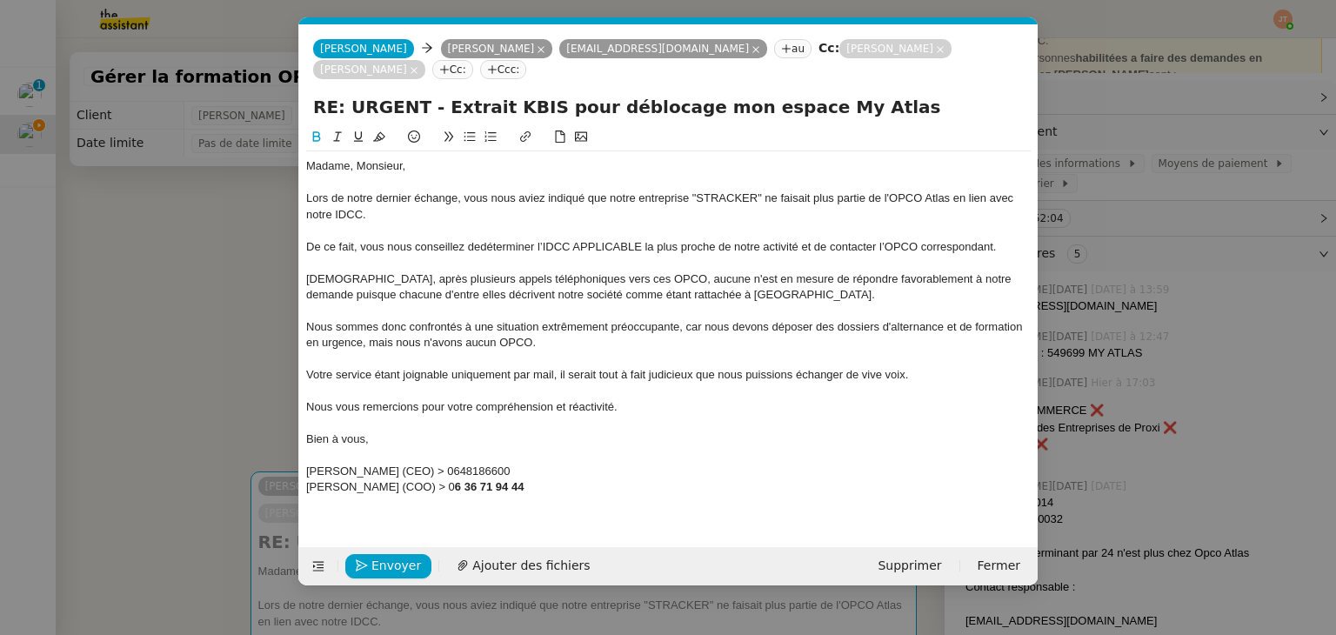
click at [448, 470] on div "[PERSON_NAME] (CEO) > 0648186600" at bounding box center [668, 471] width 724 height 16
click at [461, 472] on div "[PERSON_NAME] (CEO) > 06 48186600" at bounding box center [668, 471] width 724 height 16
click at [480, 469] on div "[PERSON_NAME] (CEO) > 06 48 186600" at bounding box center [668, 471] width 724 height 16
click at [496, 470] on div "[PERSON_NAME] (CEO) > 06 48 18 6600" at bounding box center [668, 471] width 724 height 16
drag, startPoint x: 536, startPoint y: 488, endPoint x: 470, endPoint y: 489, distance: 66.1
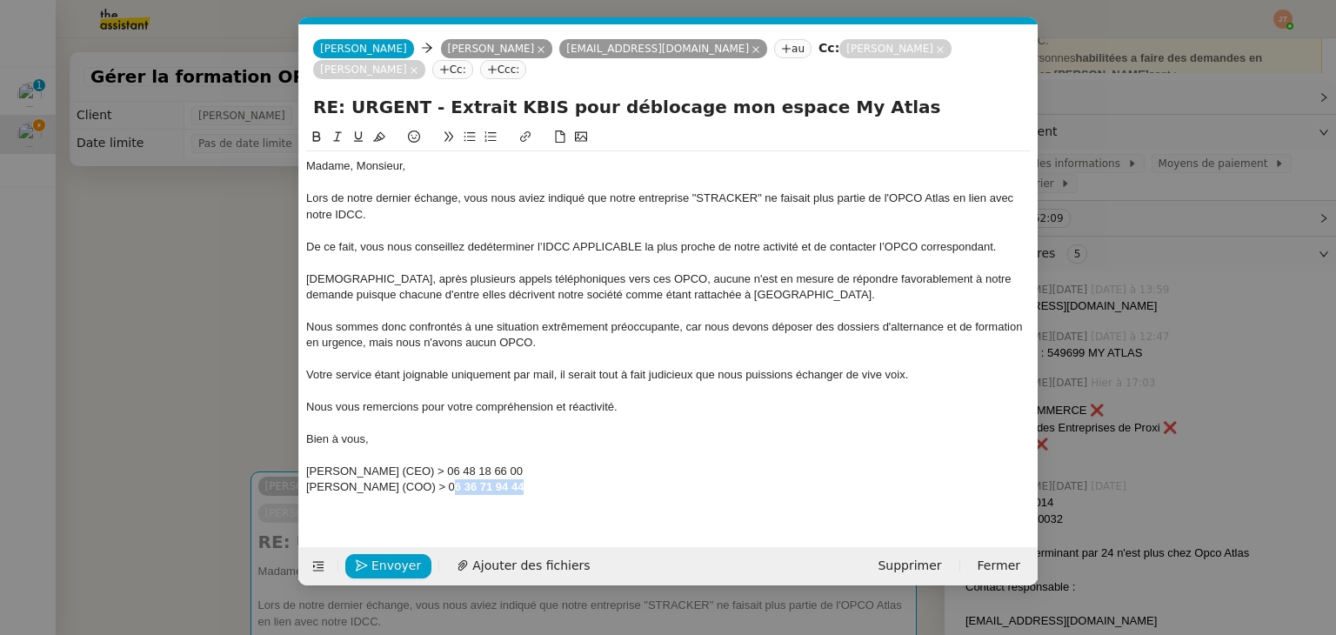
click at [470, 489] on strong "6 36 71 94 44" at bounding box center [490, 486] width 70 height 13
click at [313, 140] on icon at bounding box center [317, 136] width 8 height 10
click at [609, 490] on div "[PERSON_NAME] (COO) > 06 36 71 94 44" at bounding box center [668, 487] width 724 height 16
click at [202, 343] on nz-modal-container "Service TA - VOYAGE - PROPOSITION GLOBALE A utiliser dans le cadre de propositi…" at bounding box center [668, 317] width 1336 height 635
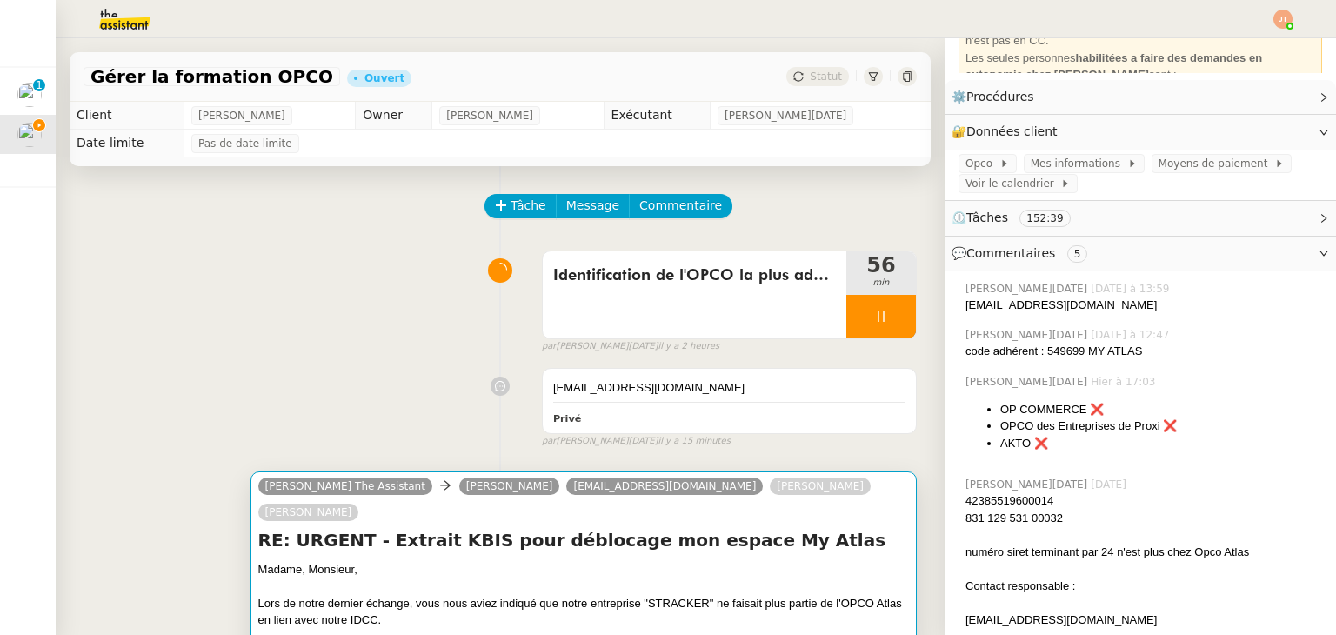
click at [462, 577] on div at bounding box center [583, 585] width 650 height 17
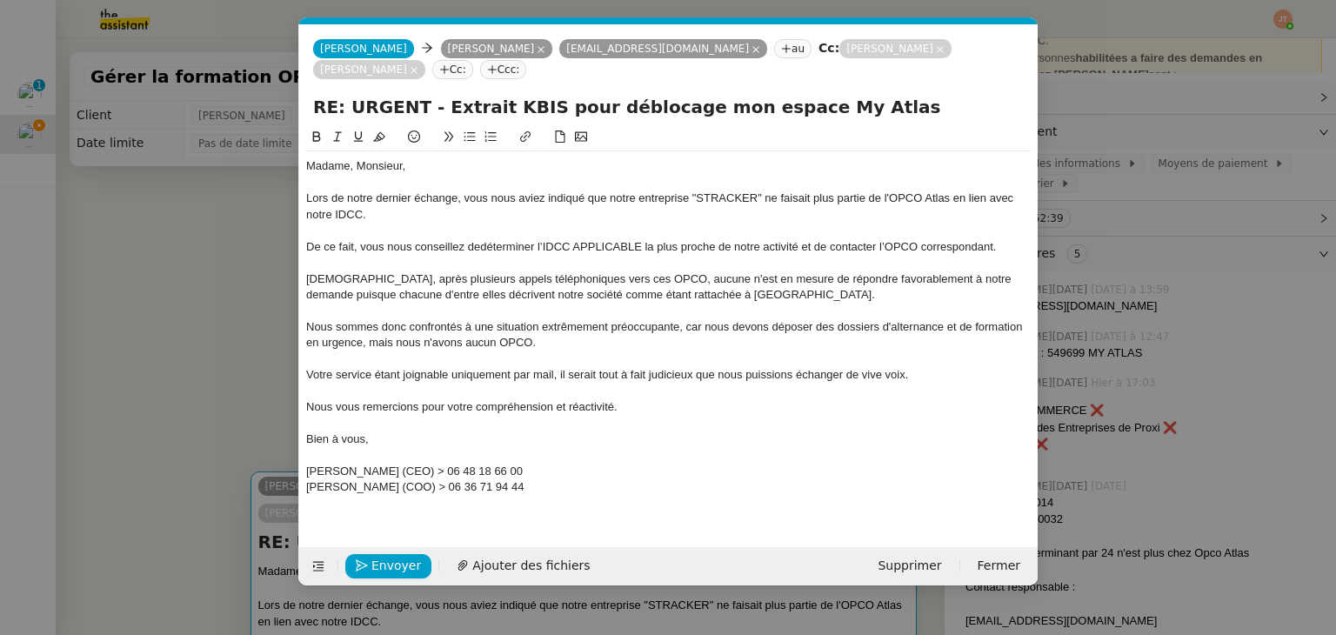
scroll to position [0, 37]
click at [746, 296] on div "[DEMOGRAPHIC_DATA], après plusieurs appels téléphoniques vers ces OPCO, aucune …" at bounding box center [668, 287] width 724 height 32
click at [456, 296] on span "[DEMOGRAPHIC_DATA], après plusieurs appels téléphoniques vers ces OPCO, aucune …" at bounding box center [660, 286] width 708 height 29
click at [216, 328] on nz-modal-container "Service TA - VOYAGE - PROPOSITION GLOBALE A utiliser dans le cadre de propositi…" at bounding box center [668, 317] width 1336 height 635
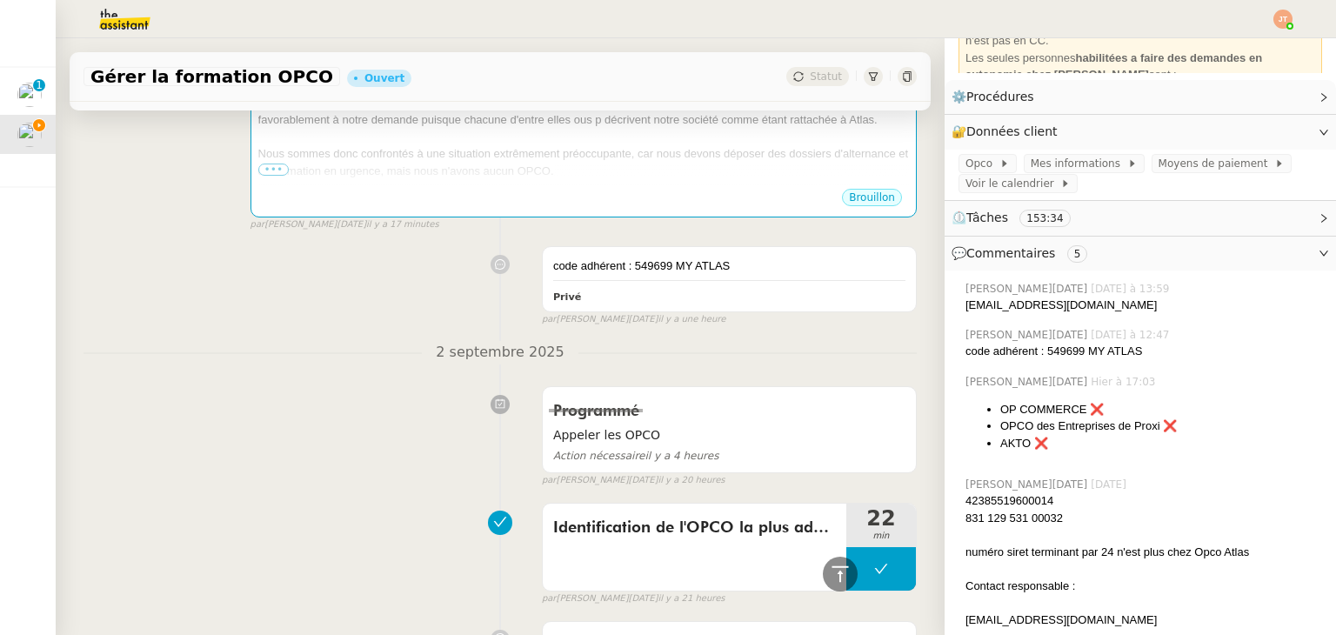
scroll to position [0, 0]
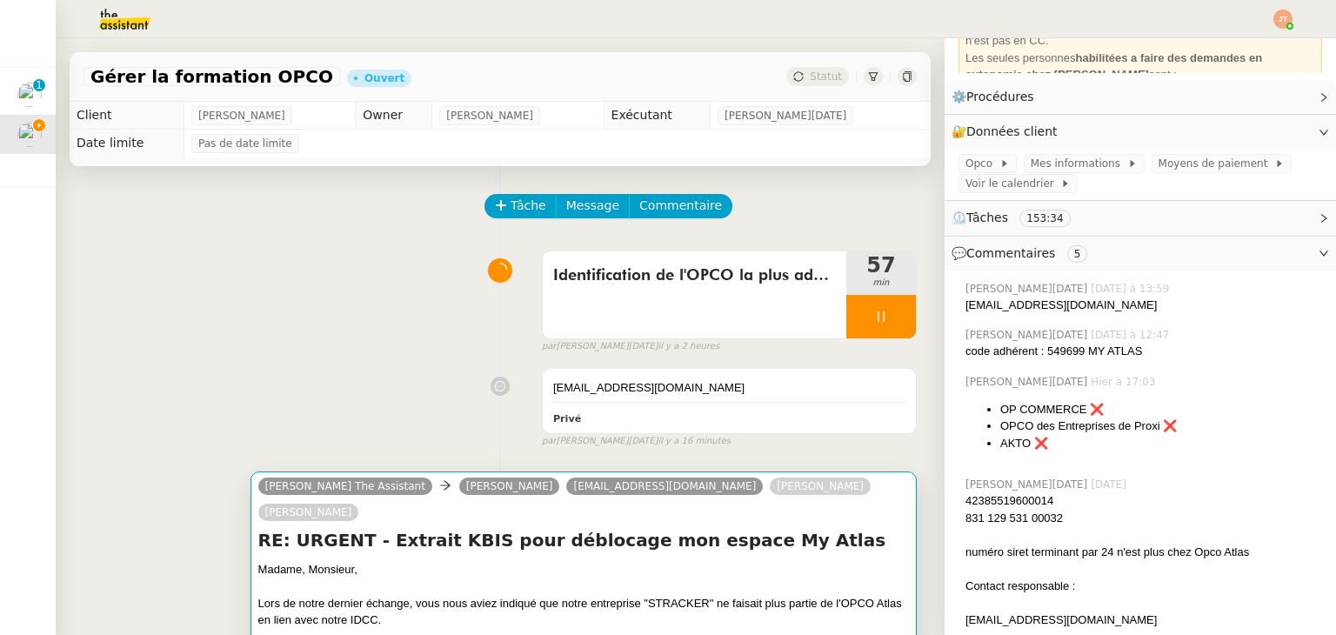
click at [476, 577] on div at bounding box center [583, 585] width 650 height 17
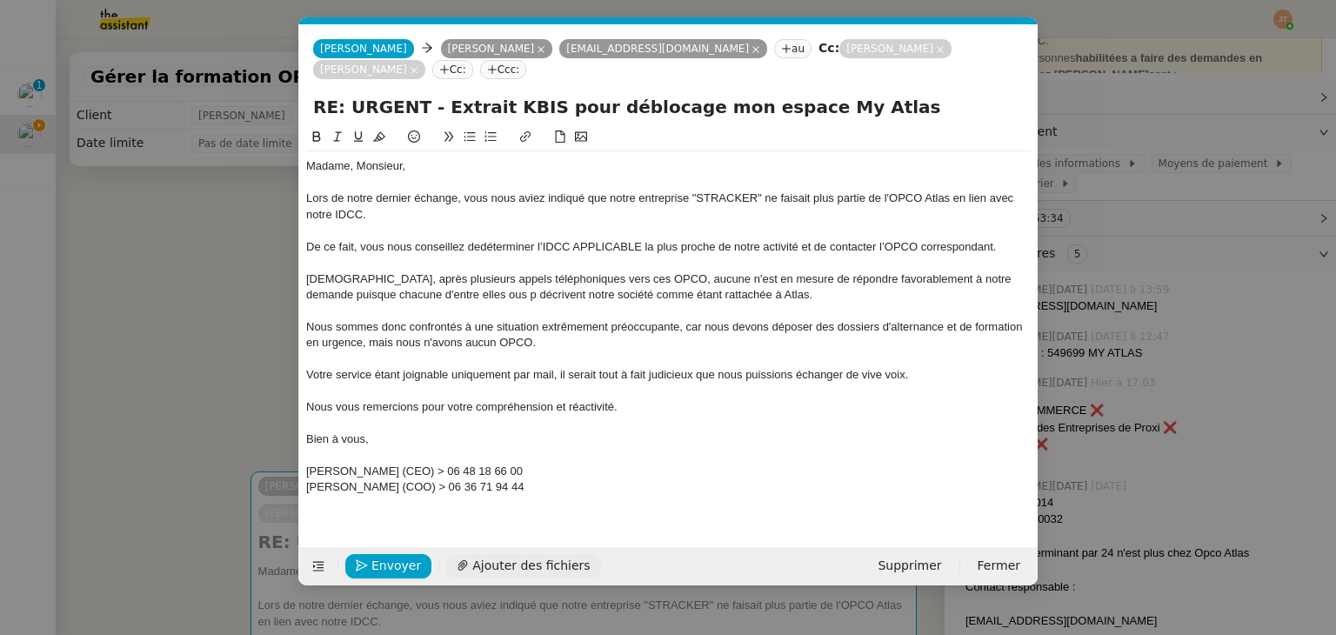
scroll to position [0, 37]
click at [487, 296] on span "[DEMOGRAPHIC_DATA], après plusieurs appels téléphoniques vers ces OPCO, aucune …" at bounding box center [660, 286] width 708 height 29
click at [493, 296] on span "[DEMOGRAPHIC_DATA], après plusieurs appels téléphoniques vers ces OPCO, aucune …" at bounding box center [660, 286] width 708 height 29
click at [749, 296] on div "[DEMOGRAPHIC_DATA], après plusieurs appels téléphoniques vers ces OPCO, aucune …" at bounding box center [668, 287] width 724 height 32
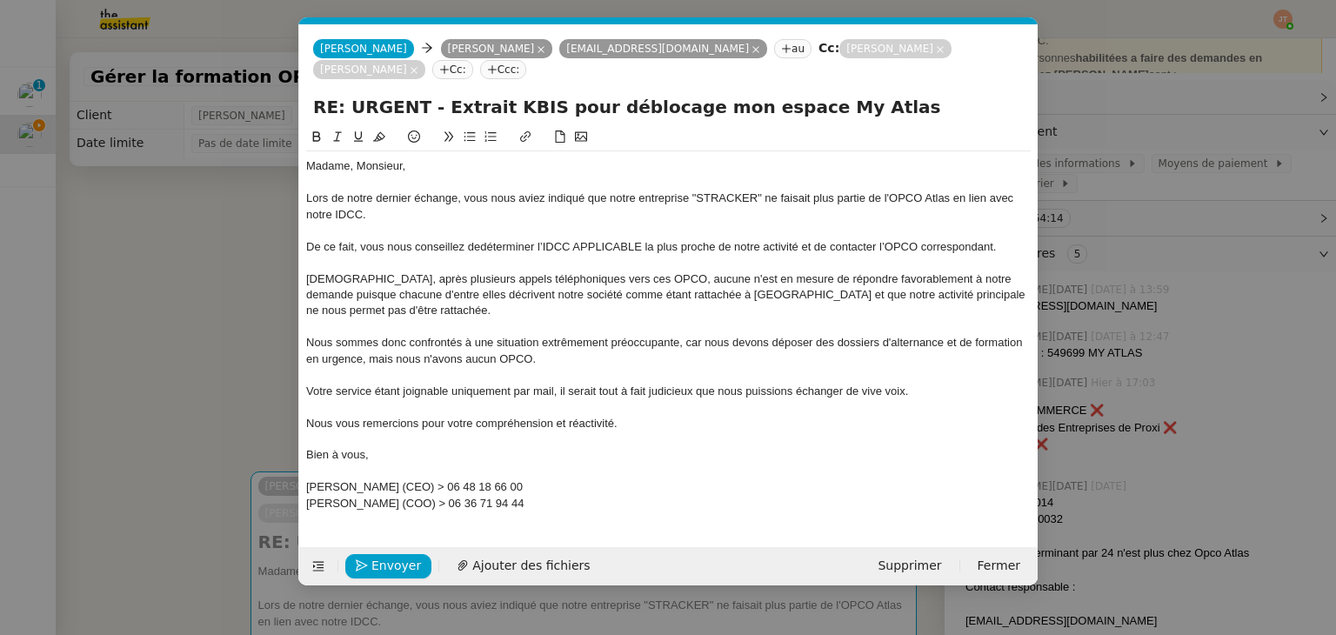
click at [480, 326] on div at bounding box center [668, 327] width 724 height 16
click at [730, 297] on span "[DEMOGRAPHIC_DATA], après plusieurs appels téléphoniques vers ces OPCO, aucune …" at bounding box center [667, 294] width 722 height 45
click at [486, 306] on div "[DEMOGRAPHIC_DATA], après plusieurs appels téléphoniques vers ces OPCO, aucune …" at bounding box center [668, 295] width 724 height 48
drag, startPoint x: 636, startPoint y: 282, endPoint x: 605, endPoint y: 282, distance: 30.4
click at [605, 282] on span "[DEMOGRAPHIC_DATA], après plusieurs appels téléphoniques vers ces OPCO, aucune …" at bounding box center [666, 294] width 720 height 45
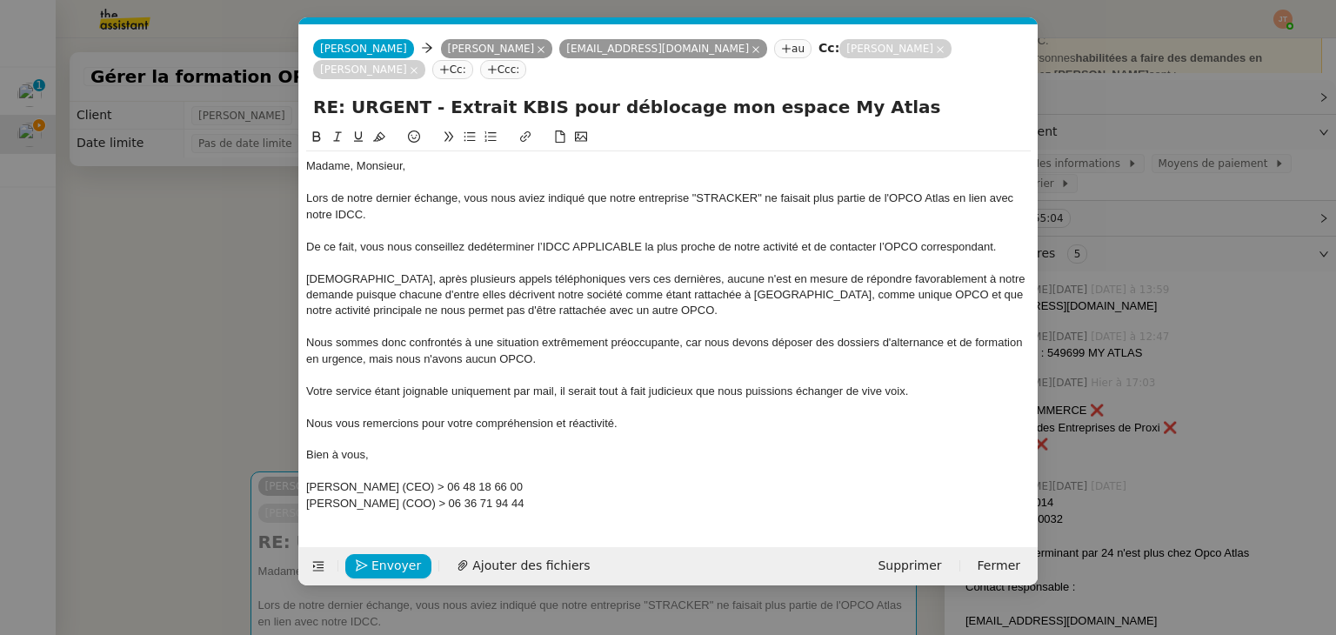
click at [703, 305] on div "[DEMOGRAPHIC_DATA], après plusieurs appels téléphoniques vers ces dernières, au…" at bounding box center [668, 295] width 724 height 48
drag, startPoint x: 595, startPoint y: 315, endPoint x: 546, endPoint y: 313, distance: 48.7
click at [546, 313] on div "[DEMOGRAPHIC_DATA], après plusieurs appels téléphoniques vers ces dernières, au…" at bounding box center [668, 295] width 724 height 48
drag, startPoint x: 765, startPoint y: 310, endPoint x: 703, endPoint y: 319, distance: 63.3
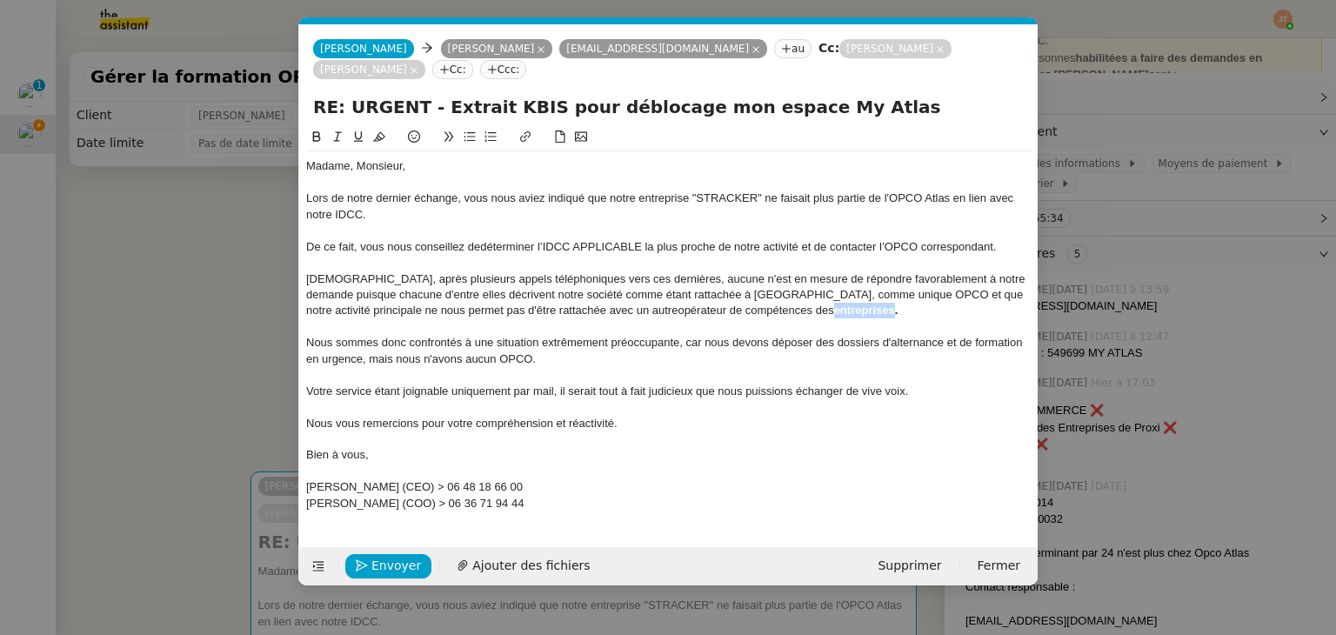
click at [703, 319] on div "[DEMOGRAPHIC_DATA], après plusieurs appels téléphoniques vers ces dernières, au…" at bounding box center [668, 295] width 724 height 48
click at [769, 302] on div "[DEMOGRAPHIC_DATA], après plusieurs appels téléphoniques vers ces dernières, au…" at bounding box center [668, 295] width 724 height 48
click at [834, 310] on strong "entreprises." at bounding box center [866, 309] width 64 height 13
drag, startPoint x: 781, startPoint y: 312, endPoint x: 706, endPoint y: 312, distance: 74.8
click at [706, 312] on div "[DEMOGRAPHIC_DATA], après plusieurs appels téléphoniques vers ces dernières, au…" at bounding box center [668, 295] width 724 height 48
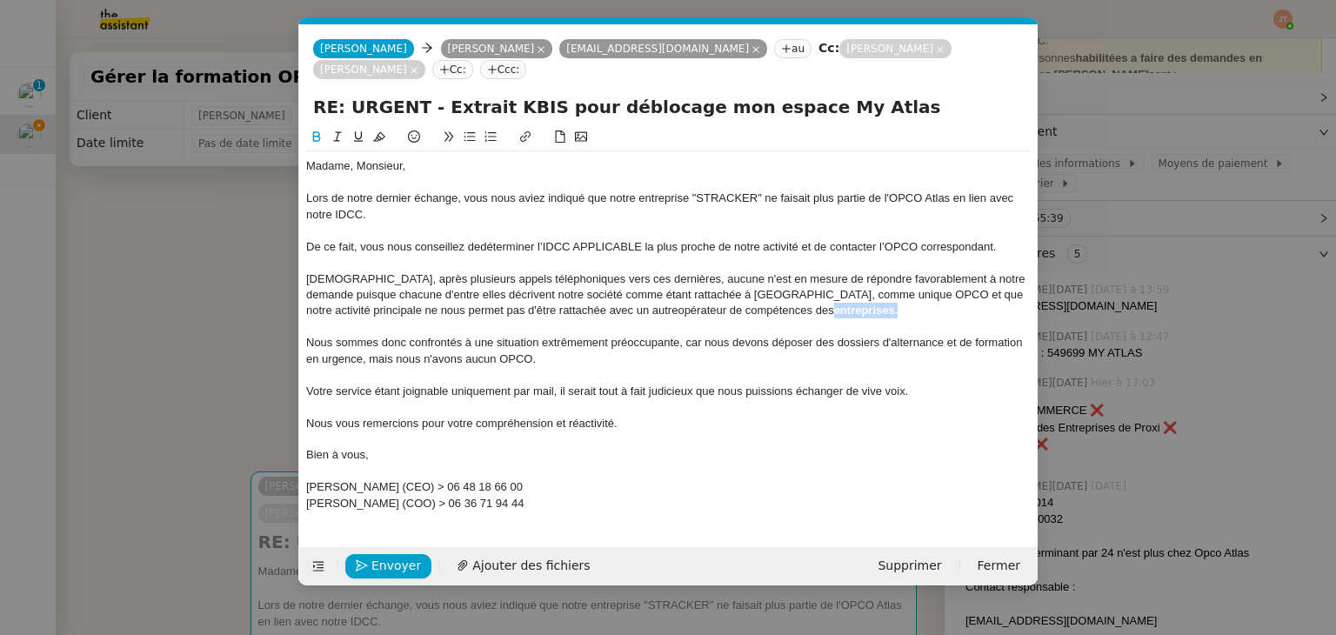
click at [314, 143] on icon at bounding box center [316, 136] width 12 height 12
click at [817, 355] on div "Nous sommes donc confrontés à une situation extrêmement préoccupante, car nous …" at bounding box center [668, 351] width 724 height 32
drag, startPoint x: 584, startPoint y: 109, endPoint x: 433, endPoint y: 112, distance: 151.3
click at [433, 112] on input "RE: URGENT - Extrait KBIS pour déblocage mon espace My Atlas" at bounding box center [668, 107] width 710 height 26
type input "RE: URGENT - Déblocage mon espace My Atlas"
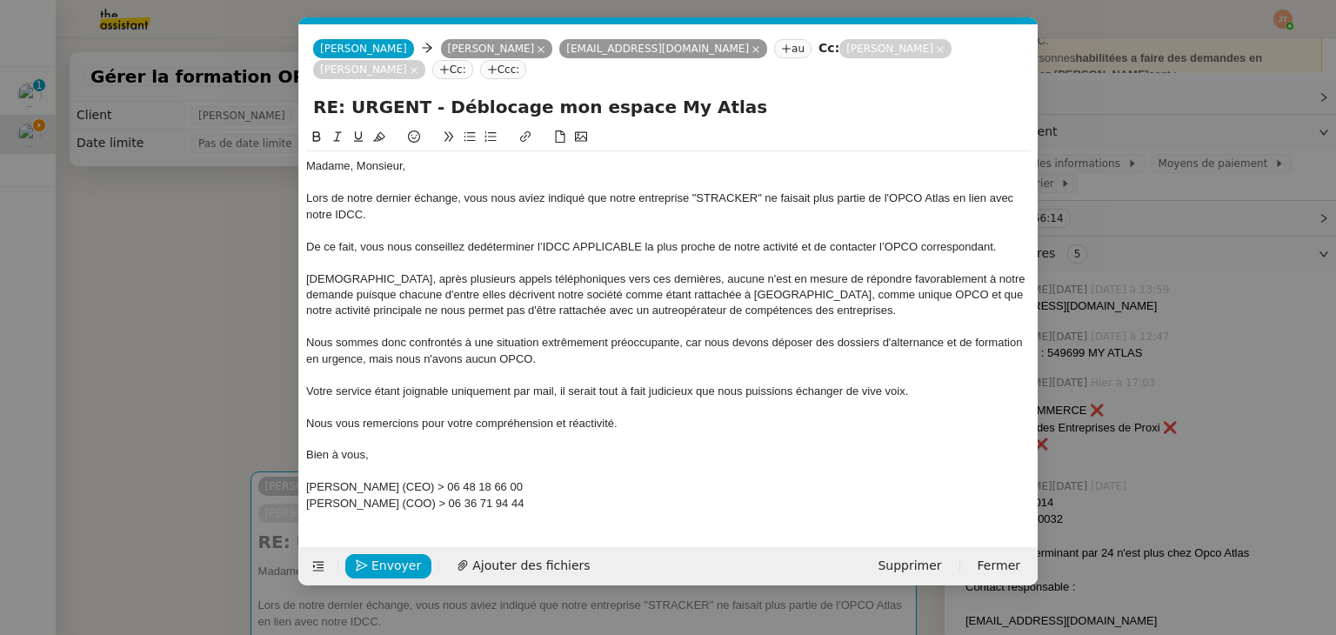
click at [470, 359] on span "Nous sommes donc confrontés à une situation extrêmement préoccupante, car nous …" at bounding box center [665, 350] width 719 height 29
click at [399, 570] on span "Envoyer" at bounding box center [396, 566] width 50 height 20
click at [399, 570] on span "Confirmer l'envoi" at bounding box center [423, 566] width 104 height 20
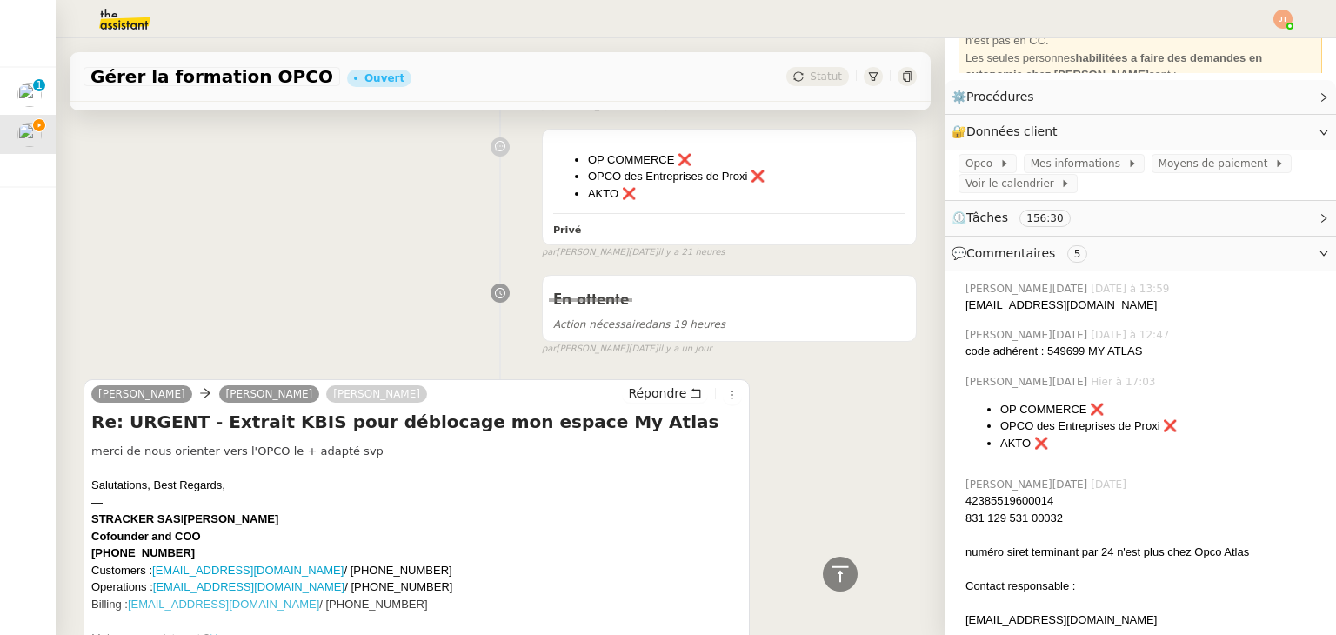
scroll to position [1130, 0]
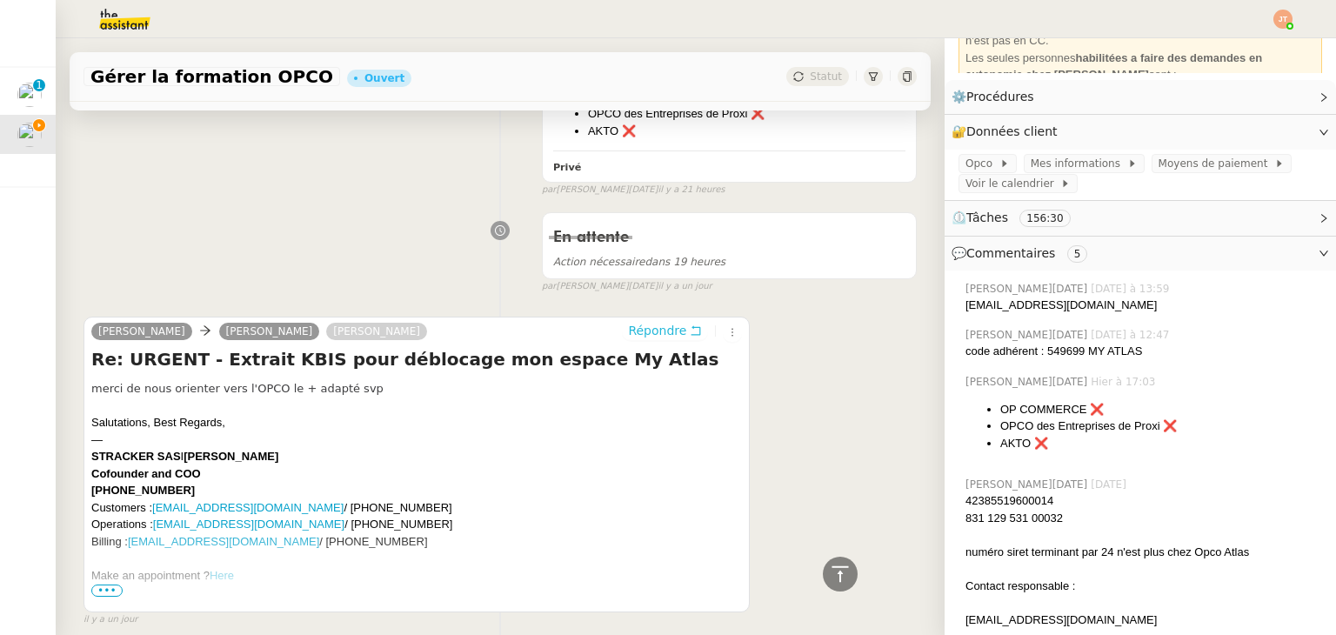
click at [630, 322] on span "Répondre" at bounding box center [657, 330] width 58 height 17
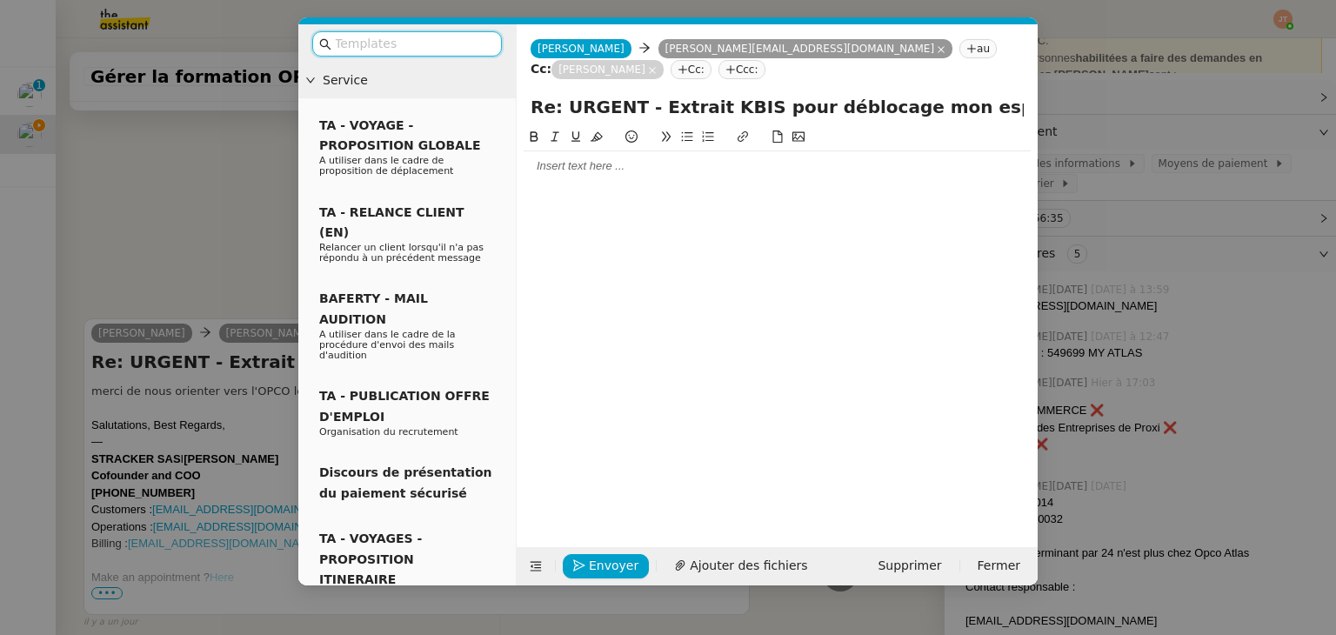
scroll to position [1265, 0]
click at [650, 157] on div at bounding box center [776, 166] width 507 height 30
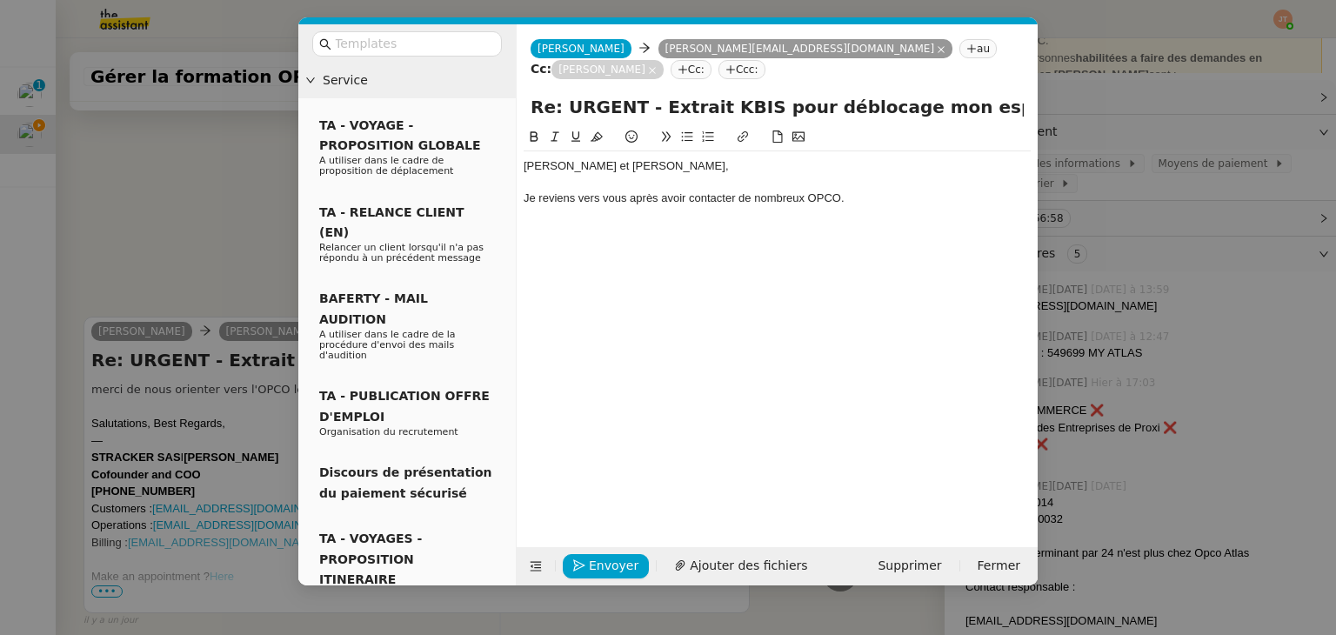
scroll to position [1349, 0]
click at [167, 224] on nz-modal-container "Service TA - VOYAGE - PROPOSITION GLOBALE A utiliser dans le cadre de propositi…" at bounding box center [668, 317] width 1336 height 635
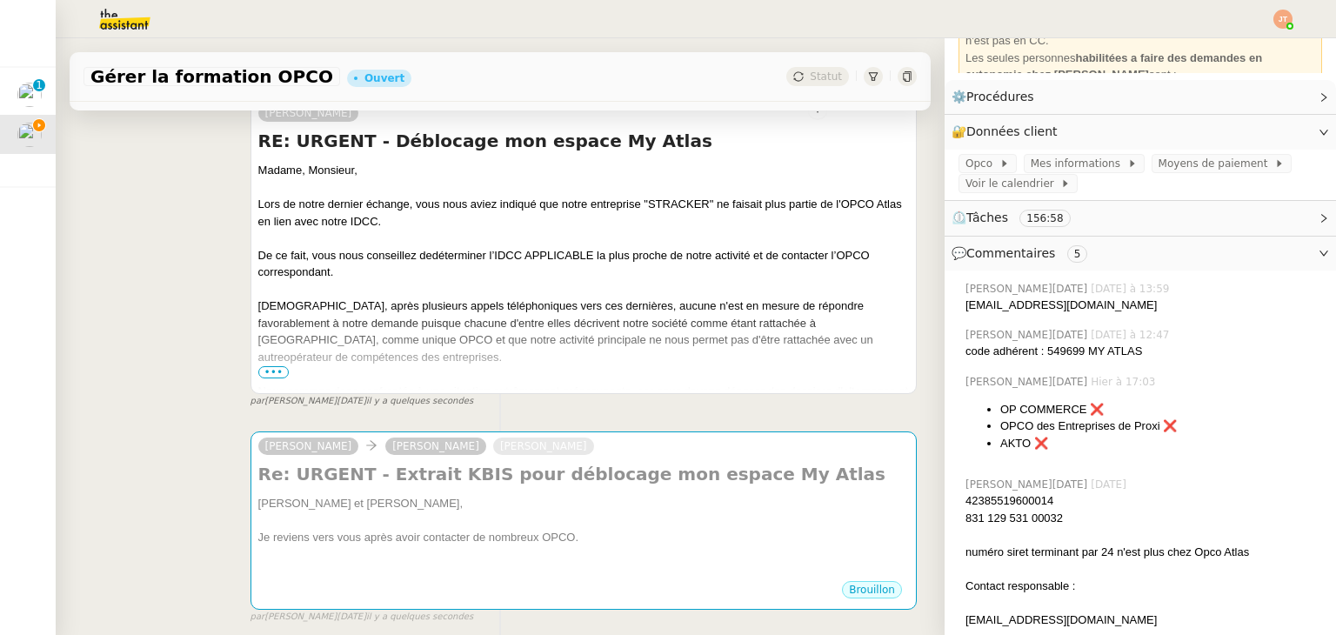
scroll to position [174, 0]
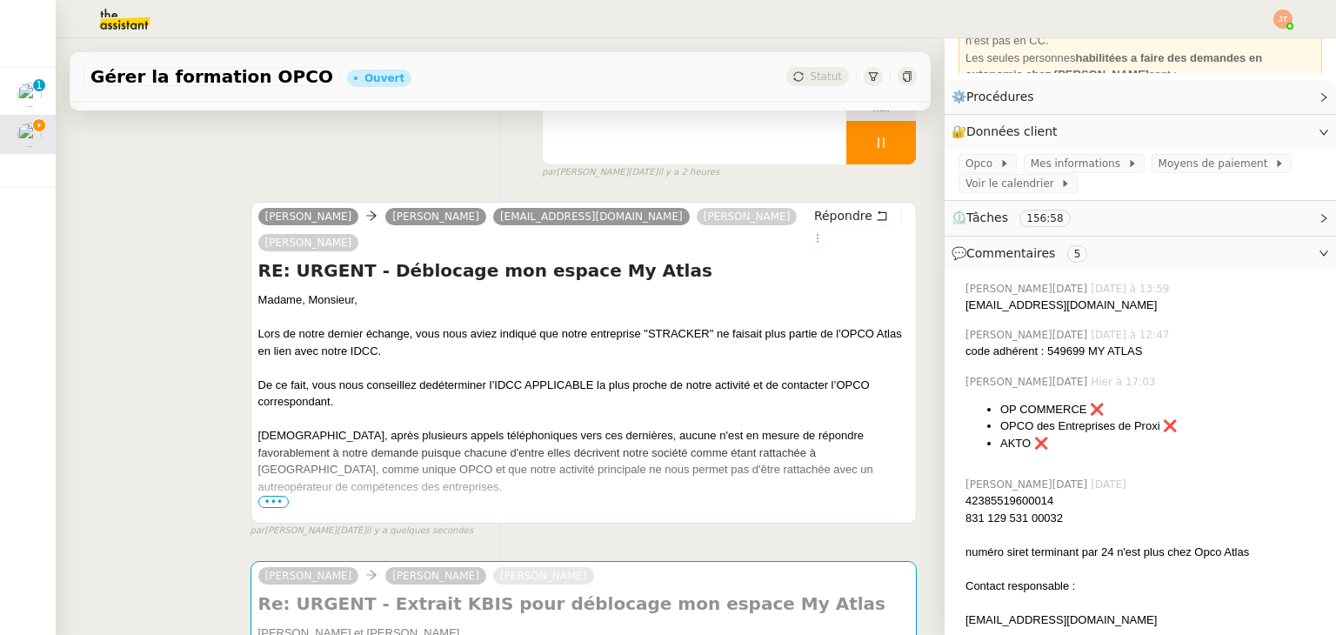
click at [262, 496] on span "•••" at bounding box center [273, 502] width 31 height 12
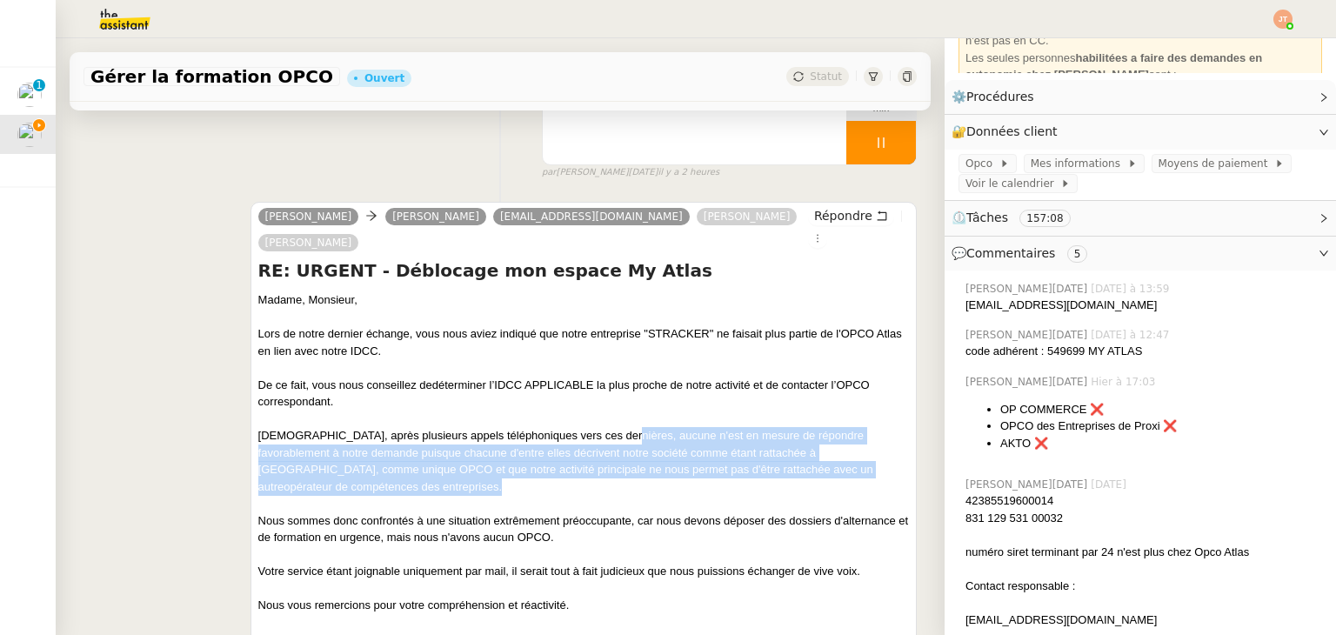
drag, startPoint x: 609, startPoint y: 410, endPoint x: 868, endPoint y: 443, distance: 261.2
click at [868, 443] on div "[DEMOGRAPHIC_DATA], après plusieurs appels téléphoniques vers ces dernières, au…" at bounding box center [583, 461] width 650 height 68
copy div "ucune n'est en mesure de répondre favorablement à notre demande puisque chacune…"
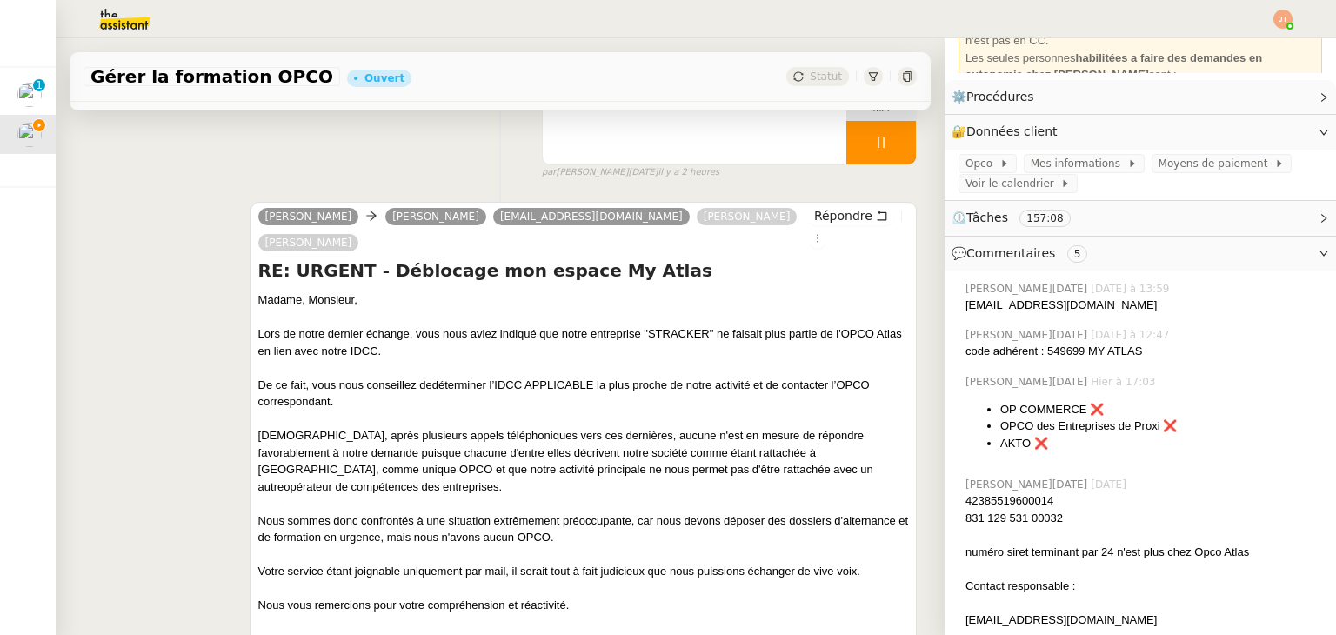
click at [159, 338] on div "[PERSON_NAME] [PERSON_NAME] [PERSON_NAME][EMAIL_ADDRESS][DOMAIN_NAME] [PERSON_N…" at bounding box center [499, 468] width 833 height 564
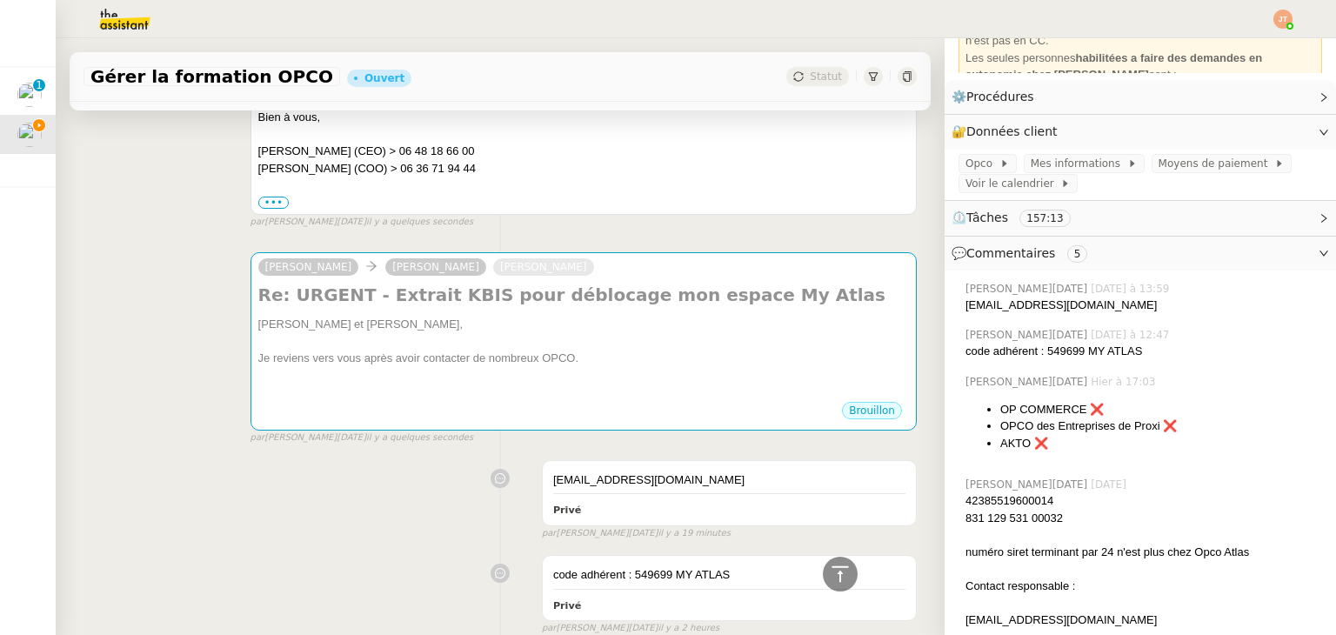
click at [321, 452] on div "[EMAIL_ADDRESS][DOMAIN_NAME] Privé false par [PERSON_NAME][DATE] il y a 19 minu…" at bounding box center [499, 496] width 833 height 88
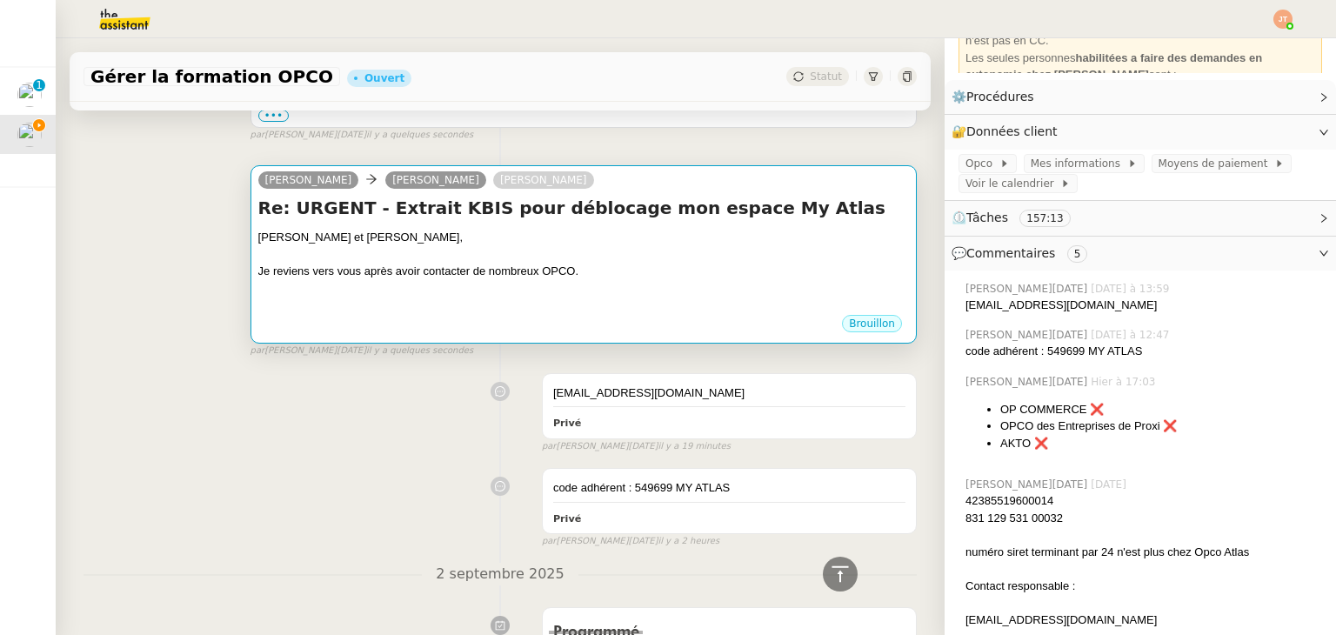
click at [450, 313] on div "Brouillon" at bounding box center [583, 326] width 650 height 26
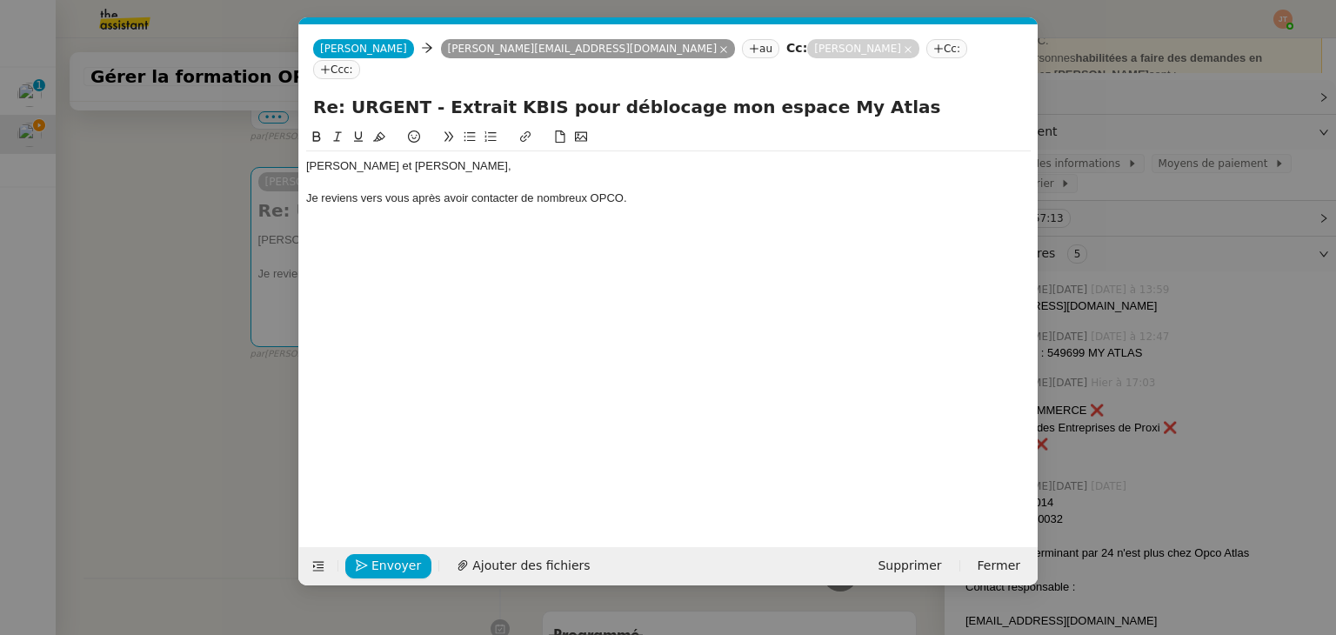
scroll to position [0, 37]
click at [689, 207] on div at bounding box center [668, 215] width 724 height 16
click at [662, 190] on div "Je reviens vers vous après avoir contacter de nombreux OPCO." at bounding box center [668, 198] width 724 height 16
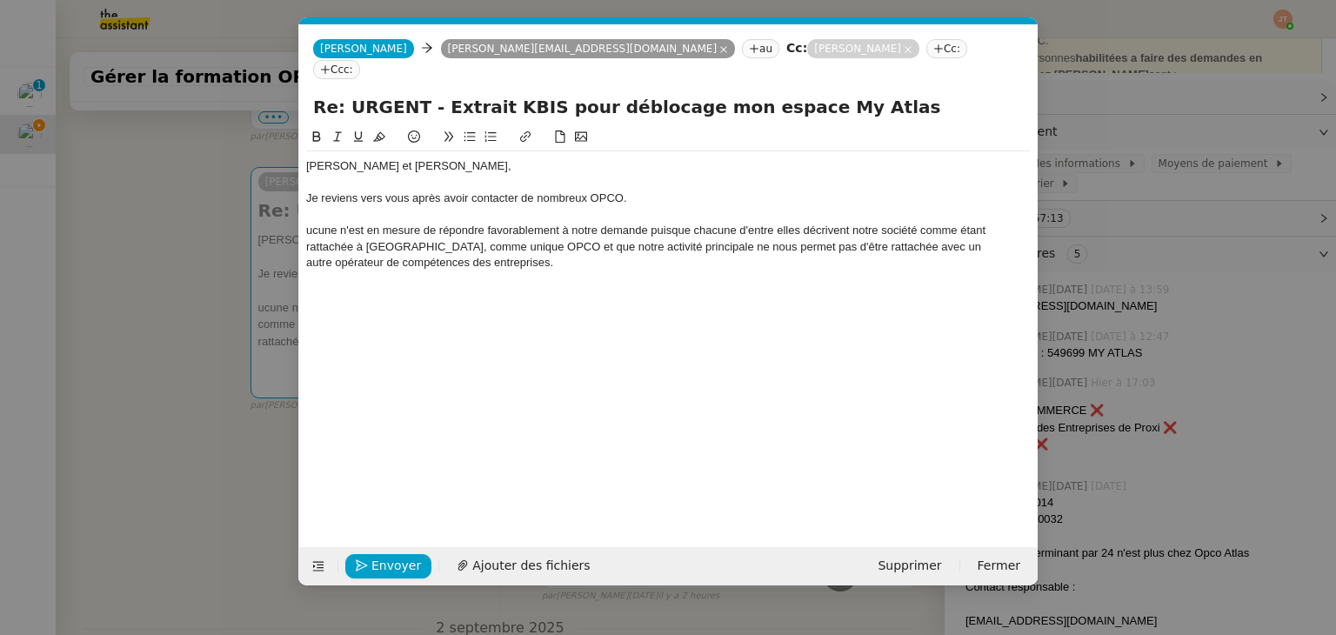
click at [306, 223] on div "ucune n'est en mesure de répondre favorablement à notre demande puisque chacune…" at bounding box center [668, 247] width 724 height 48
click at [396, 223] on div "Il s'avère q'aucune n'est en mesure de répondre favorablement à notre demande p…" at bounding box center [668, 247] width 724 height 48
click at [789, 223] on div "Il s'avère q'aucun n'est en mesure de répondre favorablement à notre demande pu…" at bounding box center [668, 247] width 724 height 48
click at [849, 223] on div "Il s'avère q'aucun n'est en mesure de répondre favorablement à notre demande pu…" at bounding box center [668, 247] width 724 height 48
click at [363, 223] on div "Il s'avère q'aucun n'est en mesure de répondre favorablement à notre demande pu…" at bounding box center [668, 247] width 724 height 48
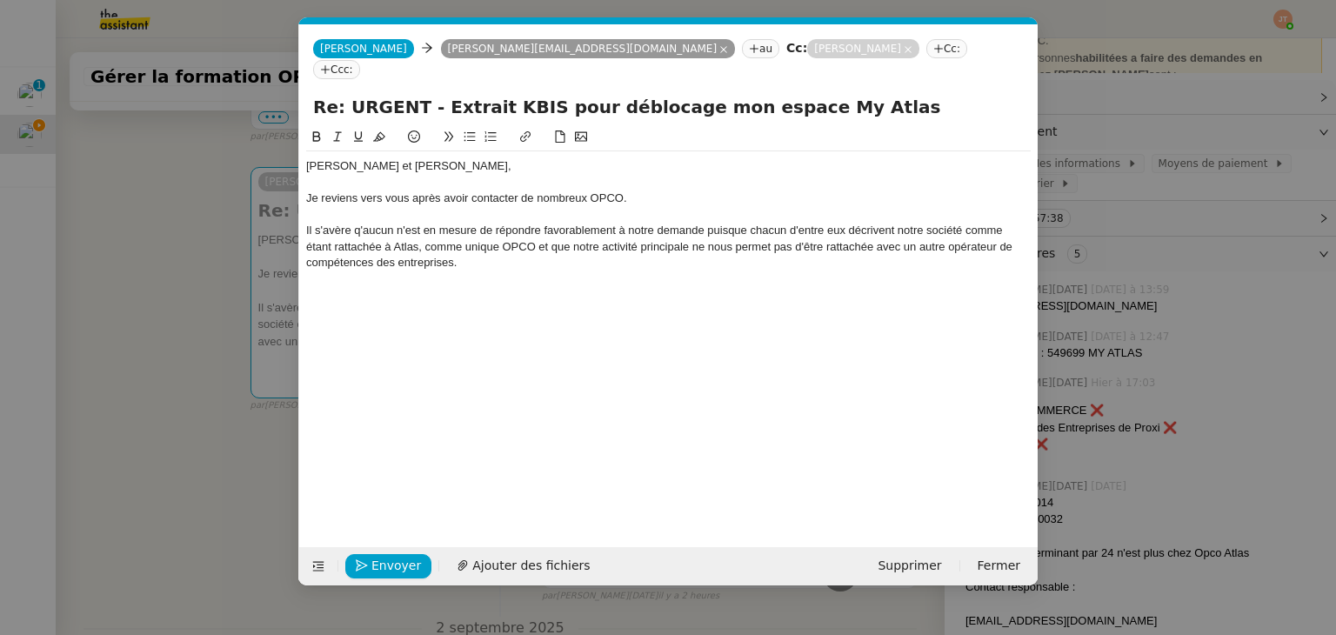
click at [0, 0] on lt-em "aucun" at bounding box center [0, 0] width 0 height 0
click at [352, 223] on div "Il s'avère aucun n'est en mesure de répondre favorablement à notre demande puis…" at bounding box center [668, 247] width 724 height 48
click at [476, 245] on div "Il s'avère qu'aucun n'est en mesure de répondre favorablement à notre demande p…" at bounding box center [668, 247] width 724 height 48
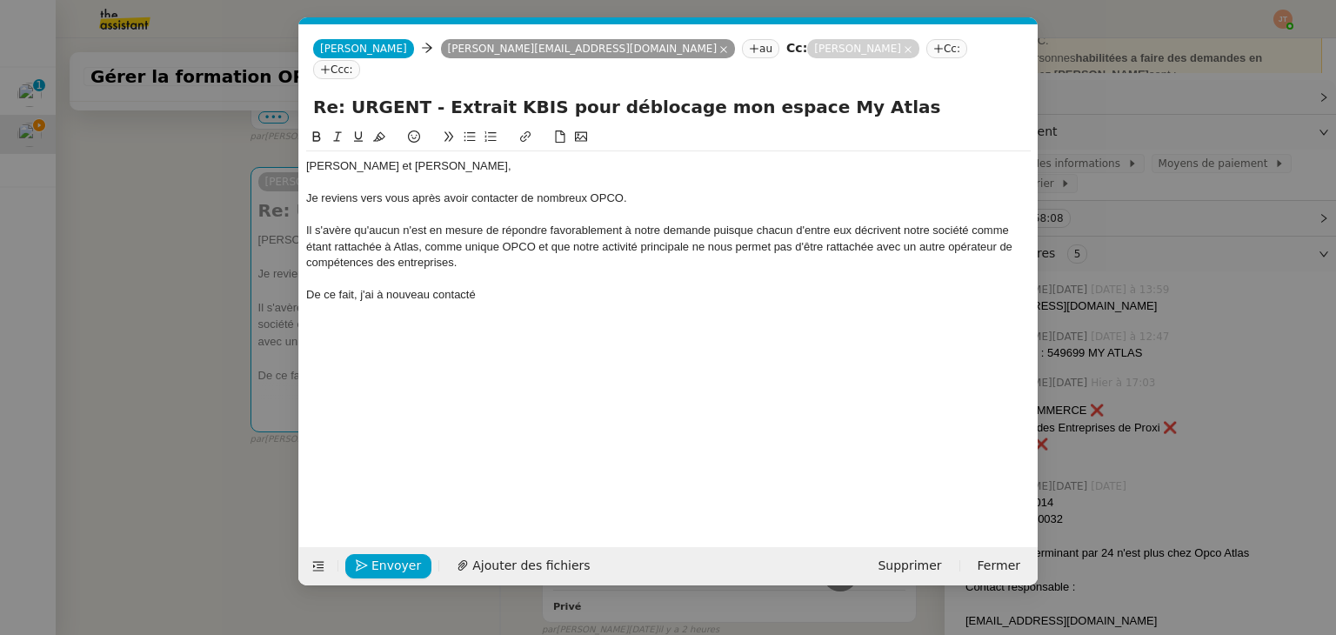
click at [163, 310] on nz-modal-container "Service TA - VOYAGE - PROPOSITION GLOBALE A utiliser dans le cadre de propositi…" at bounding box center [668, 317] width 1336 height 635
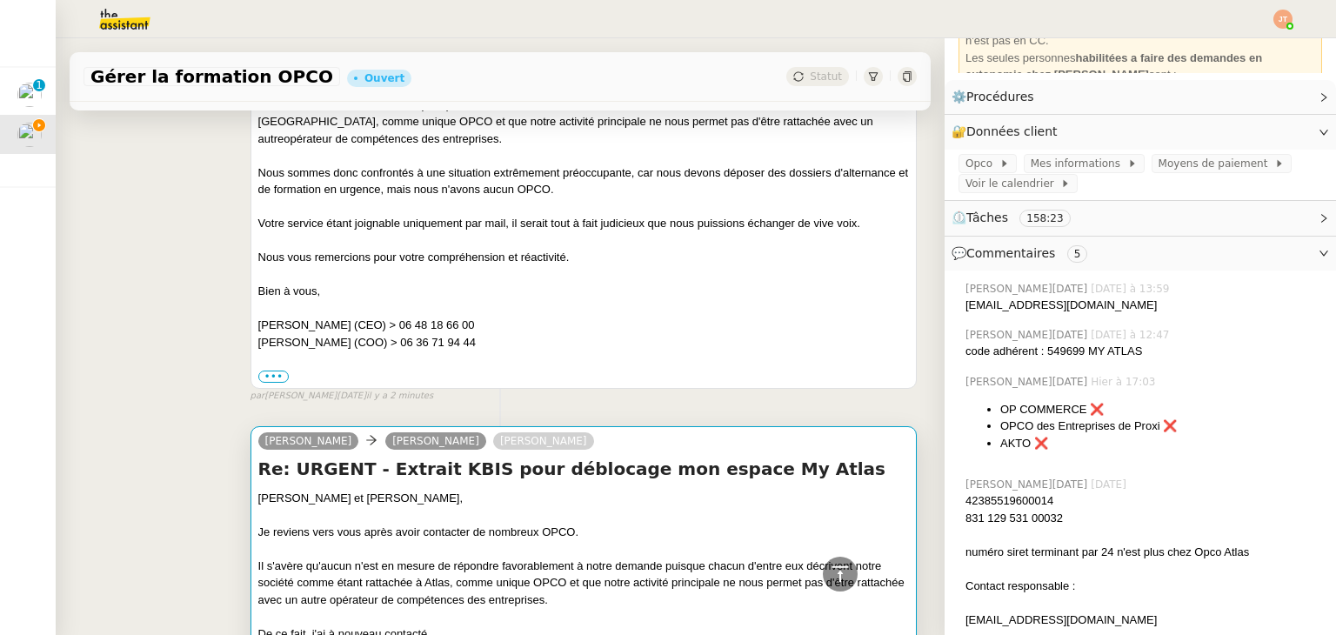
click at [511, 523] on div "Je reviens vers vous après avoir contacter de nombreux OPCO." at bounding box center [583, 531] width 650 height 17
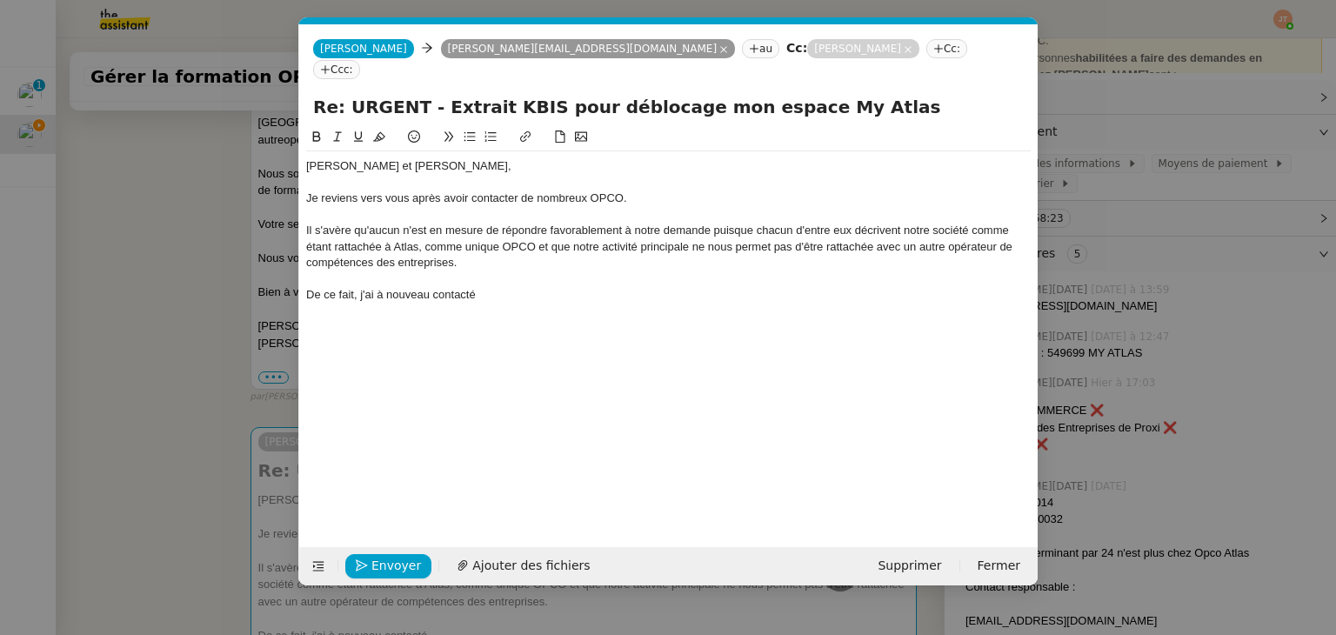
scroll to position [0, 37]
click at [515, 287] on div "De ce fait, j'ai à nouveau contacté" at bounding box center [668, 295] width 724 height 16
click at [170, 234] on nz-modal-container "Service TA - VOYAGE - PROPOSITION GLOBALE A utiliser dans le cadre de propositi…" at bounding box center [668, 317] width 1336 height 635
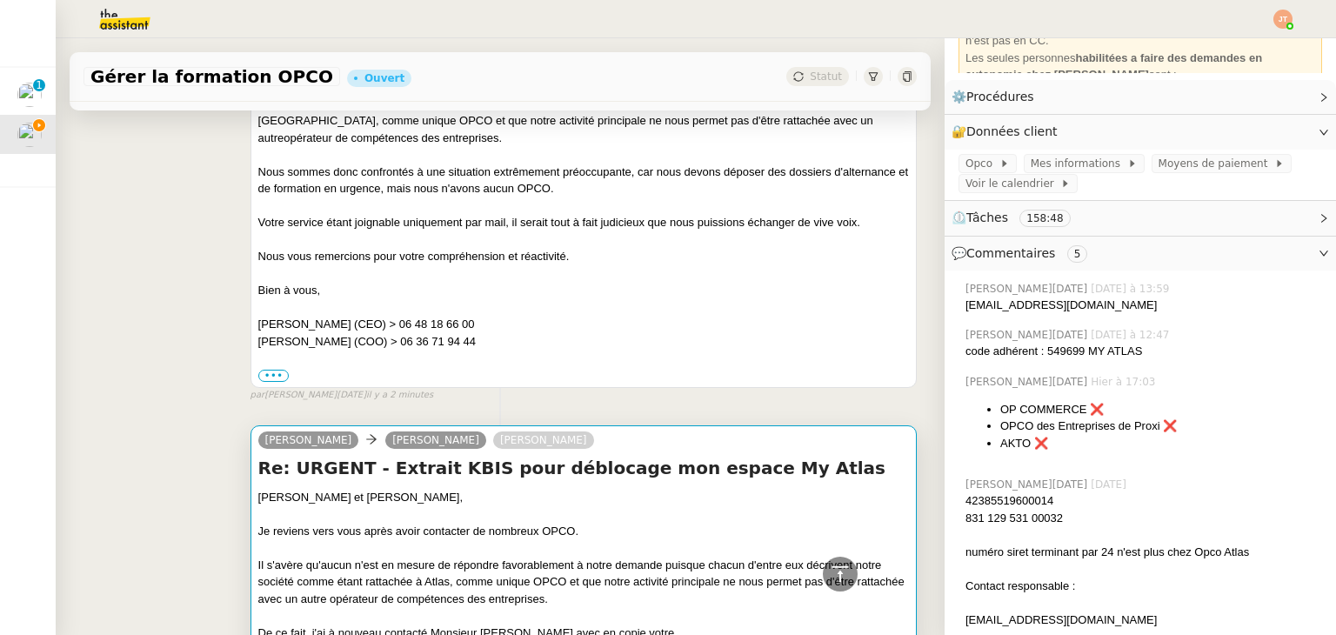
scroll to position [522, 0]
click at [600, 557] on div "Il s'avère qu'aucun n'est en mesure de répondre favorablement à notre demande p…" at bounding box center [583, 582] width 650 height 51
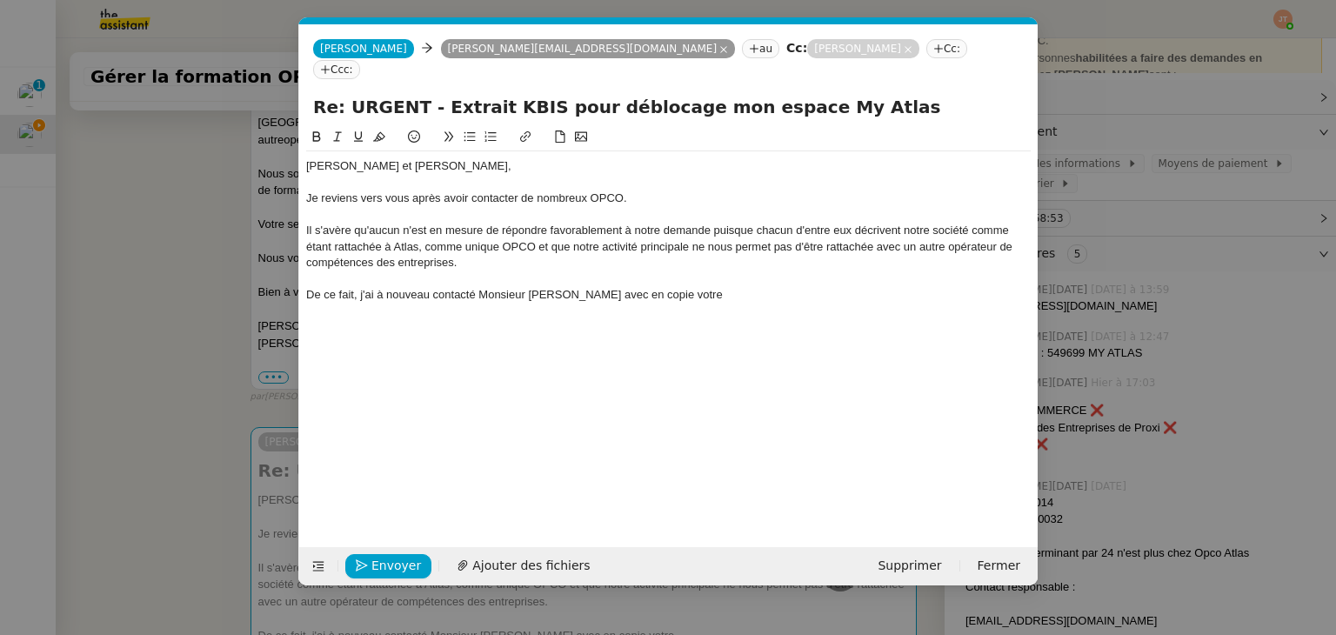
scroll to position [0, 37]
click at [696, 287] on div "De ce fait, j'ai à nouveau contacté Monsieur [PERSON_NAME] avec en copie votre" at bounding box center [668, 295] width 724 height 16
click at [501, 190] on div "Je reviens vers vous après avoir contacter de nombreux OPCO." at bounding box center [668, 198] width 724 height 16
click at [0, 0] on lt-strong "é" at bounding box center [0, 0] width 0 height 0
click at [461, 244] on div "Il s'avère qu'aucun n'est en mesure de répondre favorablement à notre demande p…" at bounding box center [668, 247] width 724 height 48
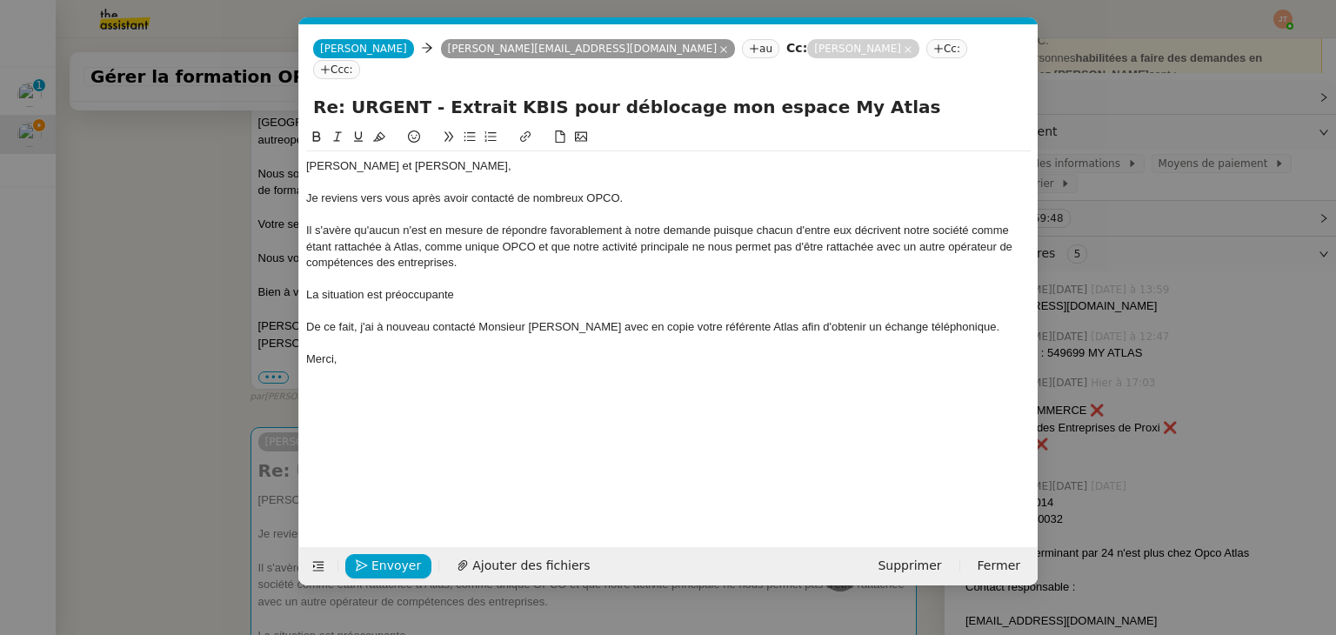
click at [384, 287] on div "La situation est préoccupante" at bounding box center [668, 295] width 724 height 16
click at [357, 319] on div "De ce fait, j'ai à nouveau contacté Monsieur [PERSON_NAME] avec en copie votre …" at bounding box center [668, 327] width 724 height 16
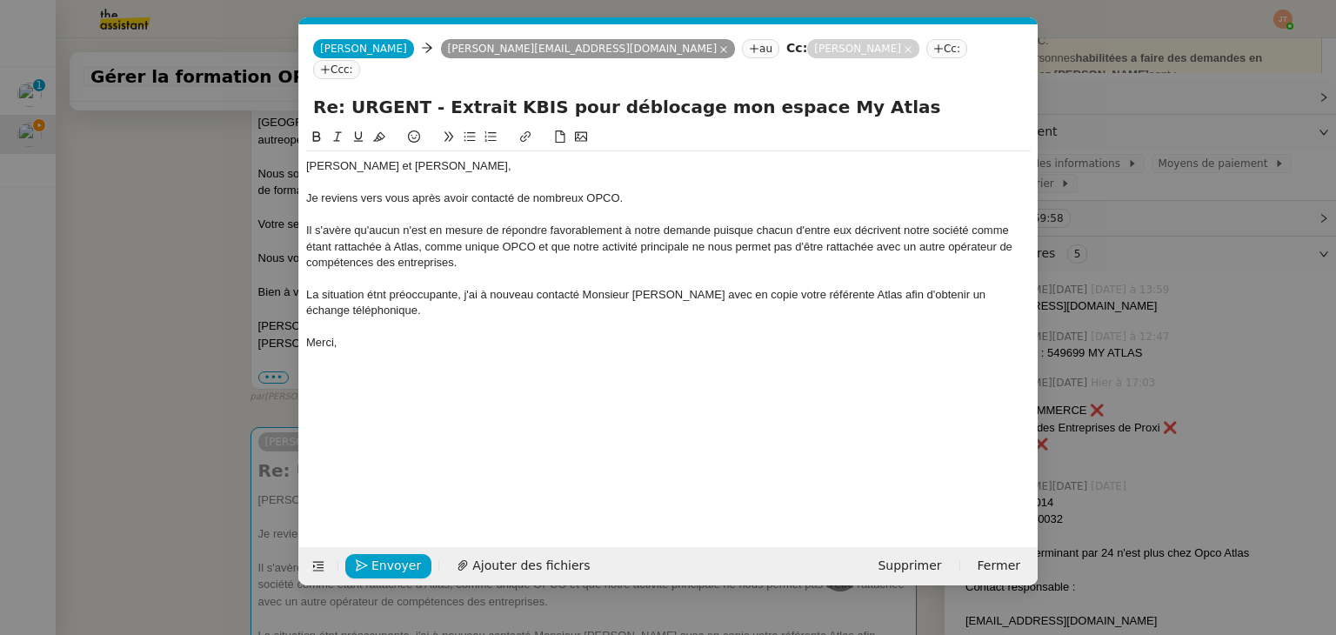
click at [376, 287] on div "La situation étnt préoccupante, j'ai à nouveau contacté Monsieur [PERSON_NAME] …" at bounding box center [668, 303] width 724 height 32
click at [0, 0] on lt-span "étant" at bounding box center [0, 0] width 0 height 0
click at [348, 335] on div "Merci," at bounding box center [668, 343] width 724 height 16
click at [885, 287] on div "La situation étant préoccupante, j'ai à nouveau contacté Monsieur [PERSON_NAME]…" at bounding box center [668, 303] width 724 height 32
click at [936, 287] on div "La situation étant préoccupante, j'ai à nouveau contacté Monsieur [PERSON_NAME]…" at bounding box center [668, 303] width 724 height 32
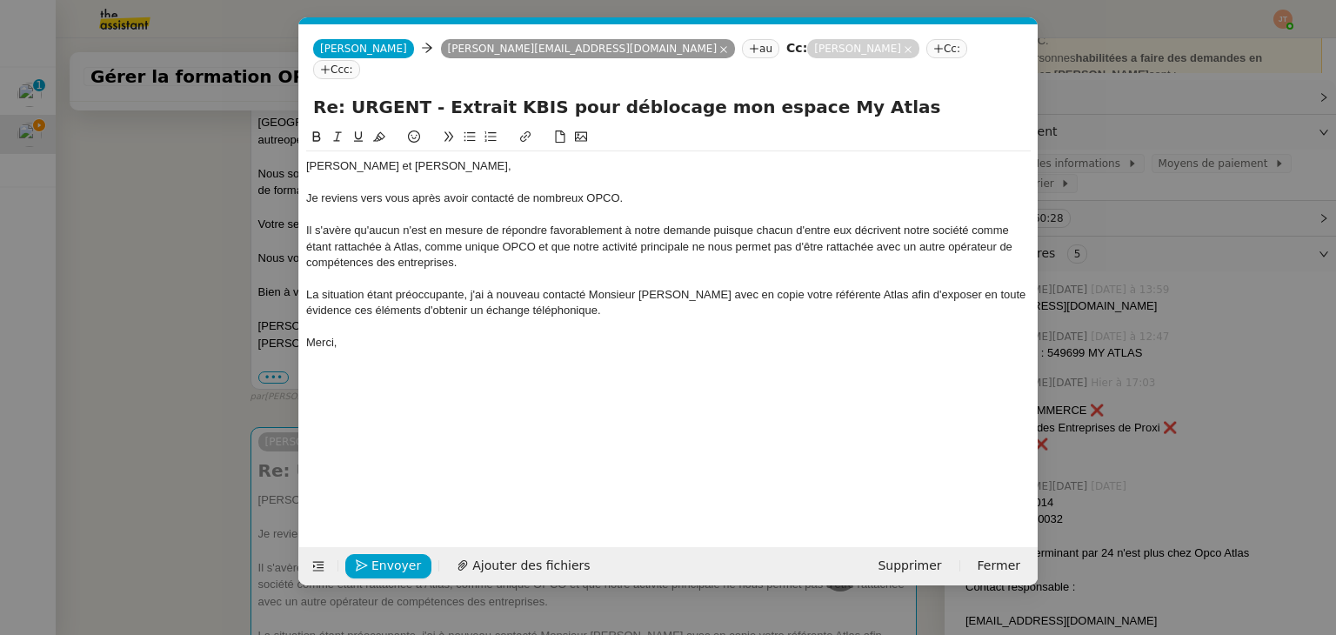
click at [334, 290] on div "La situation étant préoccupante, j'ai à nouveau contacté Monsieur [PERSON_NAME]…" at bounding box center [668, 303] width 724 height 32
click at [354, 287] on div "La situation étant préoccupante, j'ai à nouveau contacté Monsieur [PERSON_NAME]…" at bounding box center [668, 303] width 724 height 32
click at [0, 0] on lt-span "éléments ," at bounding box center [0, 0] width 0 height 0
click at [400, 291] on div "La situation étant préoccupante, j'ai à nouveau contacté Monsieur [PERSON_NAME]…" at bounding box center [668, 303] width 724 height 32
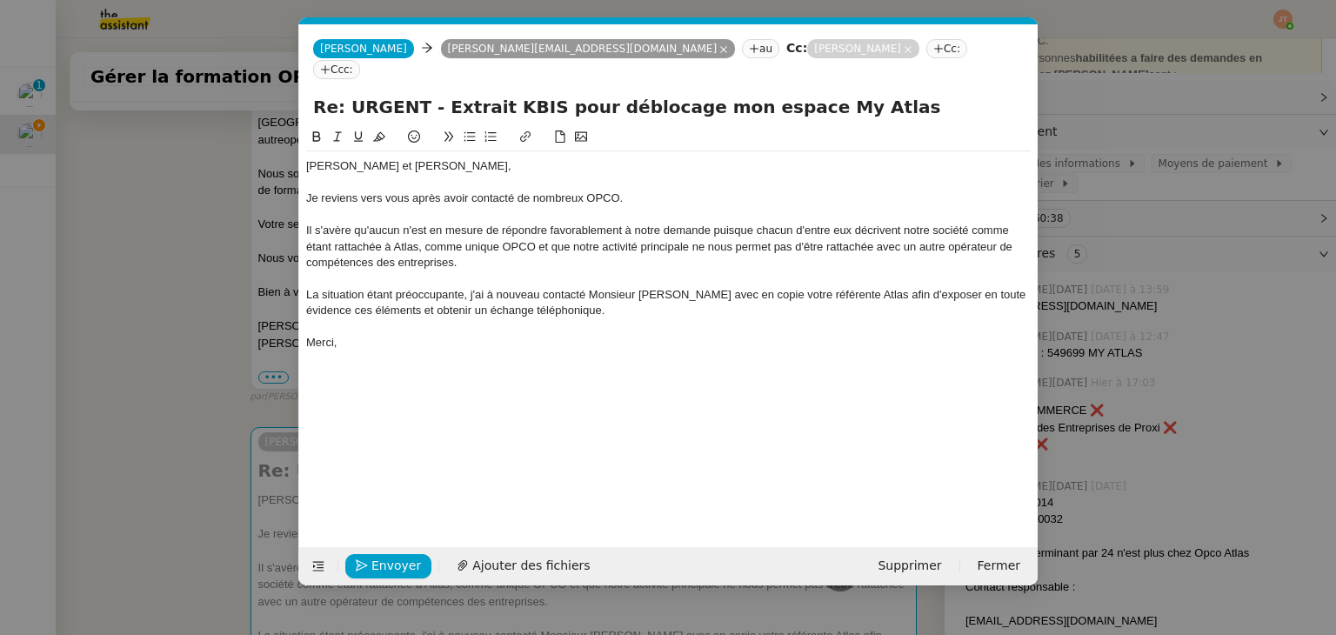
click at [598, 290] on div "La situation étant préoccupante, j'ai à nouveau contacté Monsieur [PERSON_NAME]…" at bounding box center [668, 303] width 724 height 32
click at [421, 319] on div at bounding box center [668, 327] width 724 height 16
click at [419, 335] on div "Merci," at bounding box center [668, 343] width 724 height 16
click at [414, 547] on div "Envoyer Ajouter des fichiers Supprimer Fermer" at bounding box center [668, 566] width 738 height 38
click at [410, 557] on span "Envoyer" at bounding box center [396, 566] width 50 height 20
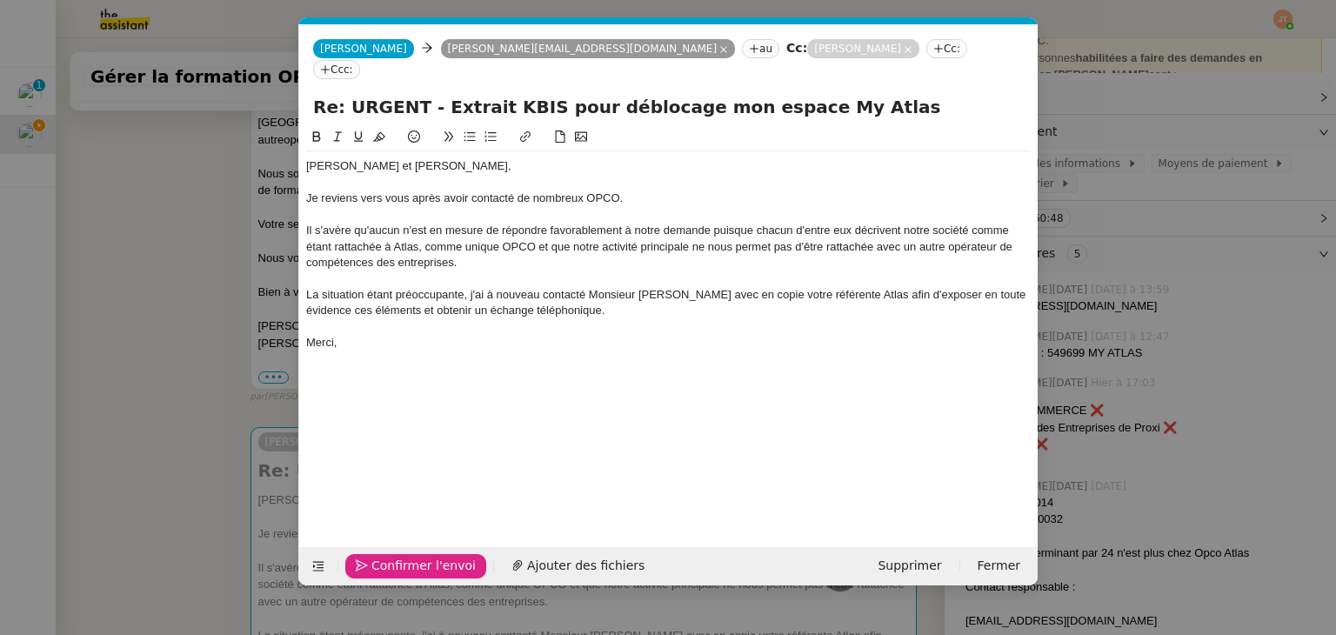
click at [410, 557] on span "Confirmer l'envoi" at bounding box center [423, 566] width 104 height 20
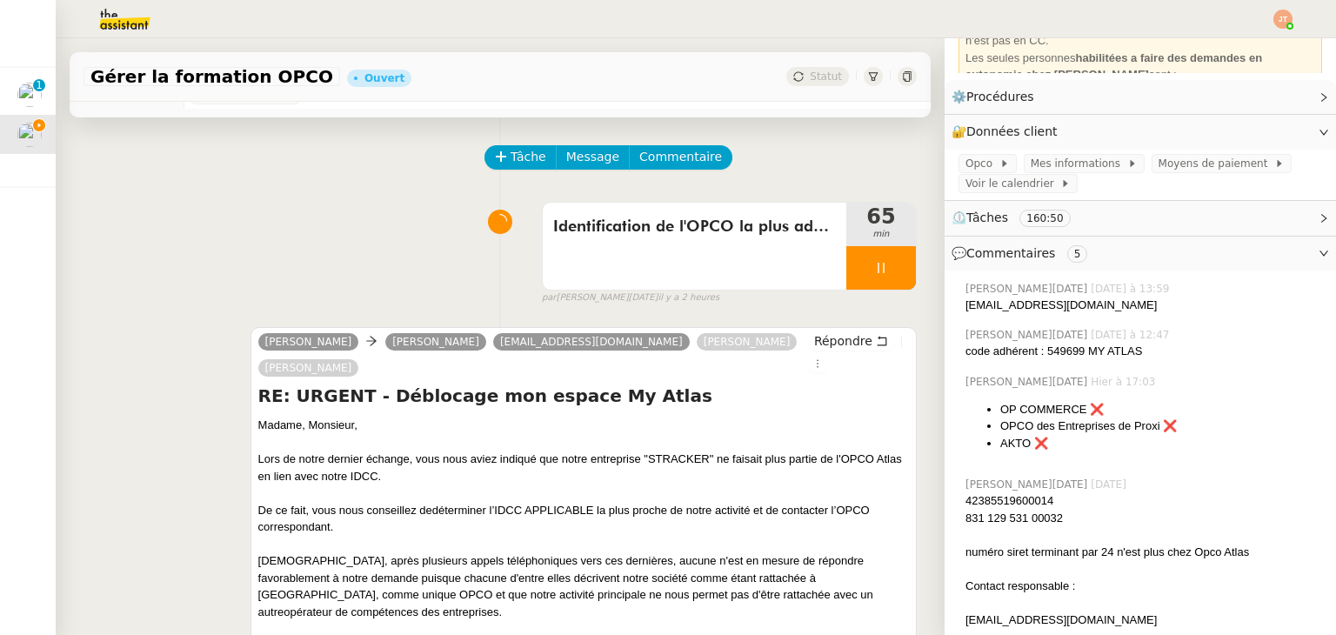
scroll to position [0, 0]
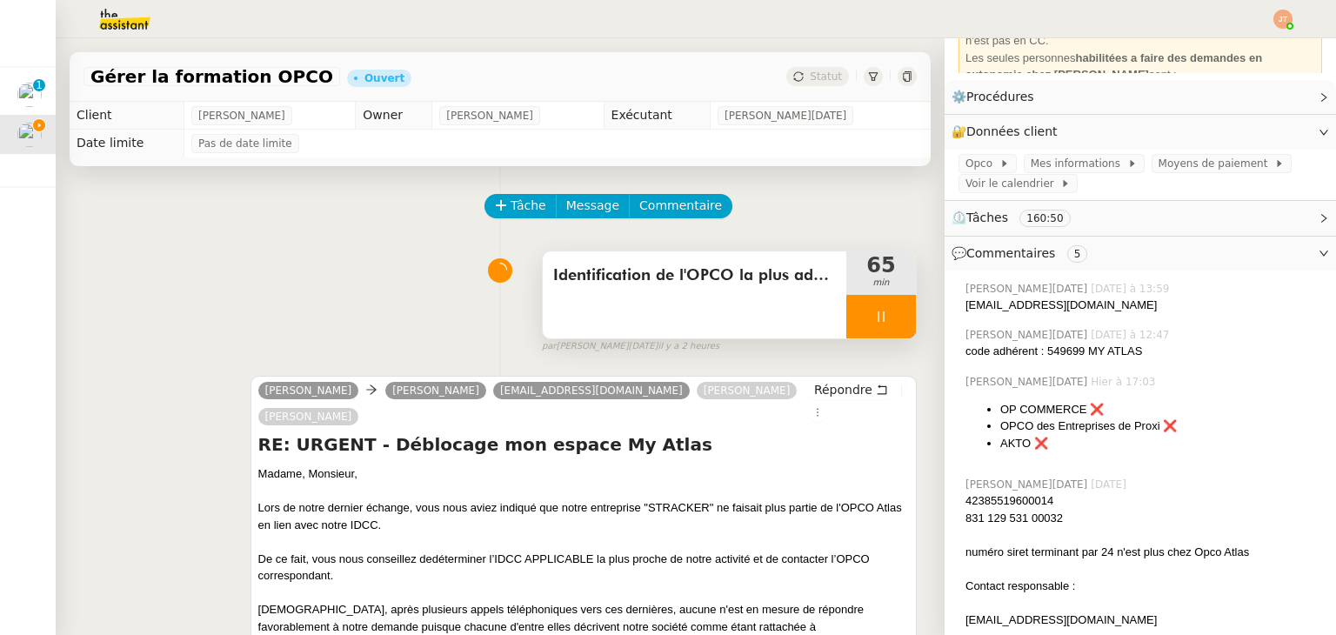
click at [846, 321] on div at bounding box center [881, 316] width 70 height 43
click at [881, 321] on button at bounding box center [898, 316] width 35 height 43
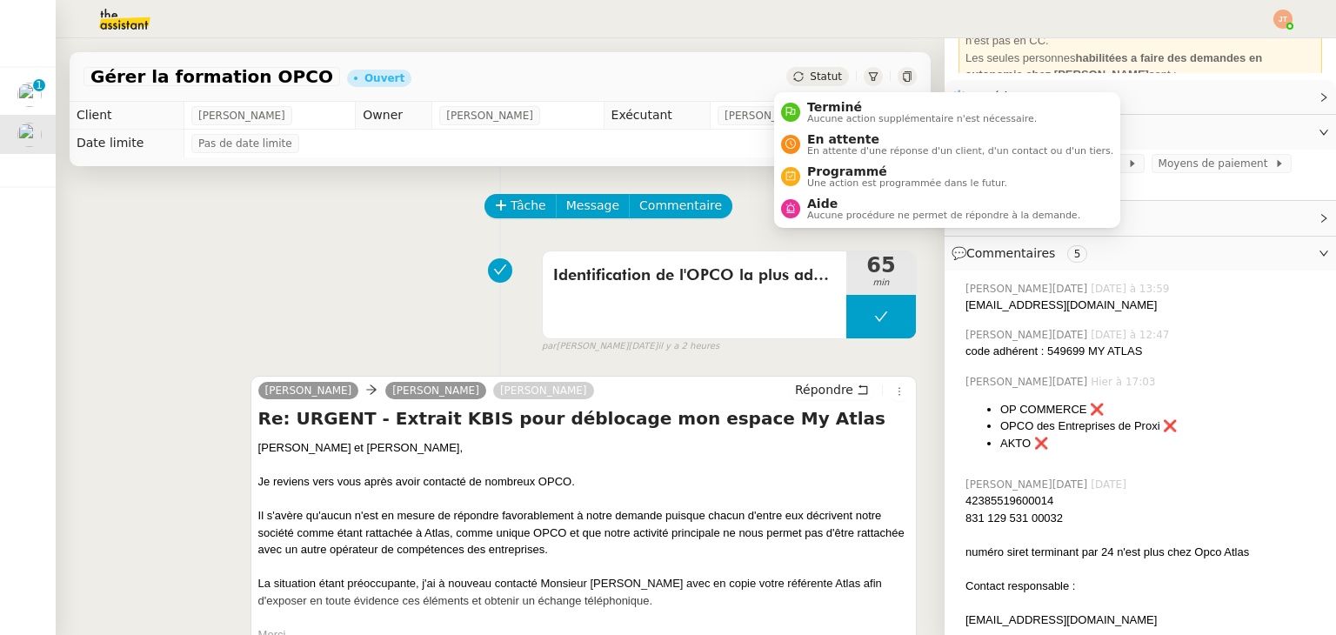
click at [817, 70] on span "Statut" at bounding box center [825, 76] width 32 height 12
click at [852, 146] on span "En attente d'une réponse d'un client, d'un contact ou d'un tiers." at bounding box center [960, 151] width 306 height 10
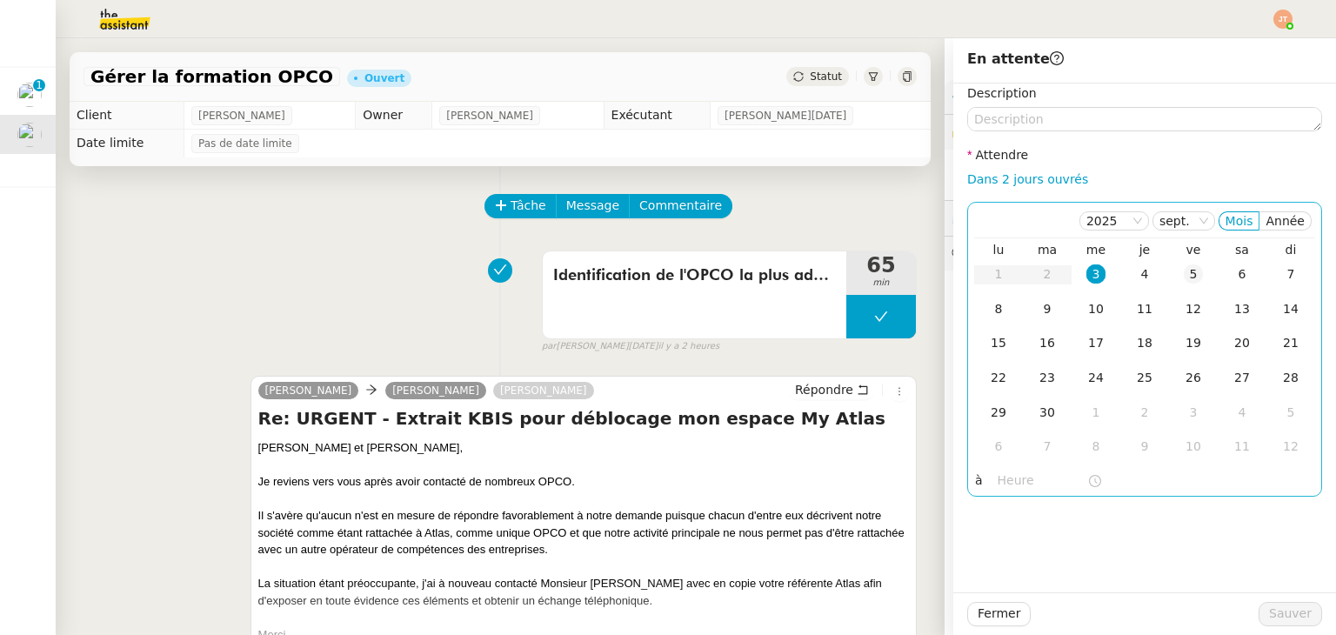
click at [1189, 275] on div "5" at bounding box center [1192, 273] width 19 height 19
click at [1016, 476] on input "text" at bounding box center [1042, 480] width 90 height 20
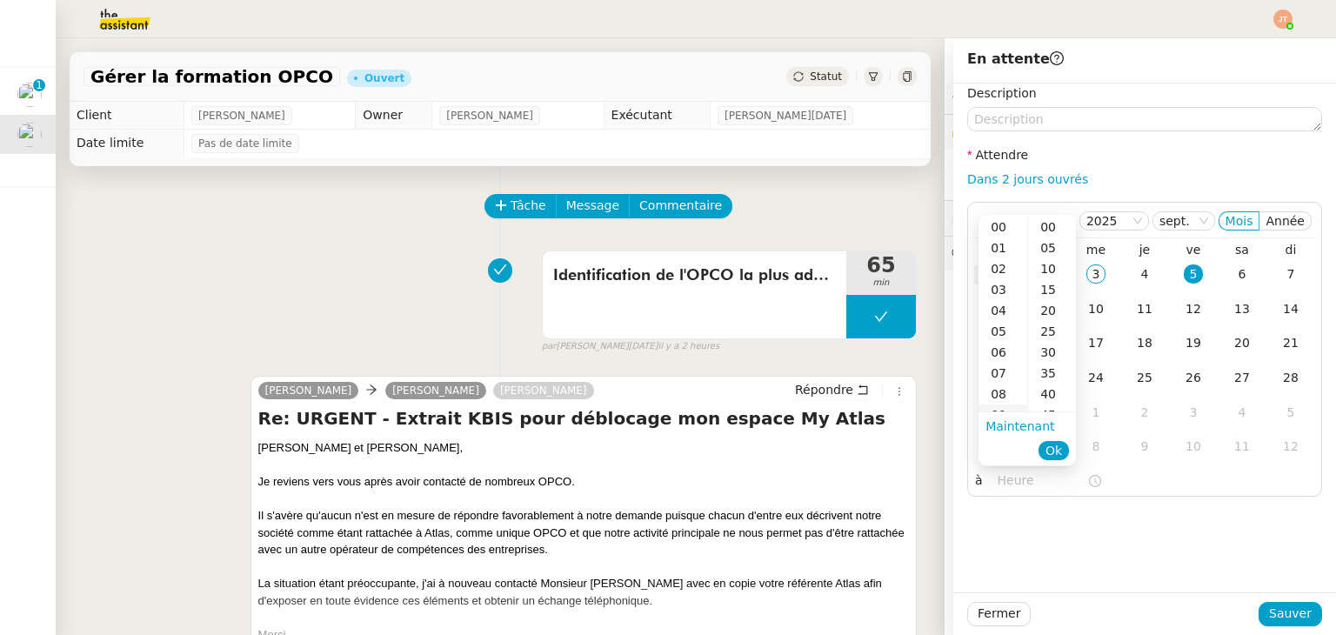
click at [1002, 408] on div "09" at bounding box center [1002, 414] width 49 height 21
click at [1046, 233] on div "00" at bounding box center [1052, 226] width 48 height 21
type input "09:00"
click at [1062, 443] on button "Ok" at bounding box center [1053, 450] width 30 height 19
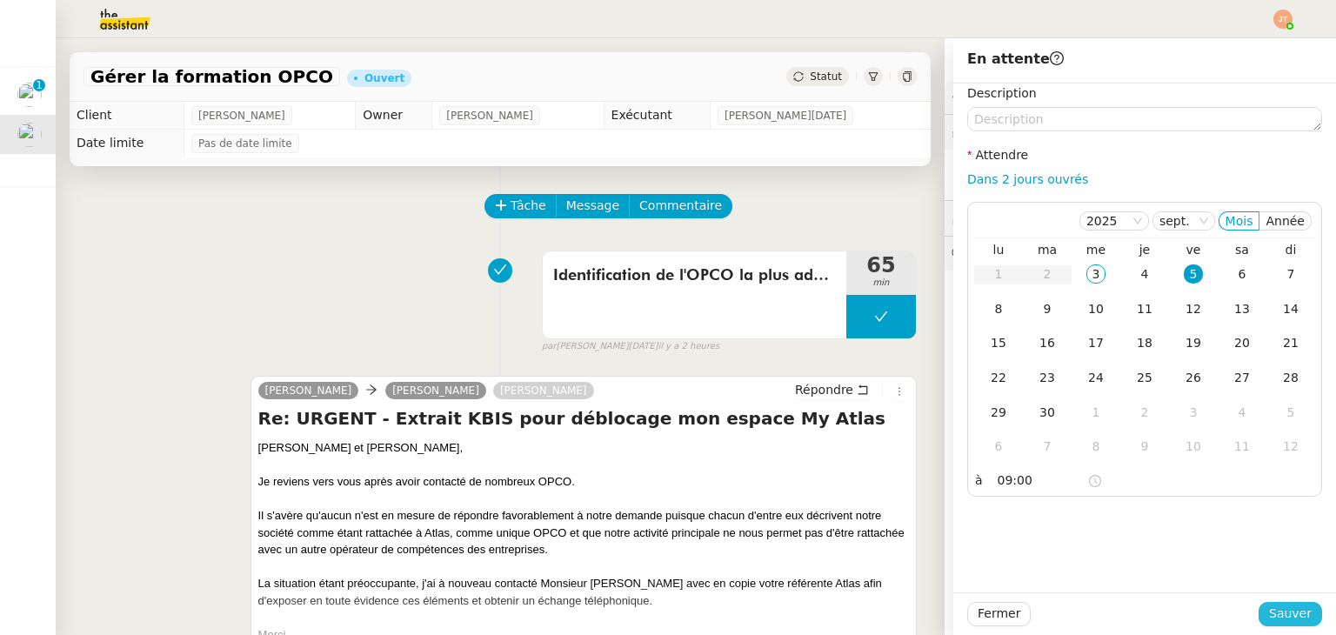
click at [1271, 608] on span "Sauver" at bounding box center [1290, 613] width 43 height 20
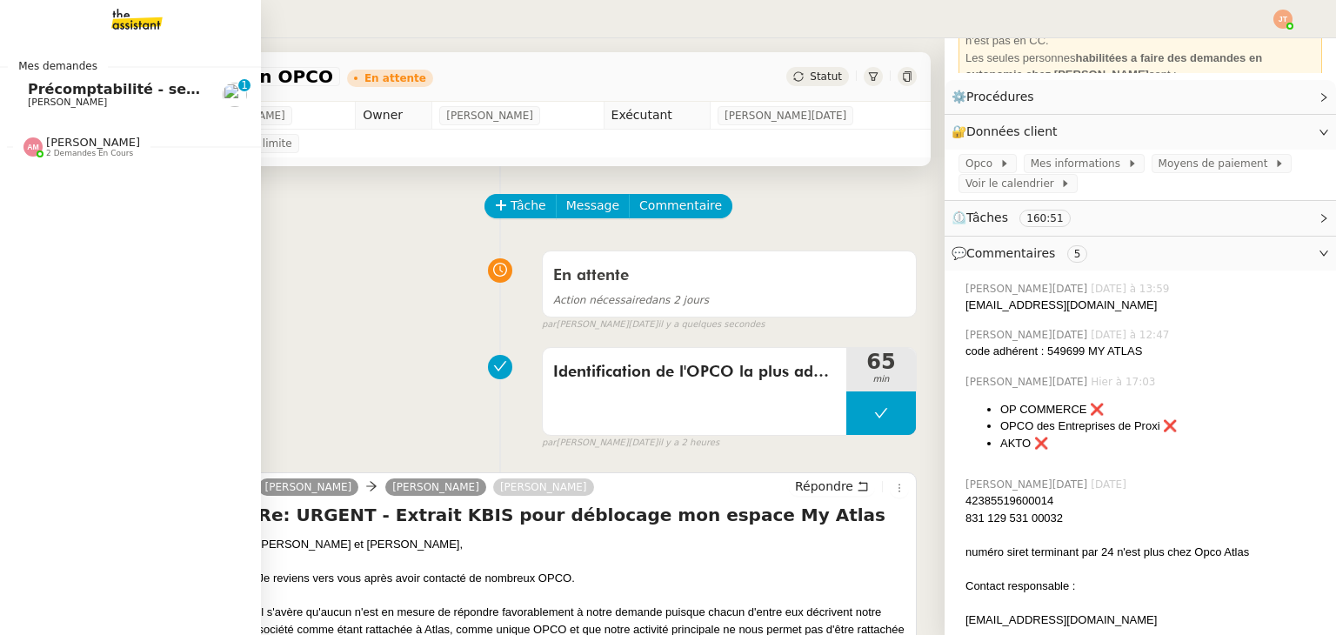
click at [100, 139] on span "[PERSON_NAME]" at bounding box center [93, 142] width 94 height 13
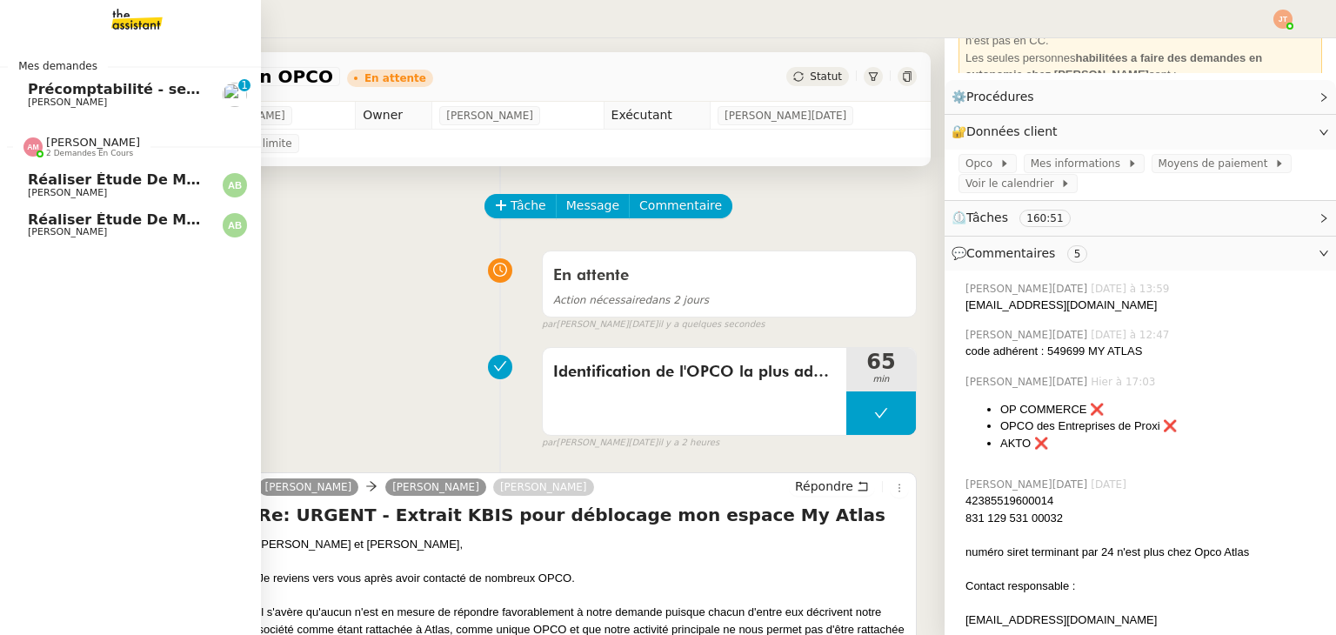
click at [100, 139] on span "[PERSON_NAME]" at bounding box center [93, 142] width 94 height 13
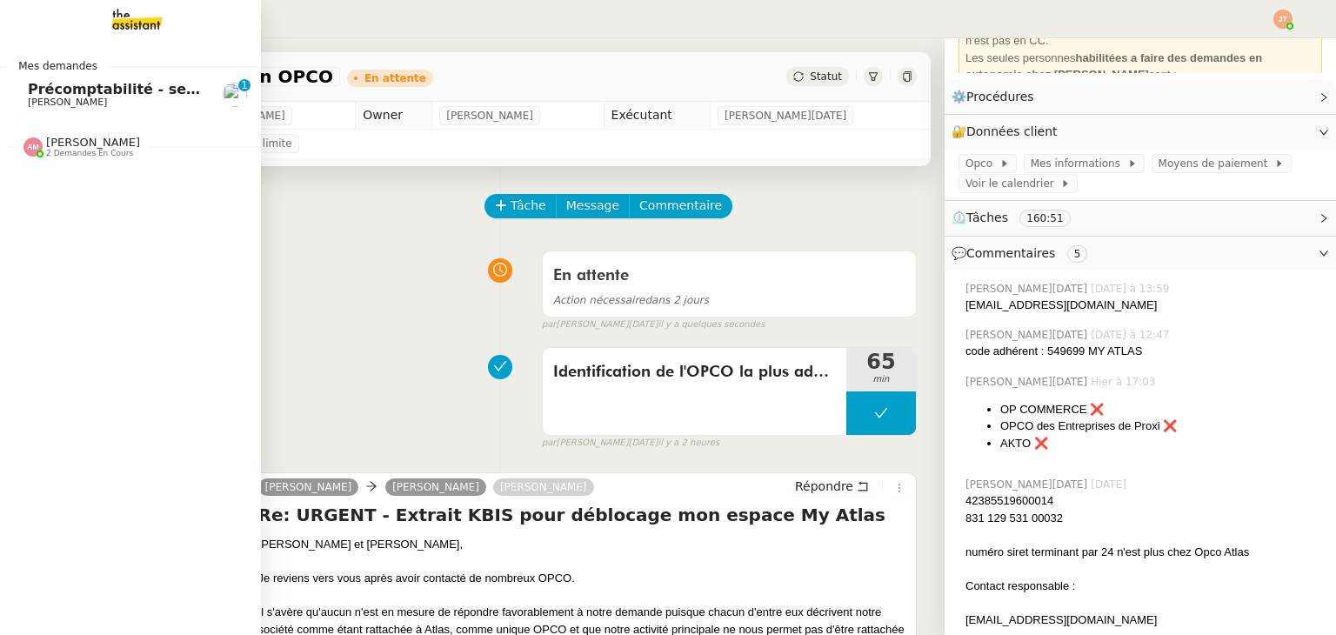
click at [126, 86] on span "Précomptabilité - septembre 2025" at bounding box center [162, 89] width 269 height 17
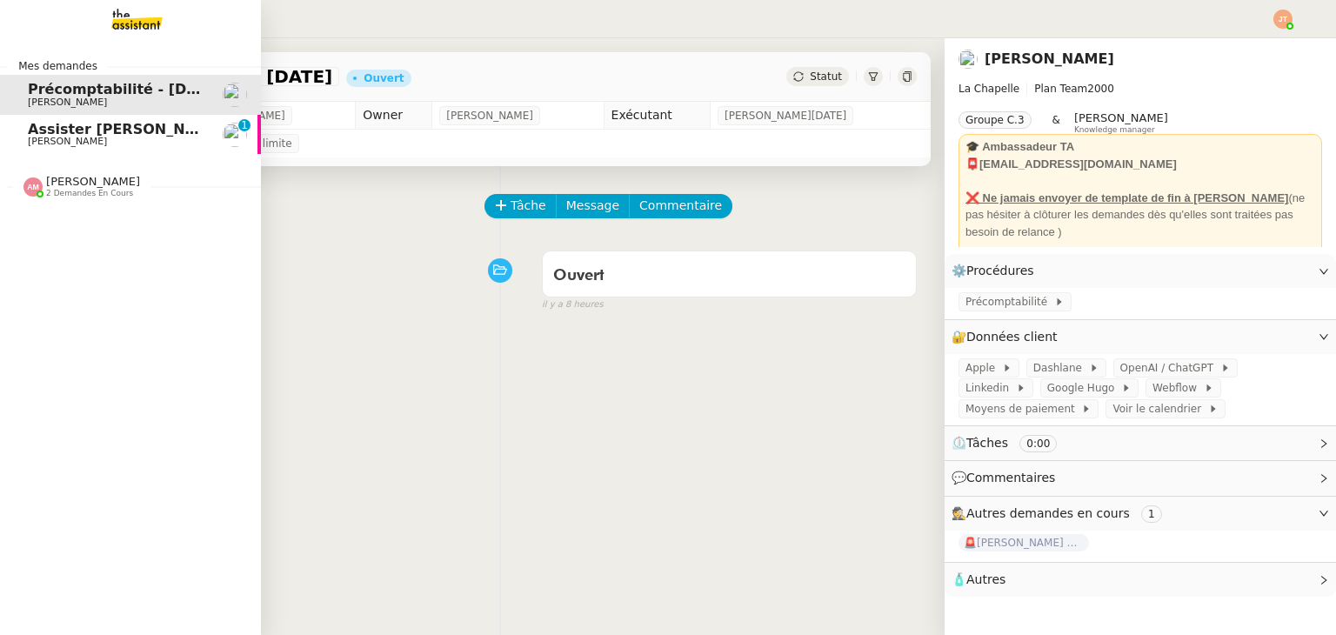
click at [141, 135] on span "Assister [PERSON_NAME] avec l'information OPCO" at bounding box center [224, 129] width 393 height 17
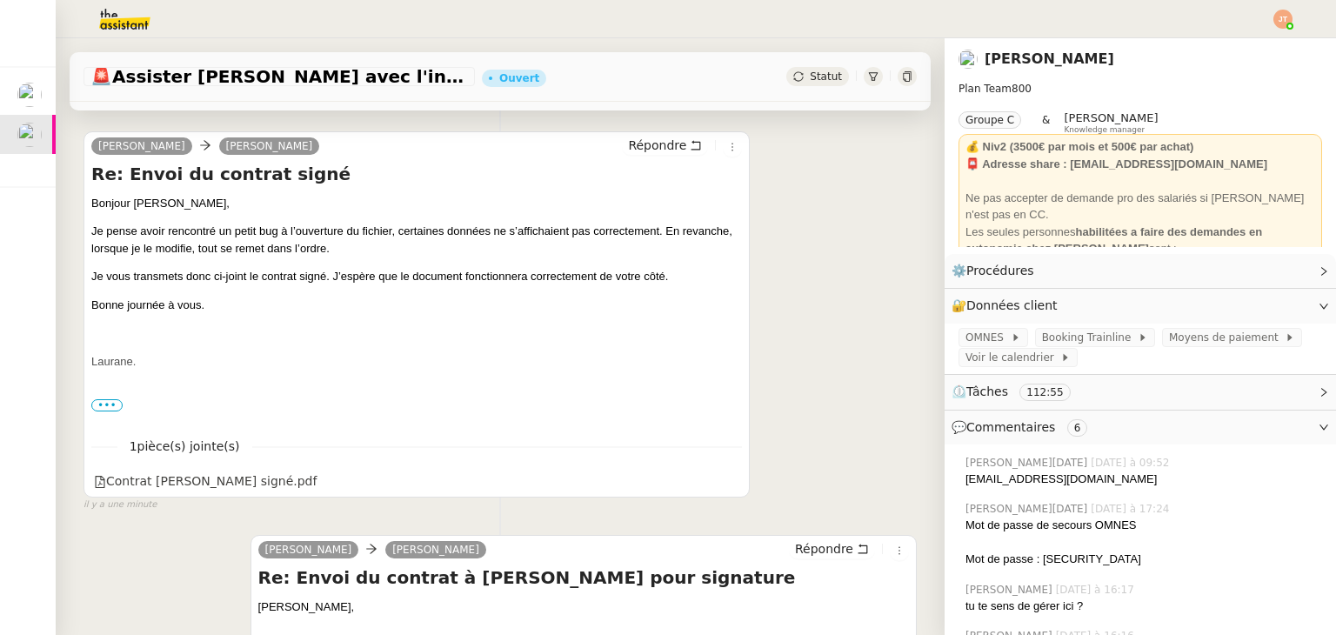
scroll to position [348, 0]
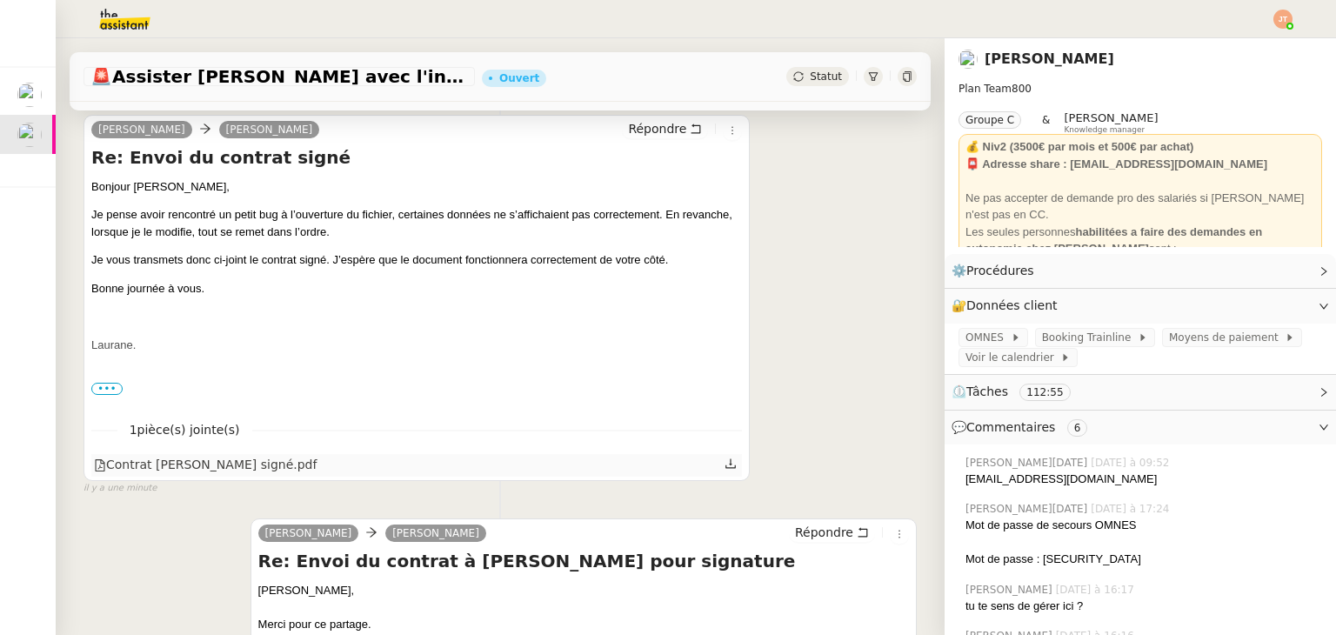
click at [724, 467] on icon at bounding box center [730, 463] width 12 height 12
click at [724, 466] on icon at bounding box center [730, 463] width 12 height 12
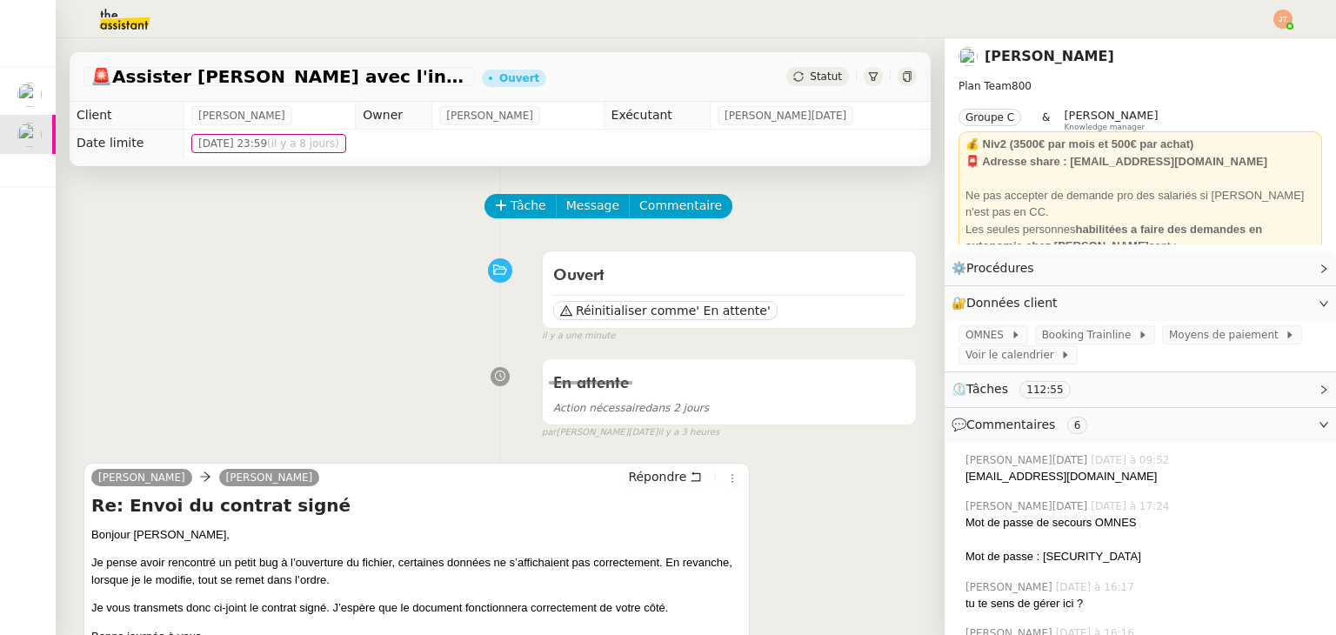
scroll to position [0, 0]
click at [497, 204] on button "Tâche" at bounding box center [520, 206] width 72 height 24
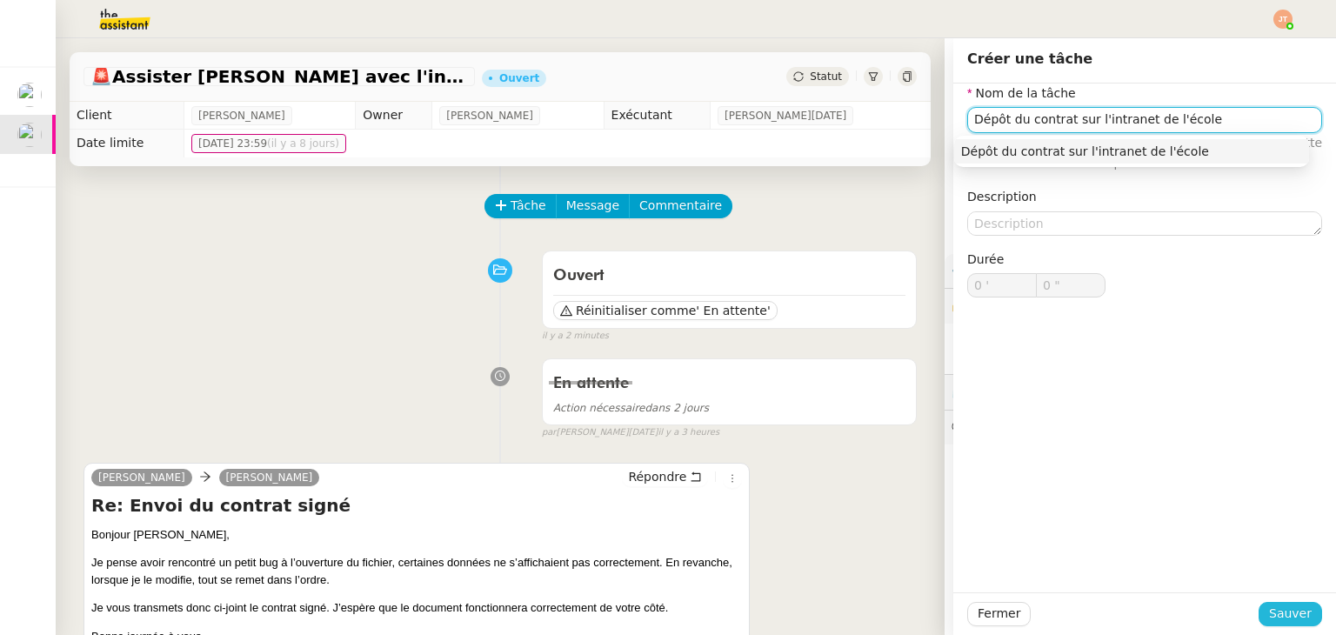
type input "Dépôt du contrat sur l'intranet de l'école"
click at [1288, 604] on span "Sauver" at bounding box center [1290, 613] width 43 height 20
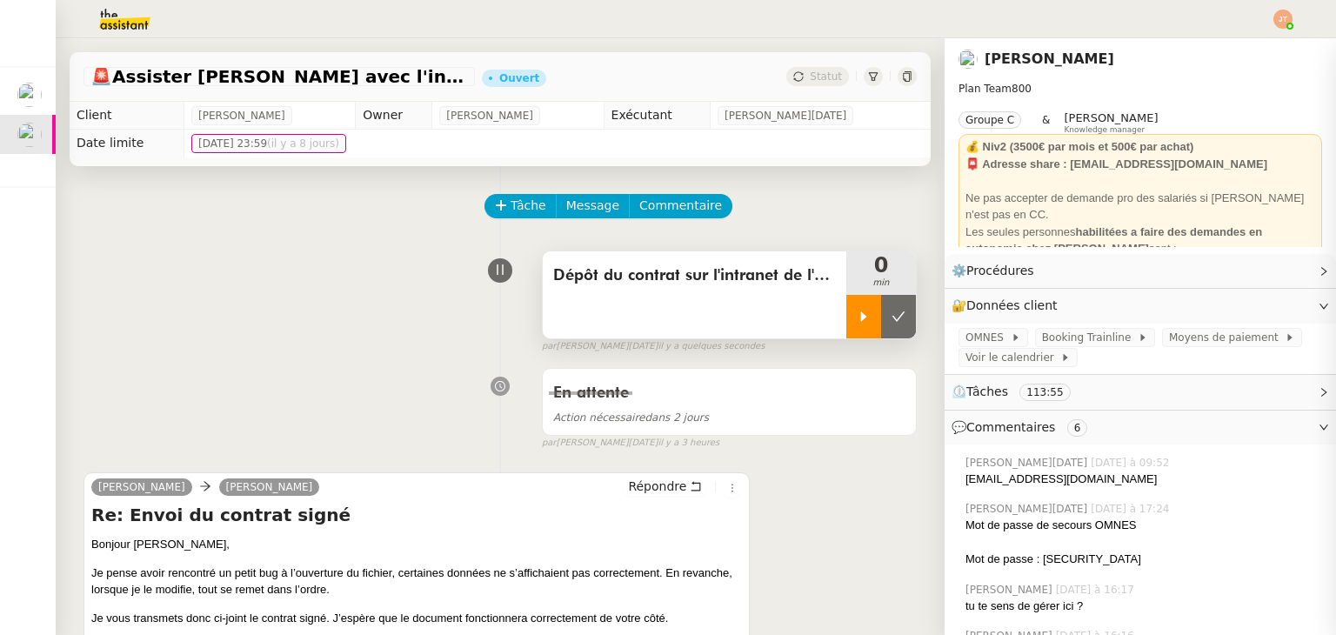
click at [846, 319] on div at bounding box center [863, 316] width 35 height 43
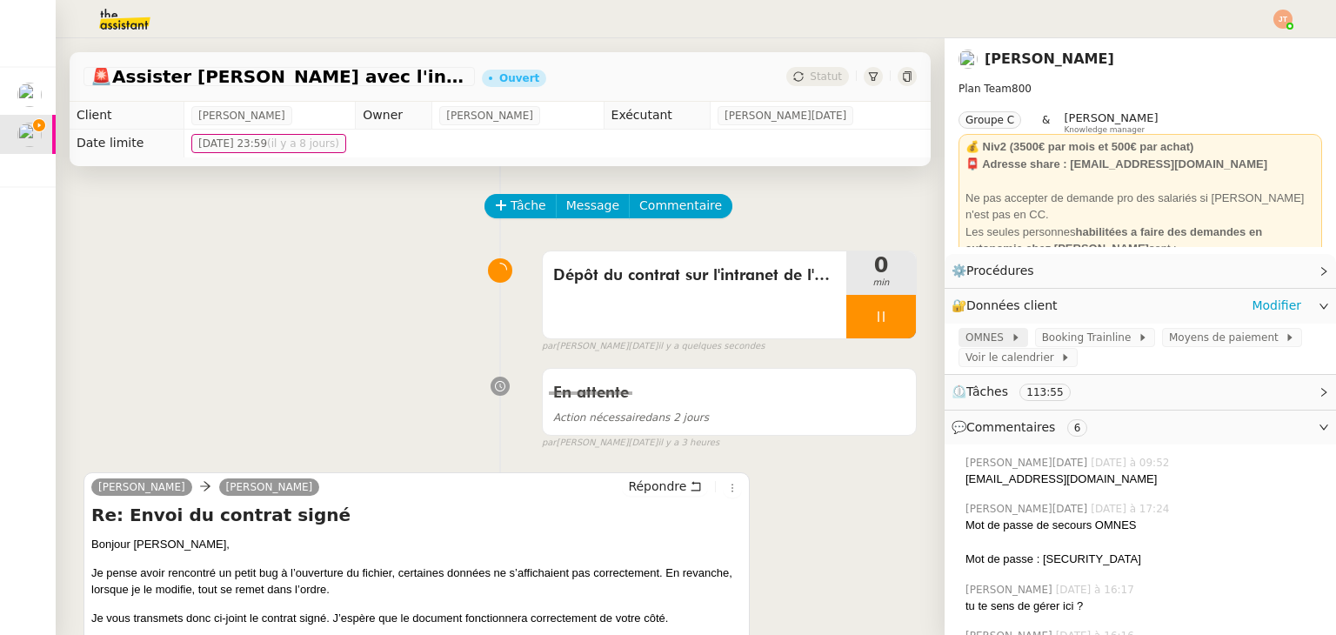
click at [974, 338] on span "OMNES" at bounding box center [987, 337] width 45 height 17
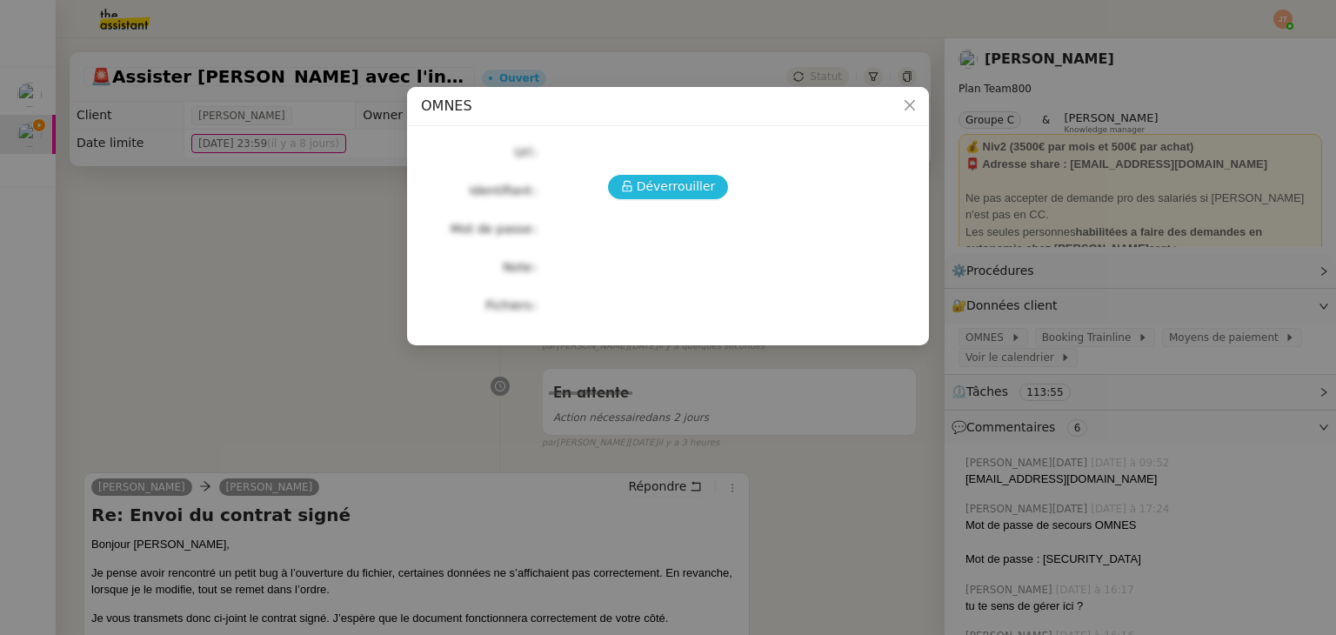
click at [679, 189] on span "Déverrouiller" at bounding box center [675, 187] width 79 height 20
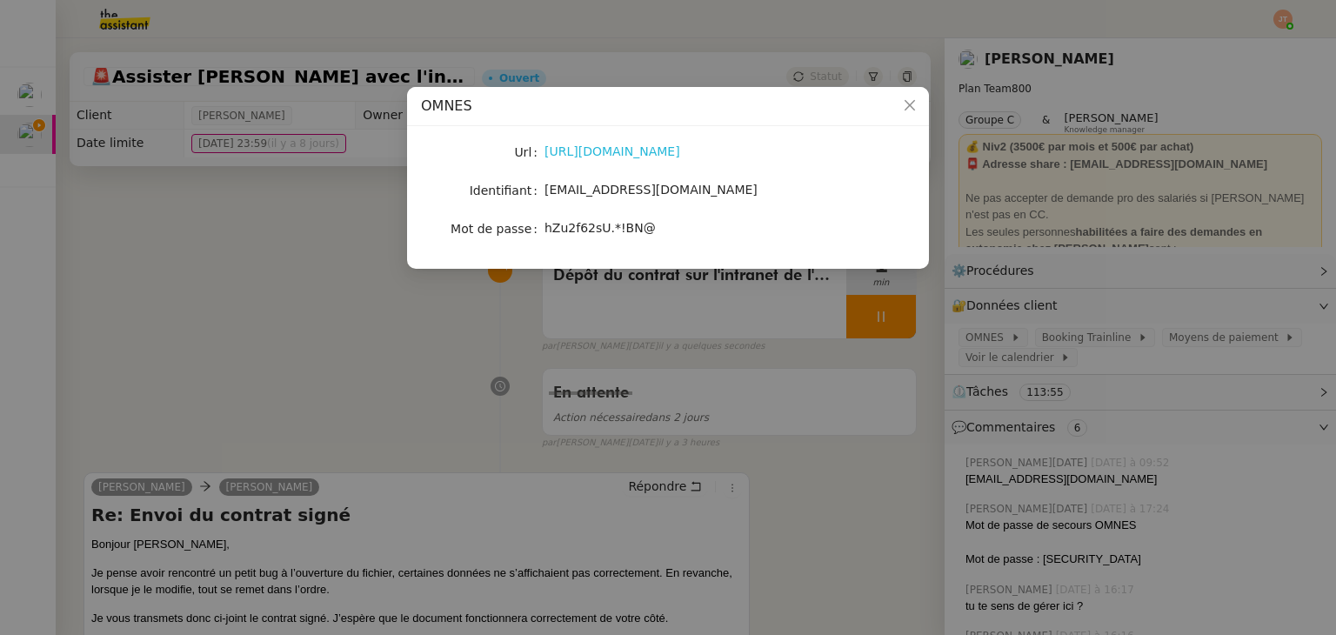
click at [593, 150] on link "https://entreprises.omneseducation.com/" at bounding box center [612, 151] width 136 height 14
drag, startPoint x: 629, startPoint y: 192, endPoint x: 544, endPoint y: 191, distance: 85.2
click at [544, 191] on div "[EMAIL_ADDRESS][DOMAIN_NAME]" at bounding box center [688, 190] width 288 height 20
copy span "[EMAIL_ADDRESS][DOMAIN_NAME]"
drag, startPoint x: 643, startPoint y: 234, endPoint x: 546, endPoint y: 232, distance: 96.5
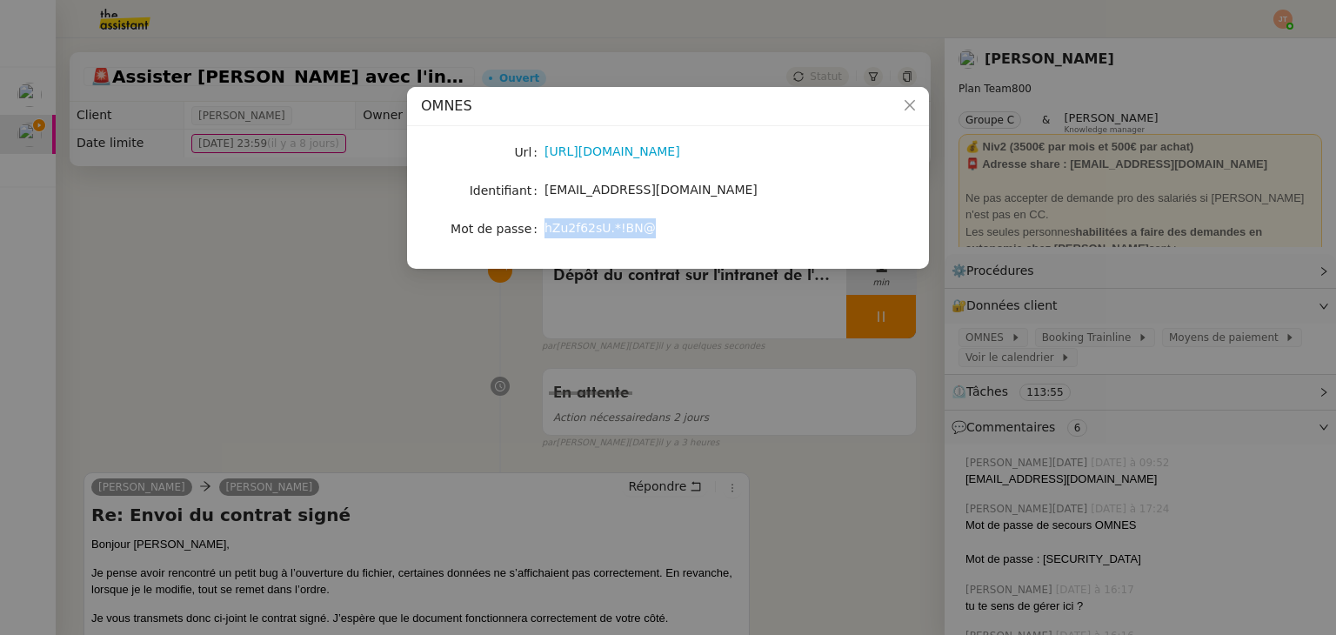
click at [546, 232] on div "hZu2f62sU.*!BN@" at bounding box center [688, 228] width 288 height 20
copy span "hZu2f62sU.*!BN@"
click at [356, 300] on nz-modal-container "OMNES Url https://entreprises.omneseducation.com/ Identifiant axel@stracker.fr …" at bounding box center [668, 317] width 1336 height 635
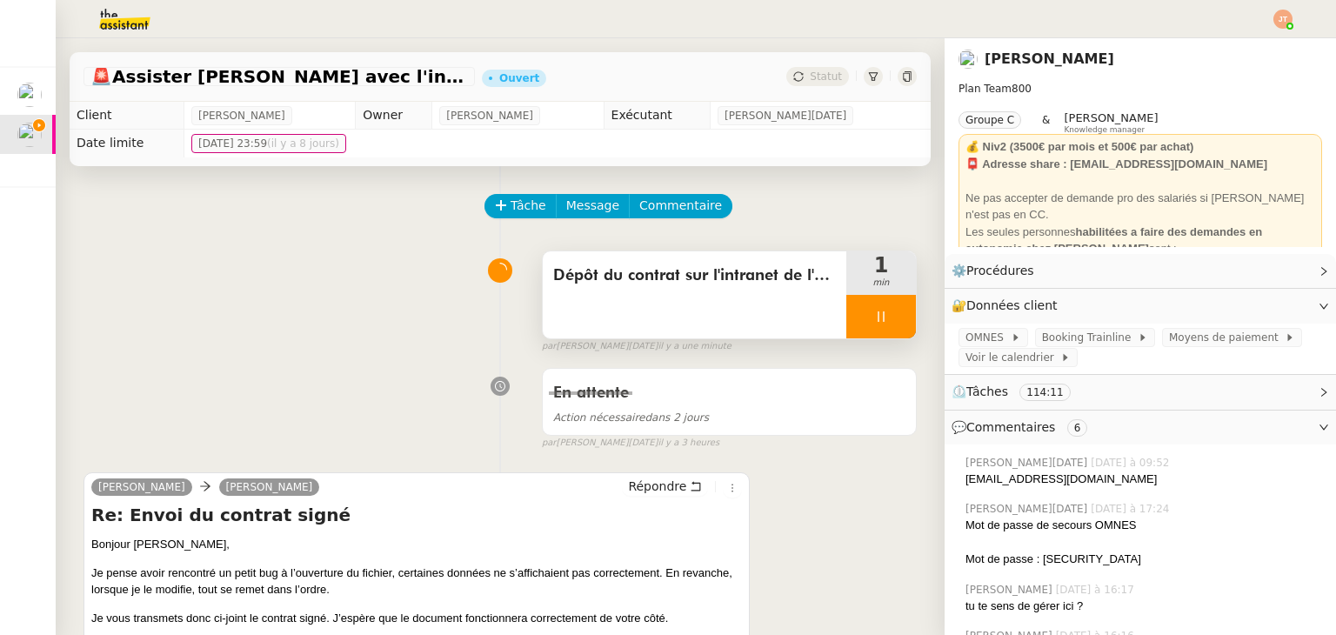
click at [782, 276] on span "Dépôt du contrat sur l'intranet de l'école" at bounding box center [694, 276] width 283 height 26
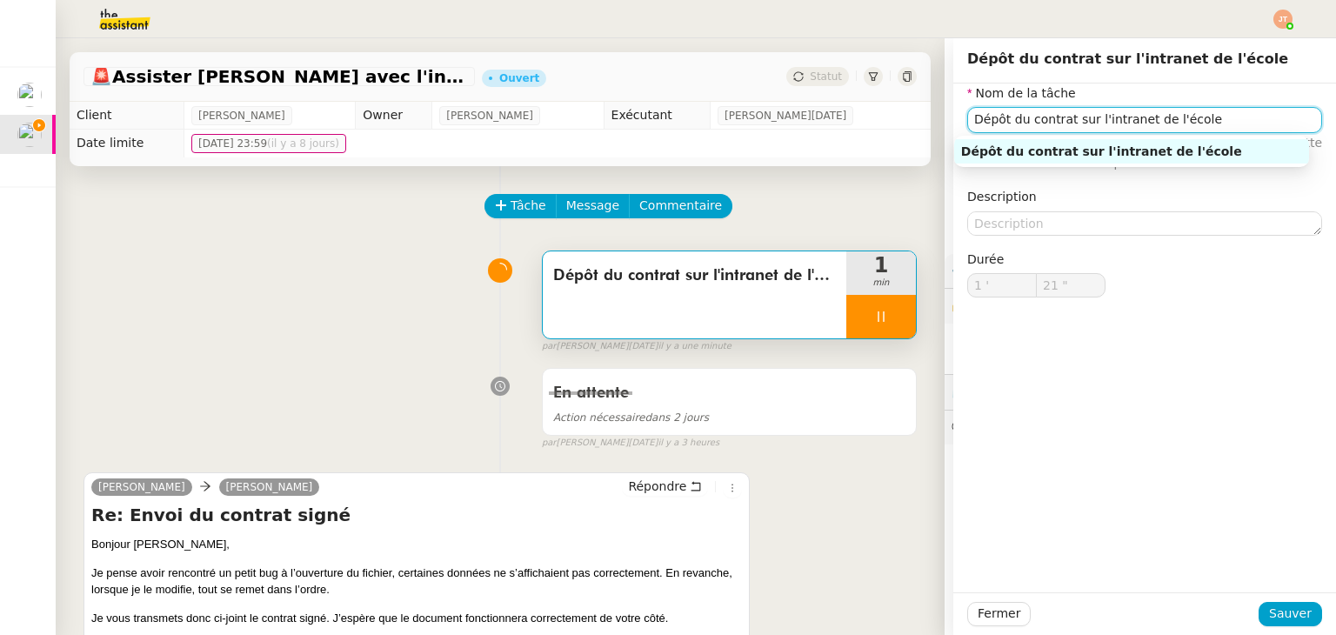
drag, startPoint x: 1215, startPoint y: 117, endPoint x: 935, endPoint y: 140, distance: 280.9
click at [935, 140] on app-ticket "🚨 Assister Laurane avec l'information OPCO Ouvert Statut Client Axel BANDIAKY O…" at bounding box center [696, 336] width 1280 height 596
type input "23 ""
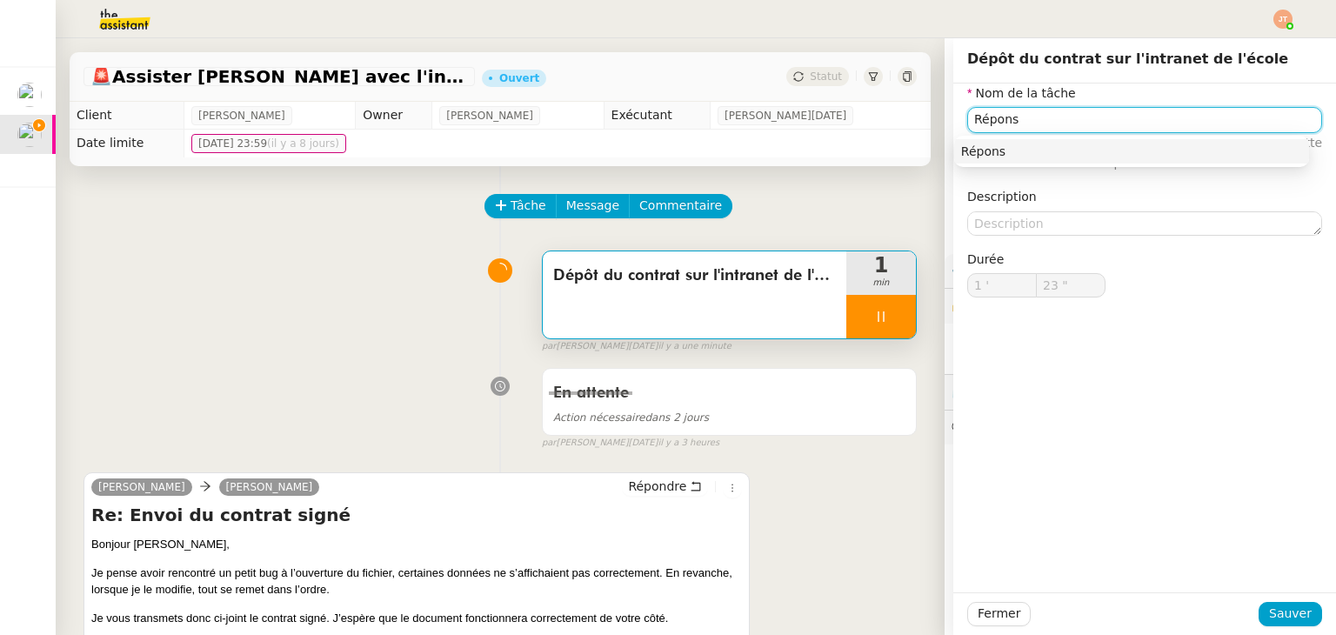
type input "Réponse"
type input "25 ""
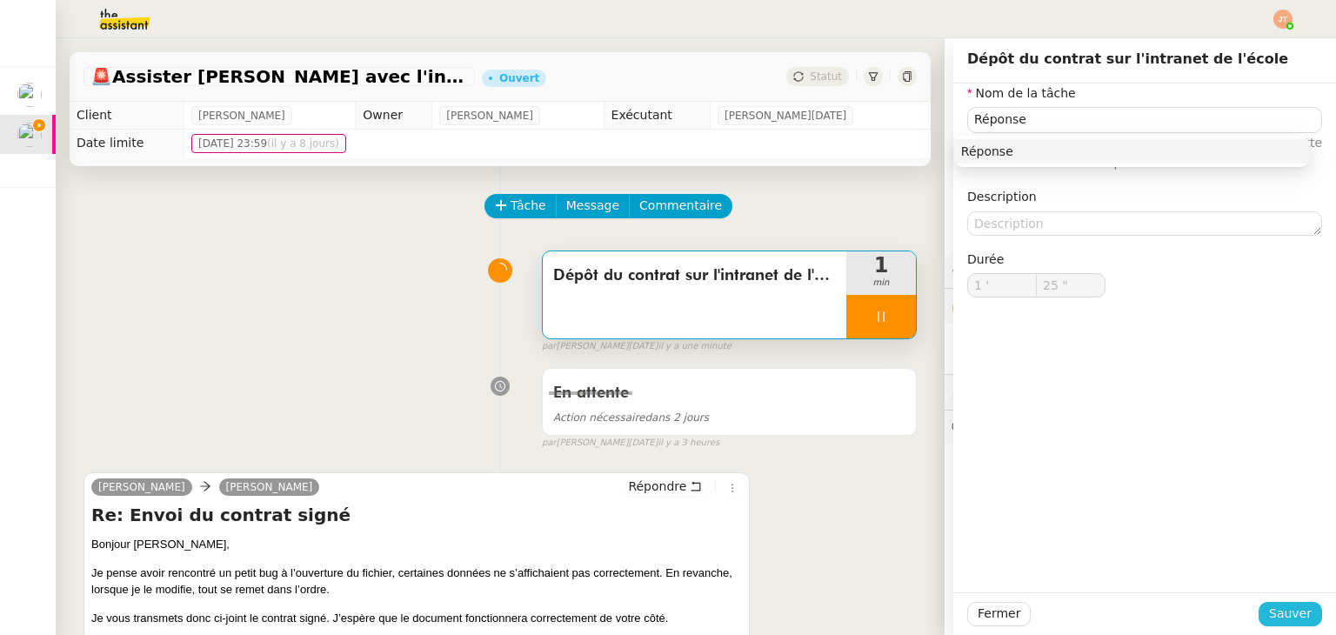
click at [1276, 603] on span "Sauver" at bounding box center [1290, 613] width 43 height 20
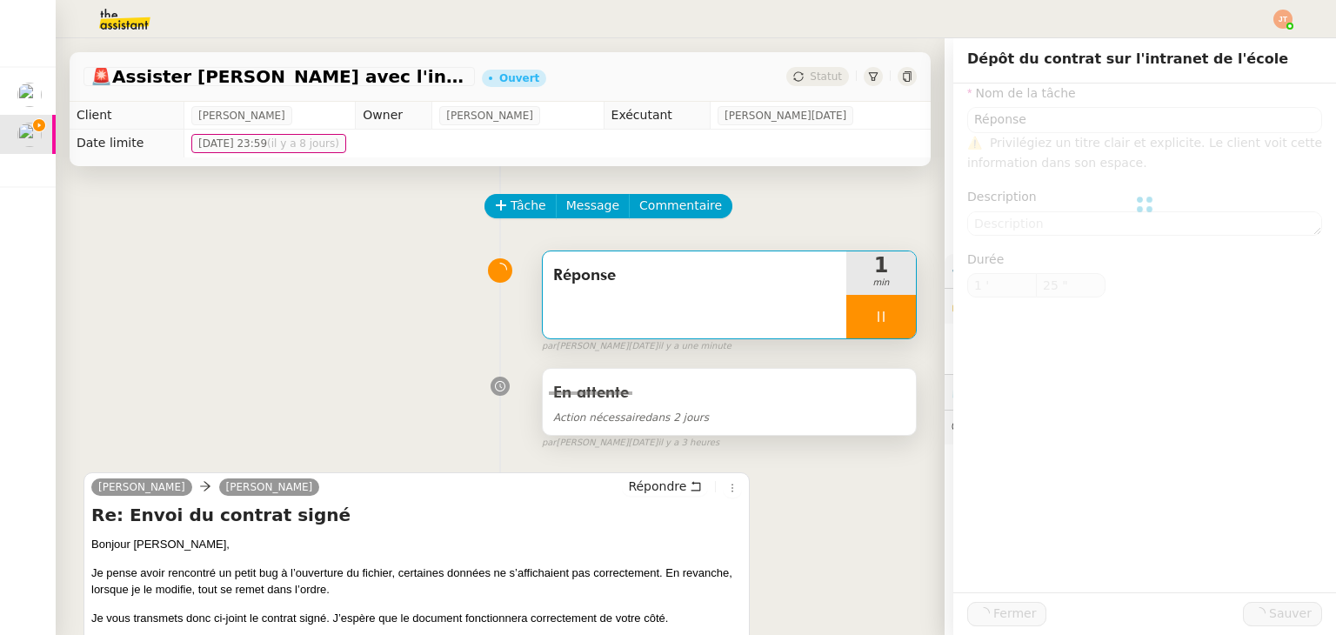
type input "Réponse"
type input "1 '"
type input "25 ""
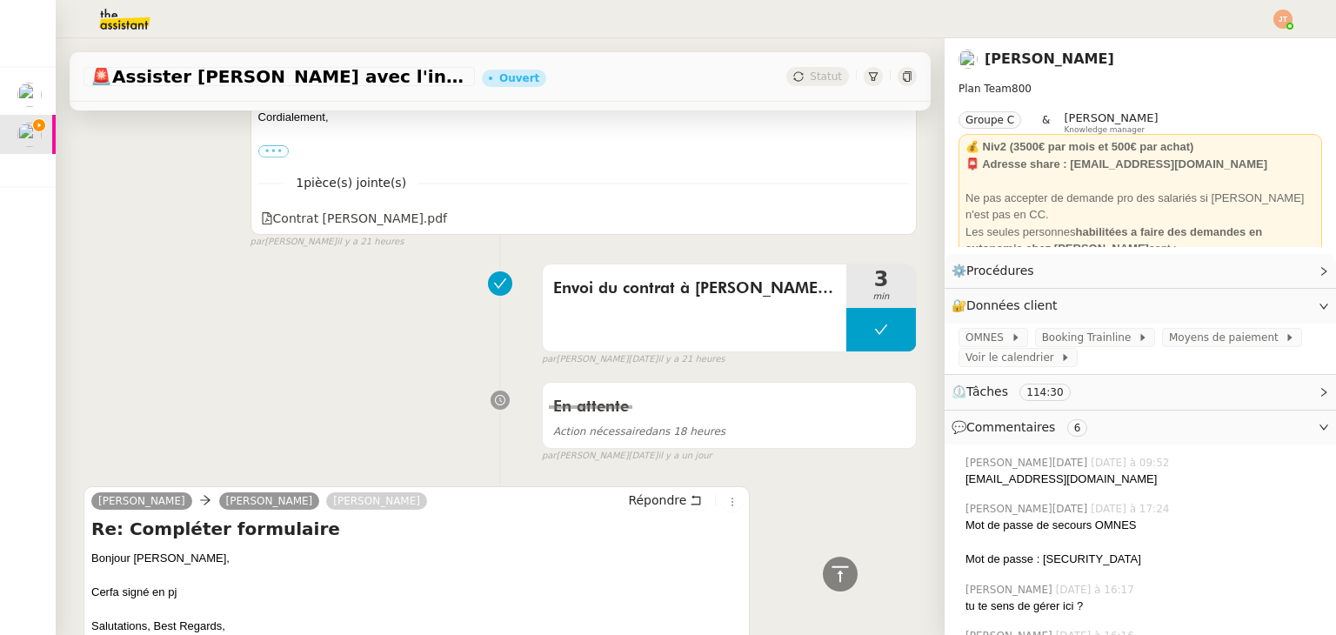
scroll to position [2782, 0]
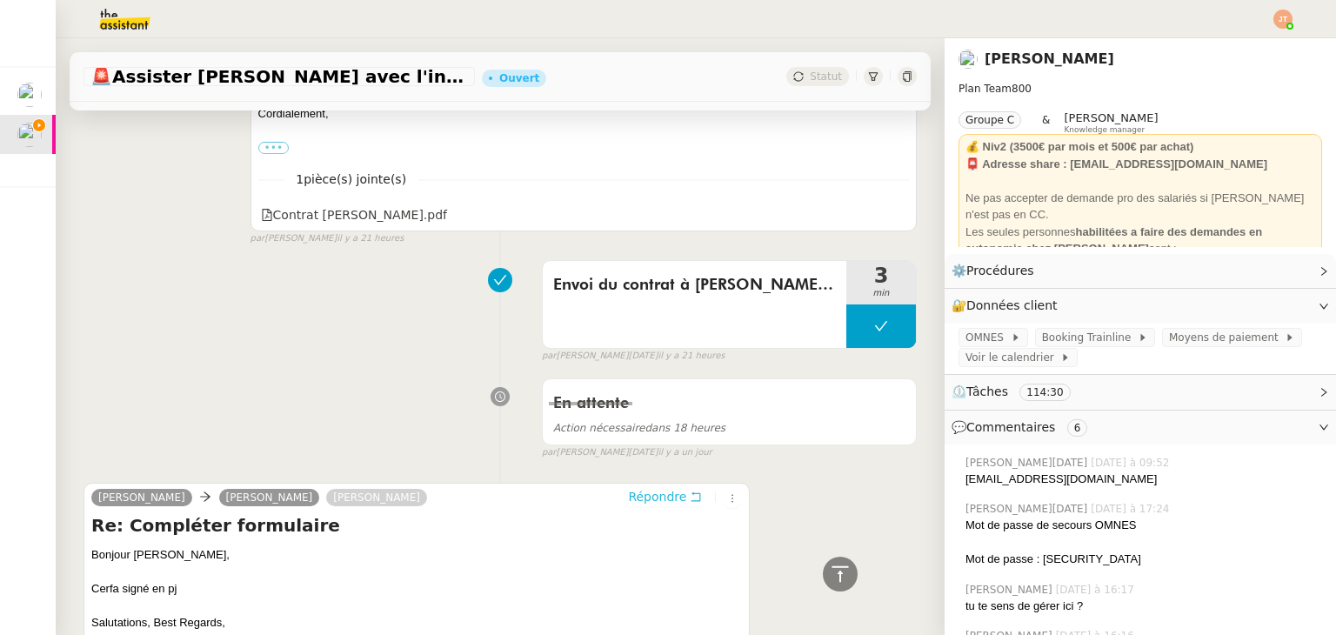
click at [647, 494] on span "Répondre" at bounding box center [657, 496] width 58 height 17
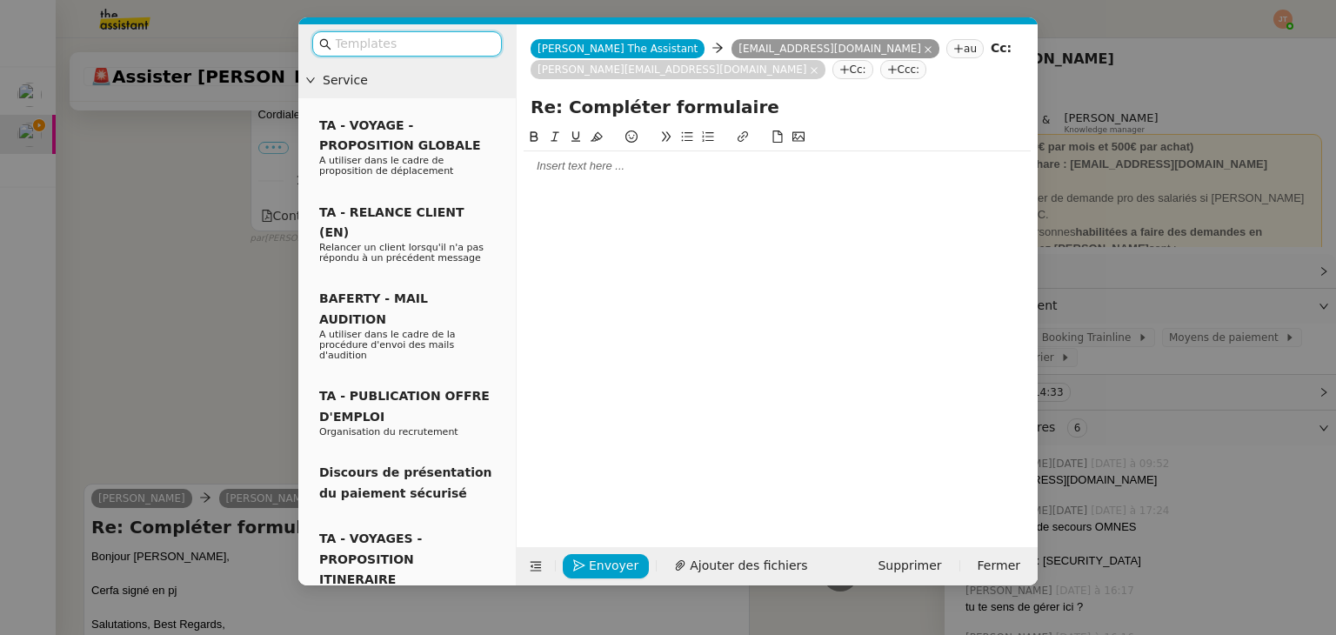
scroll to position [2921, 0]
click at [575, 164] on div at bounding box center [776, 166] width 507 height 16
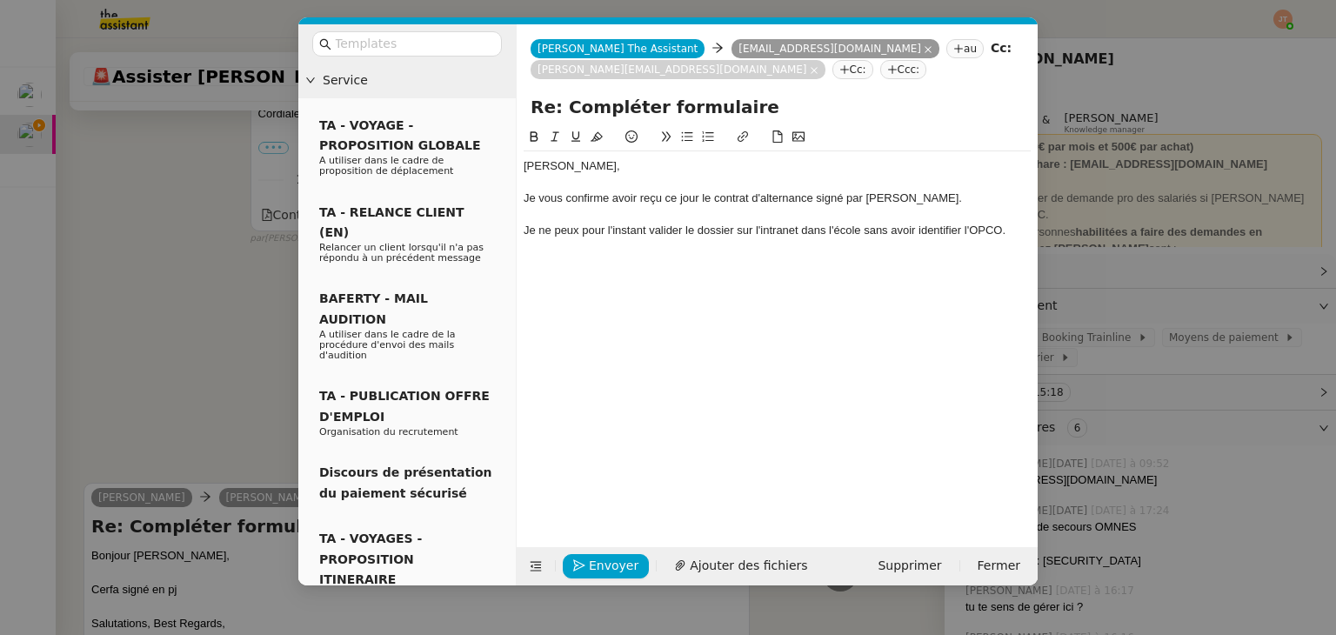
scroll to position [3040, 0]
click at [825, 234] on div "Je ne peux pour l'instant valider le dossier sur l'intranet dans l'école sans a…" at bounding box center [776, 231] width 507 height 16
click at [929, 230] on div "Je ne peux pour l'instant valider le dossier sur l'intranet de l'école sans avo…" at bounding box center [776, 231] width 507 height 16
click at [0, 0] on lt-span "identifi é" at bounding box center [0, 0] width 0 height 0
click at [998, 232] on div "Je ne peux pour l'instant valider le dossier sur l'intranet de l'école sans avo…" at bounding box center [776, 231] width 507 height 16
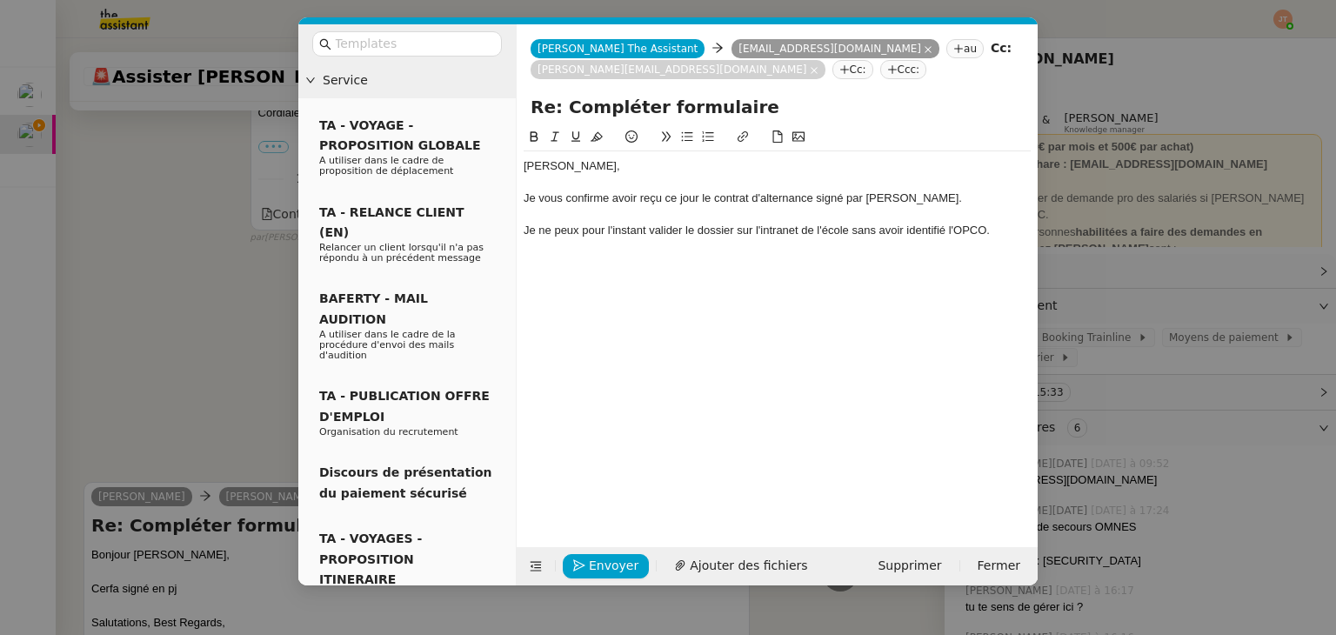
click at [905, 232] on div "Je ne peux pour l'instant valider le dossier sur l'intranet de l'école sans avo…" at bounding box center [776, 231] width 507 height 16
click at [709, 258] on div at bounding box center [776, 263] width 507 height 16
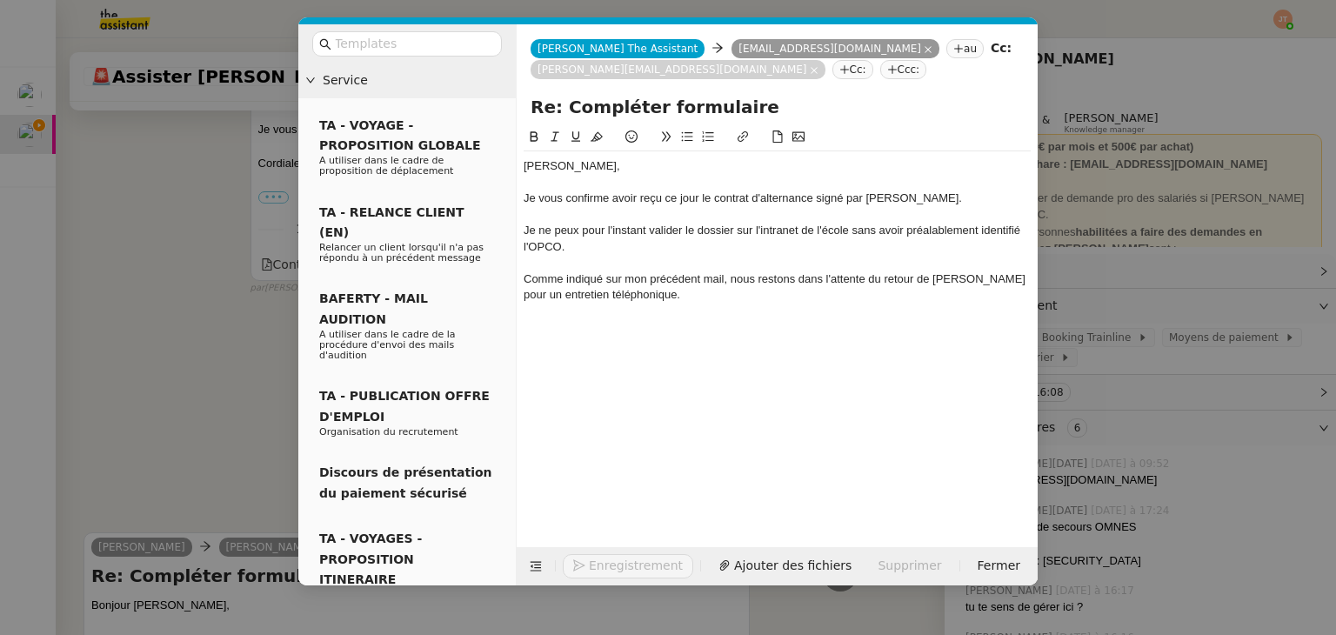
scroll to position [3090, 0]
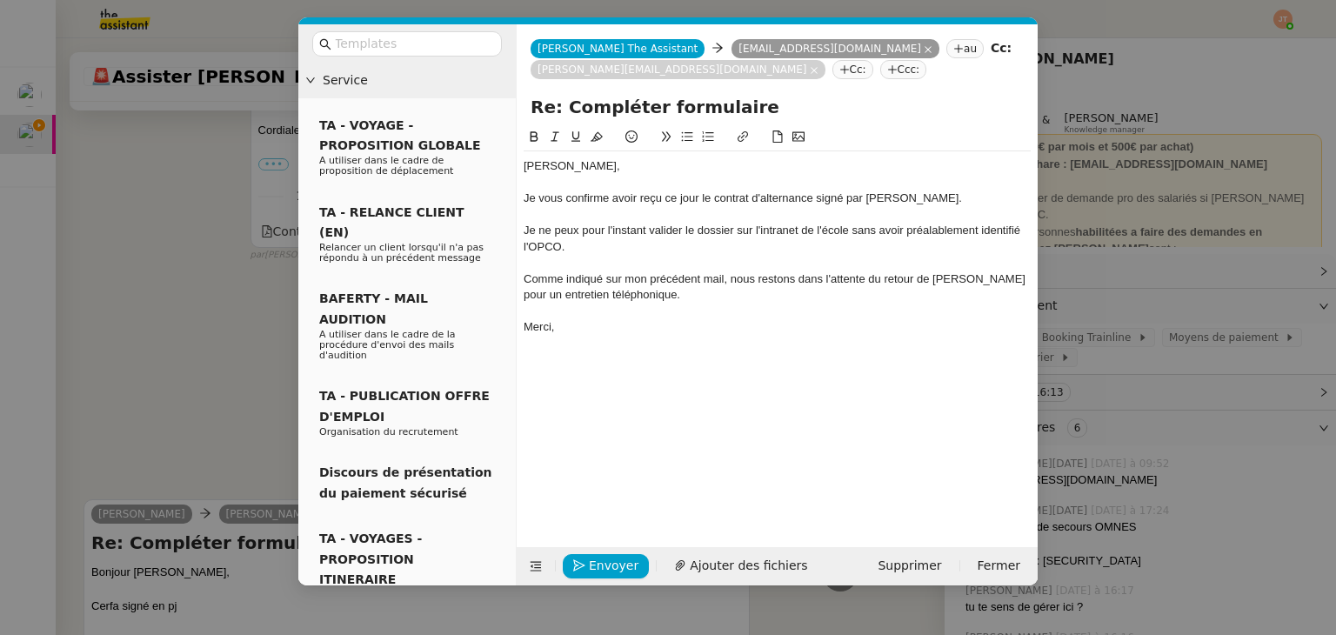
click at [930, 280] on div "Comme indiqué sur mon précédent mail, nous restons dans l'attente du retour de …" at bounding box center [776, 287] width 507 height 32
click at [0, 0] on lt-em "d'Atlas" at bounding box center [0, 0] width 0 height 0
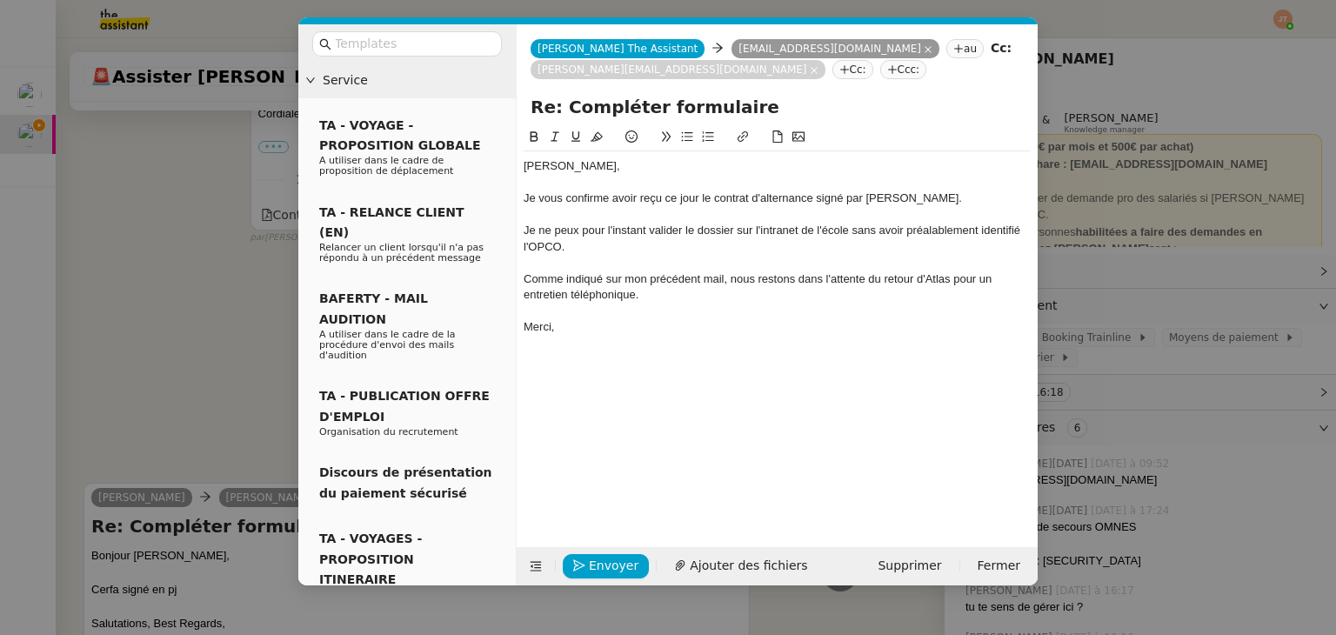
click at [662, 301] on div "Comme indiqué sur mon précédent mail, nous restons dans l'attente du retour d'A…" at bounding box center [776, 287] width 507 height 32
click at [606, 322] on div "Merci," at bounding box center [776, 327] width 507 height 16
click at [605, 563] on span "Envoyer" at bounding box center [614, 566] width 50 height 20
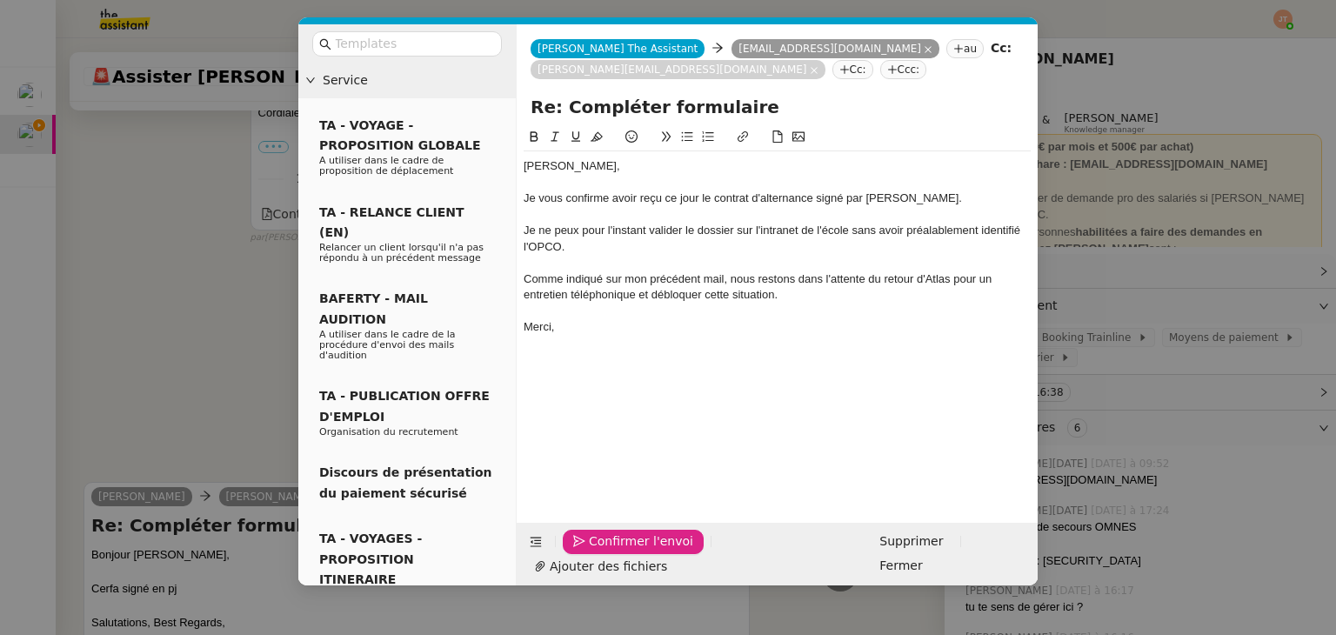
click at [605, 551] on span "Confirmer l'envoi" at bounding box center [641, 541] width 104 height 20
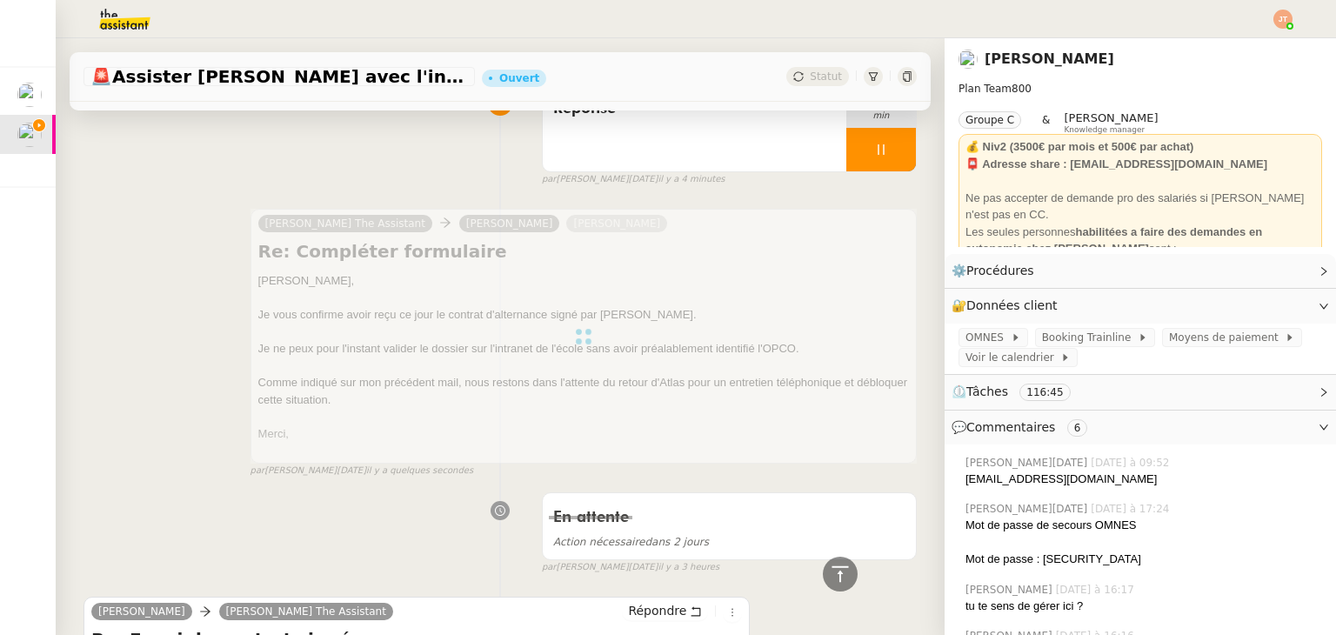
scroll to position [0, 0]
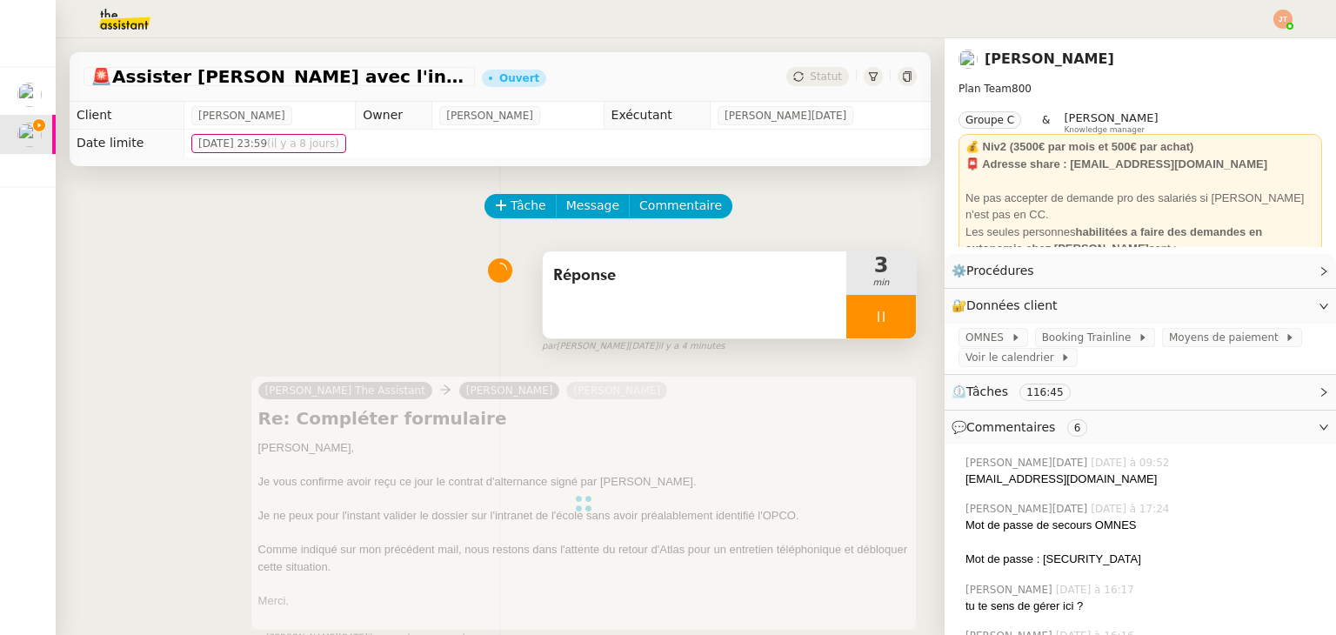
click at [874, 317] on icon at bounding box center [881, 317] width 14 height 14
click at [892, 317] on icon at bounding box center [898, 316] width 13 height 10
click at [846, 319] on button at bounding box center [881, 316] width 70 height 43
click at [846, 319] on div at bounding box center [863, 316] width 35 height 43
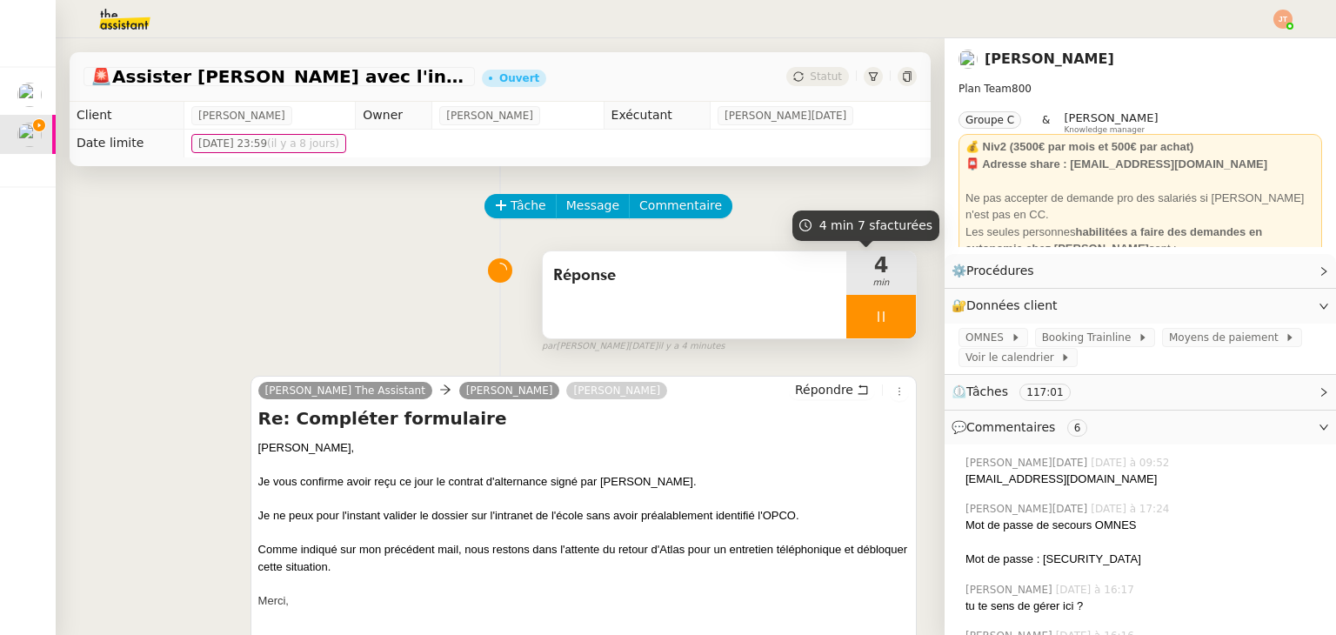
click at [877, 319] on icon at bounding box center [880, 316] width 6 height 10
click at [909, 319] on icon at bounding box center [916, 317] width 14 height 14
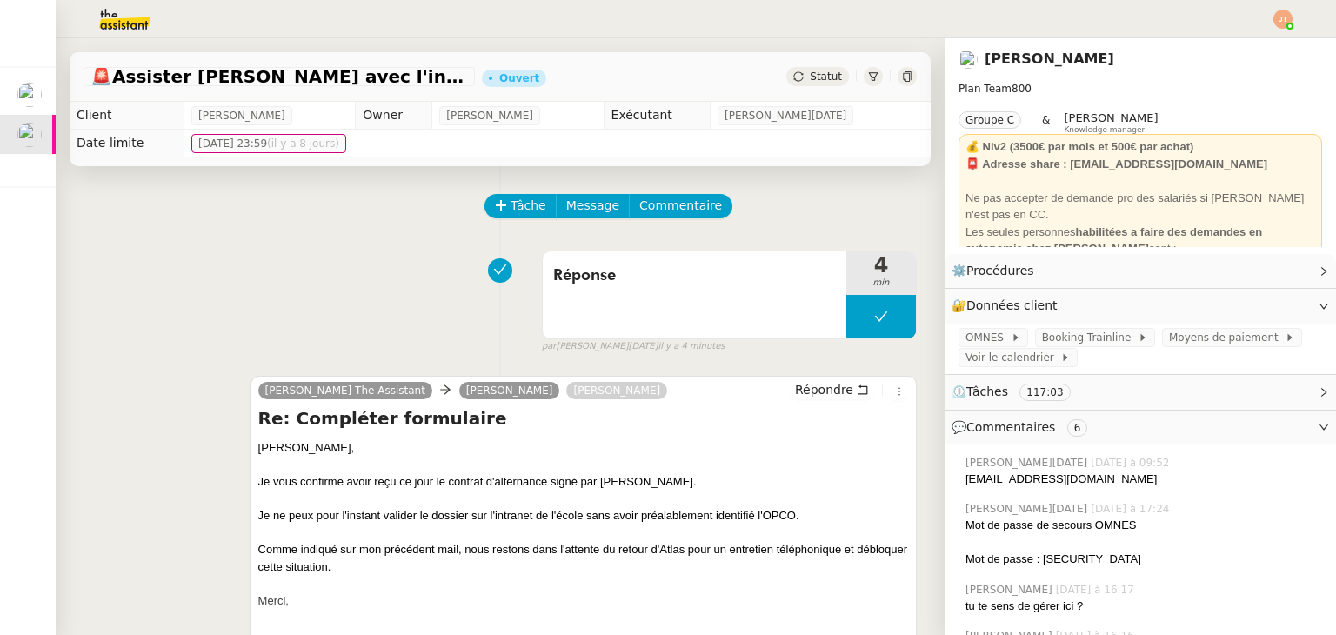
click at [809, 81] on span "Statut" at bounding box center [825, 76] width 32 height 12
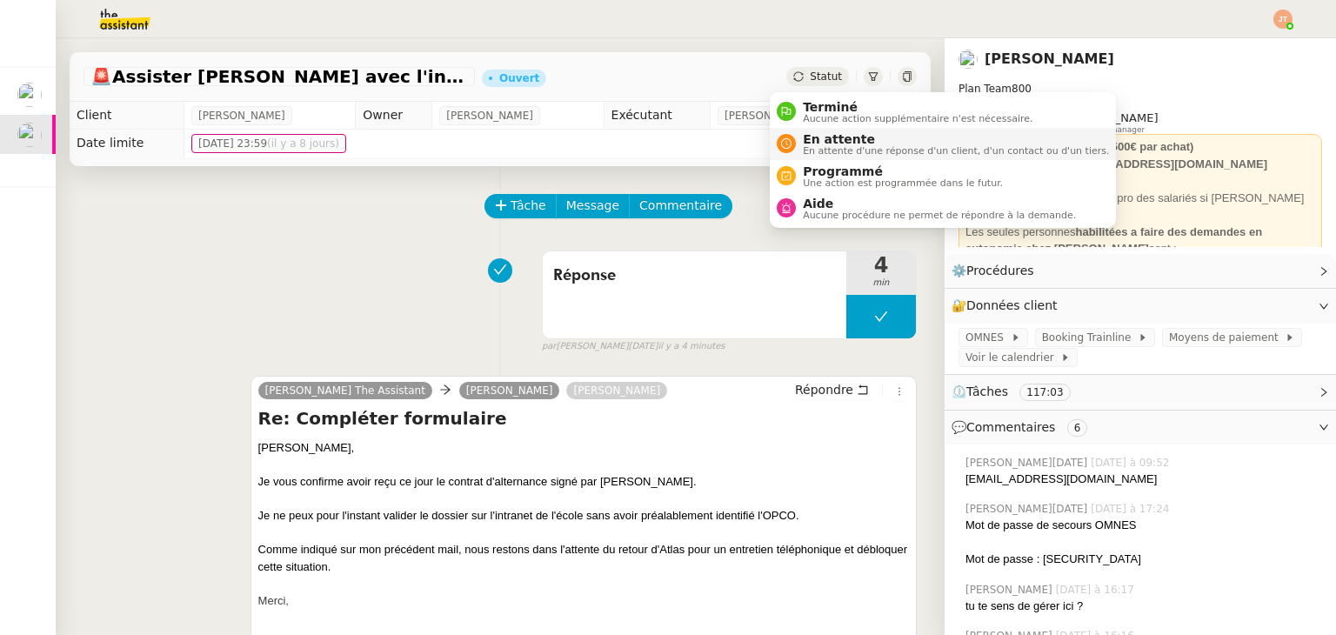
click at [817, 150] on span "En attente d'une réponse d'un client, d'un contact ou d'un tiers." at bounding box center [956, 151] width 306 height 10
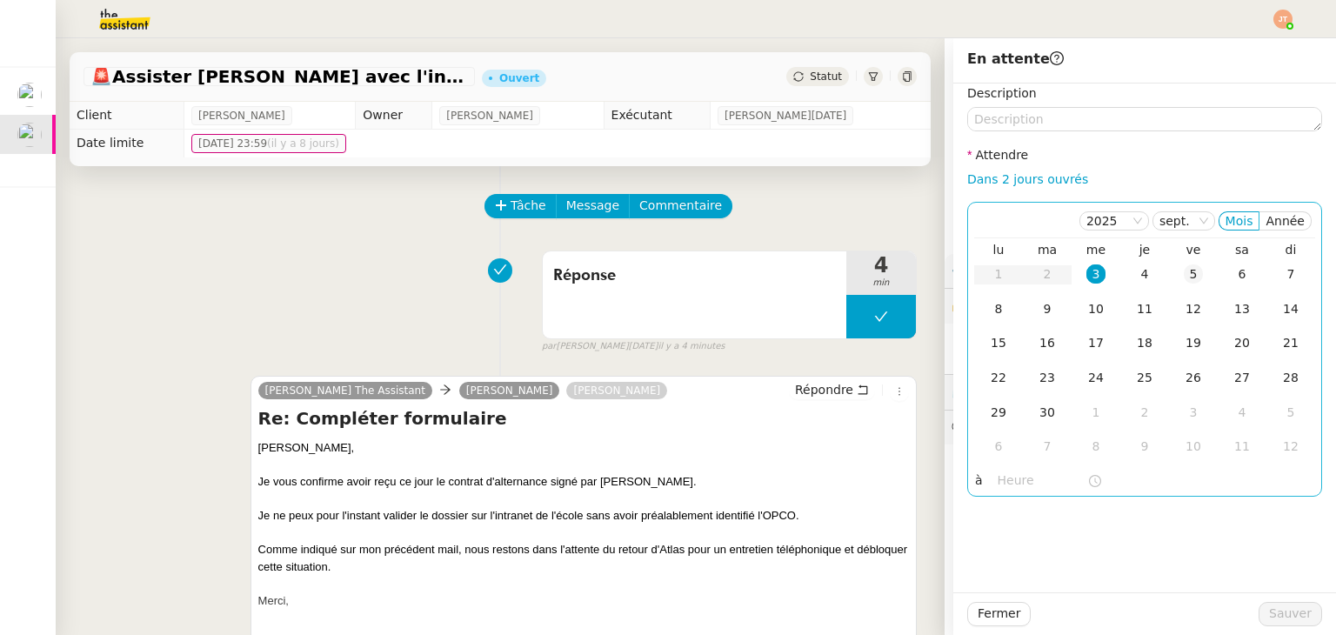
click at [1183, 278] on div "5" at bounding box center [1192, 273] width 19 height 19
click at [1002, 485] on input "text" at bounding box center [1042, 480] width 90 height 20
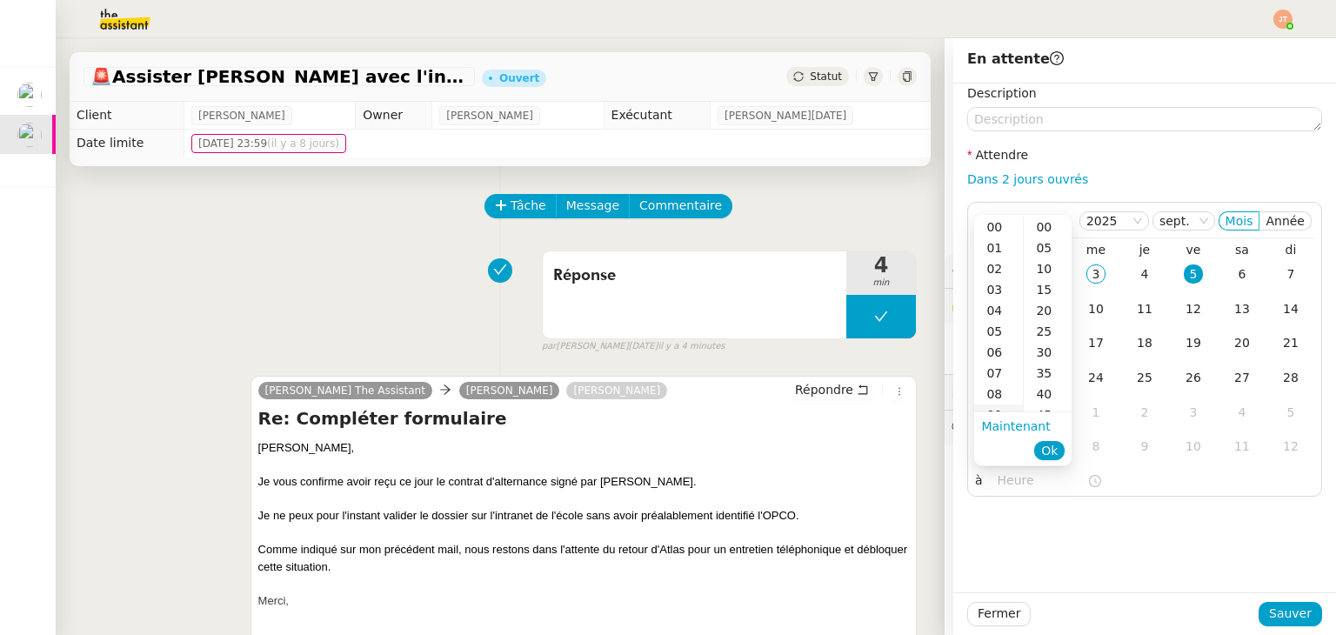
click at [1006, 408] on div "09" at bounding box center [998, 414] width 49 height 21
click at [1042, 228] on div "00" at bounding box center [1047, 226] width 48 height 21
type input "09:00"
click at [1045, 460] on li "Ok" at bounding box center [1049, 450] width 30 height 24
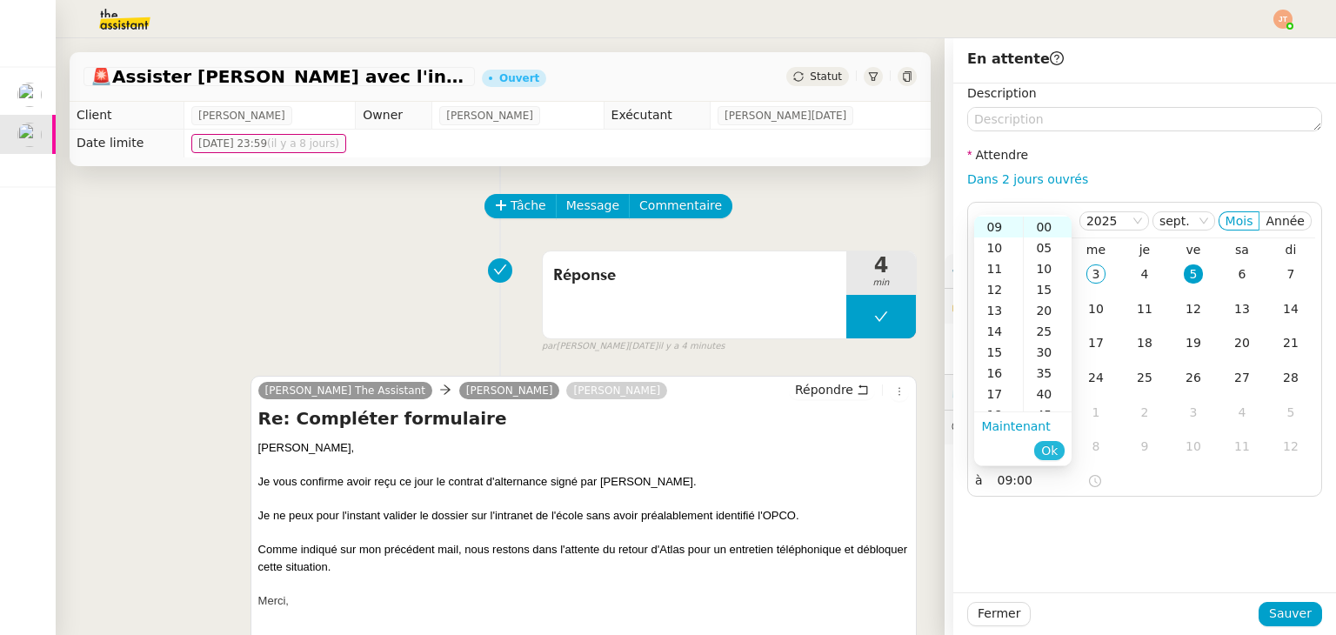
click at [1045, 452] on span "Ok" at bounding box center [1049, 450] width 17 height 17
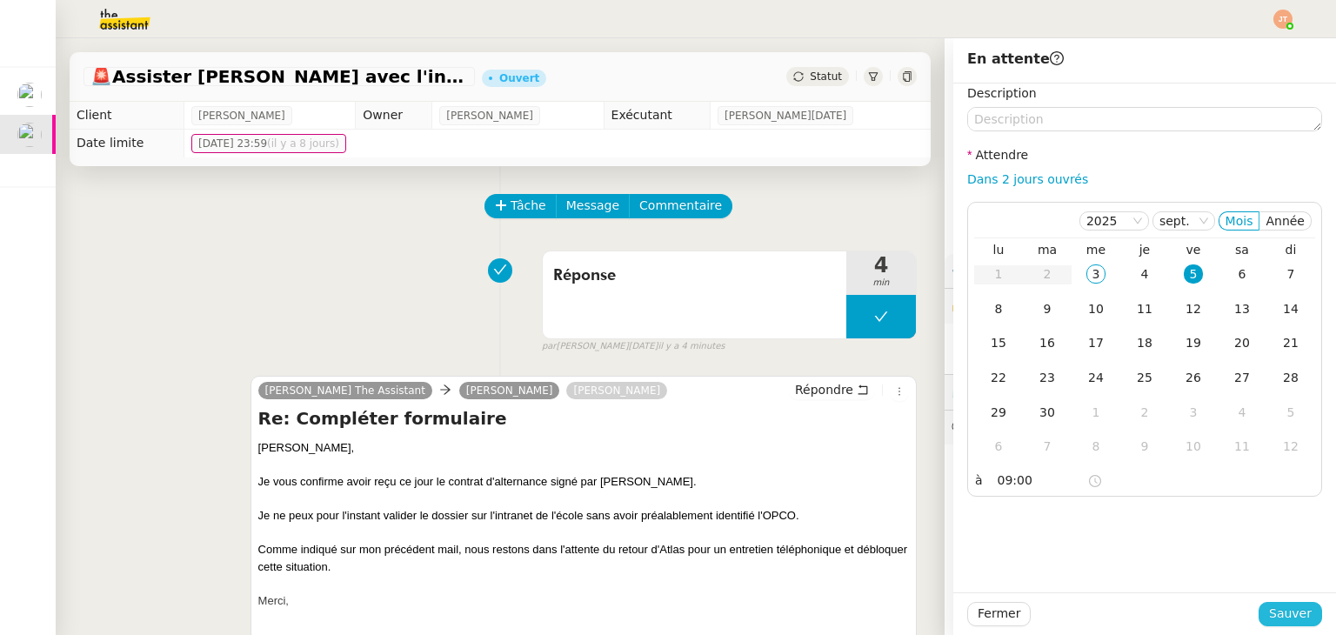
click at [1269, 616] on span "Sauver" at bounding box center [1290, 613] width 43 height 20
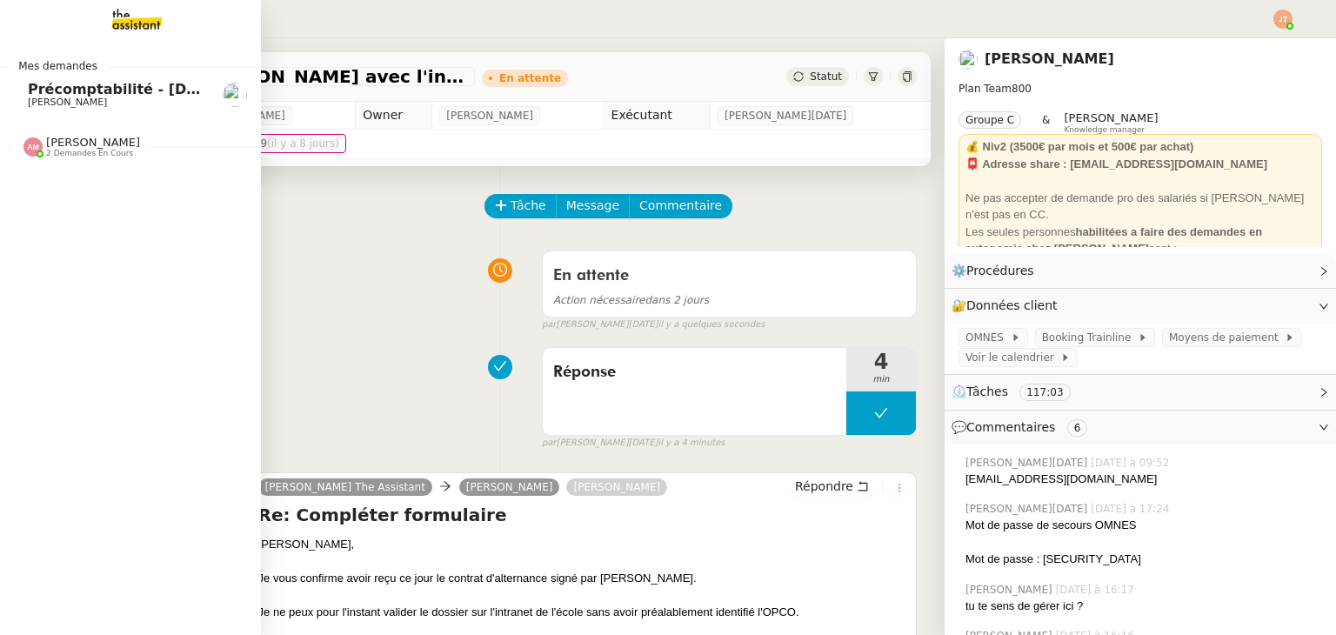
click at [97, 90] on span "Précomptabilité - septembre 2025" at bounding box center [125, 89] width 194 height 17
